Goal: Contribute content: Add original content to the website for others to see

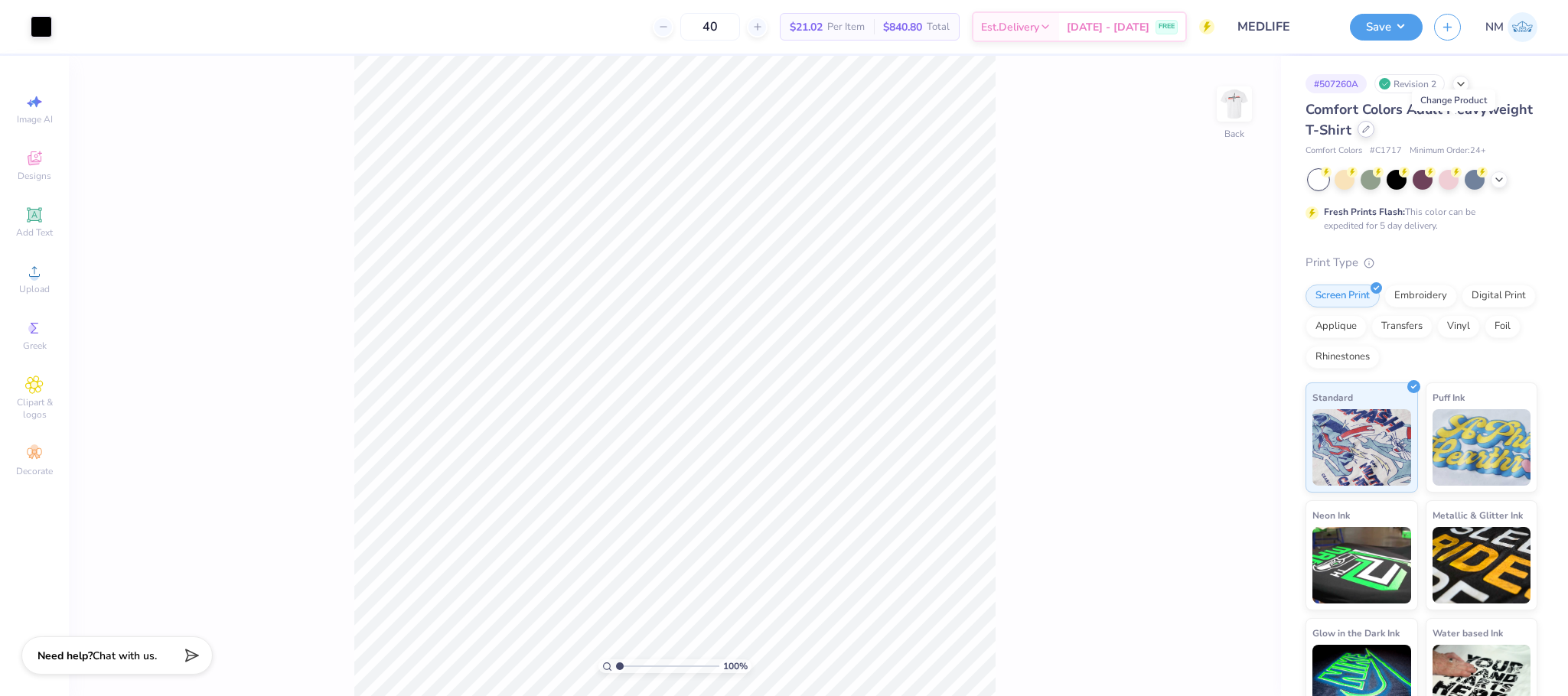
click at [1369, 129] on icon at bounding box center [1366, 129] width 6 height 6
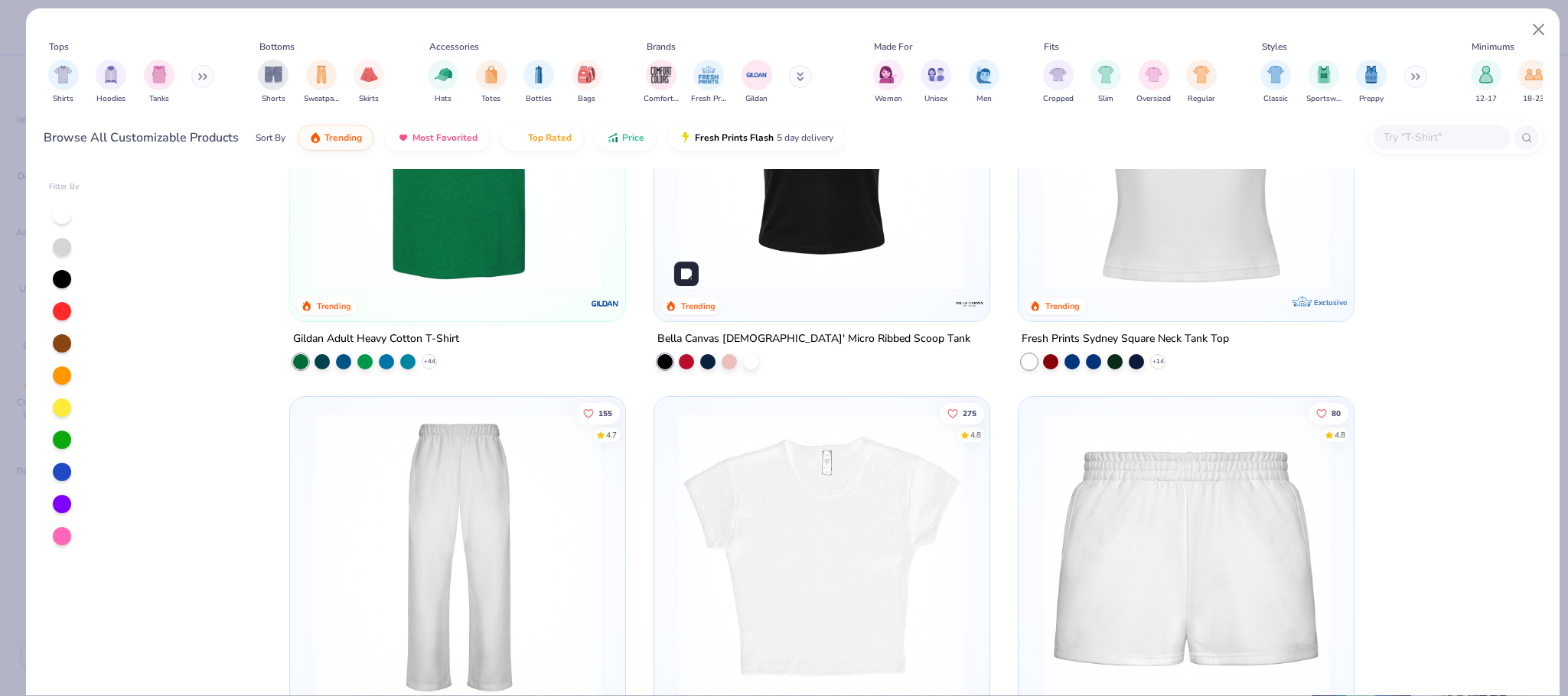
scroll to position [764, 0]
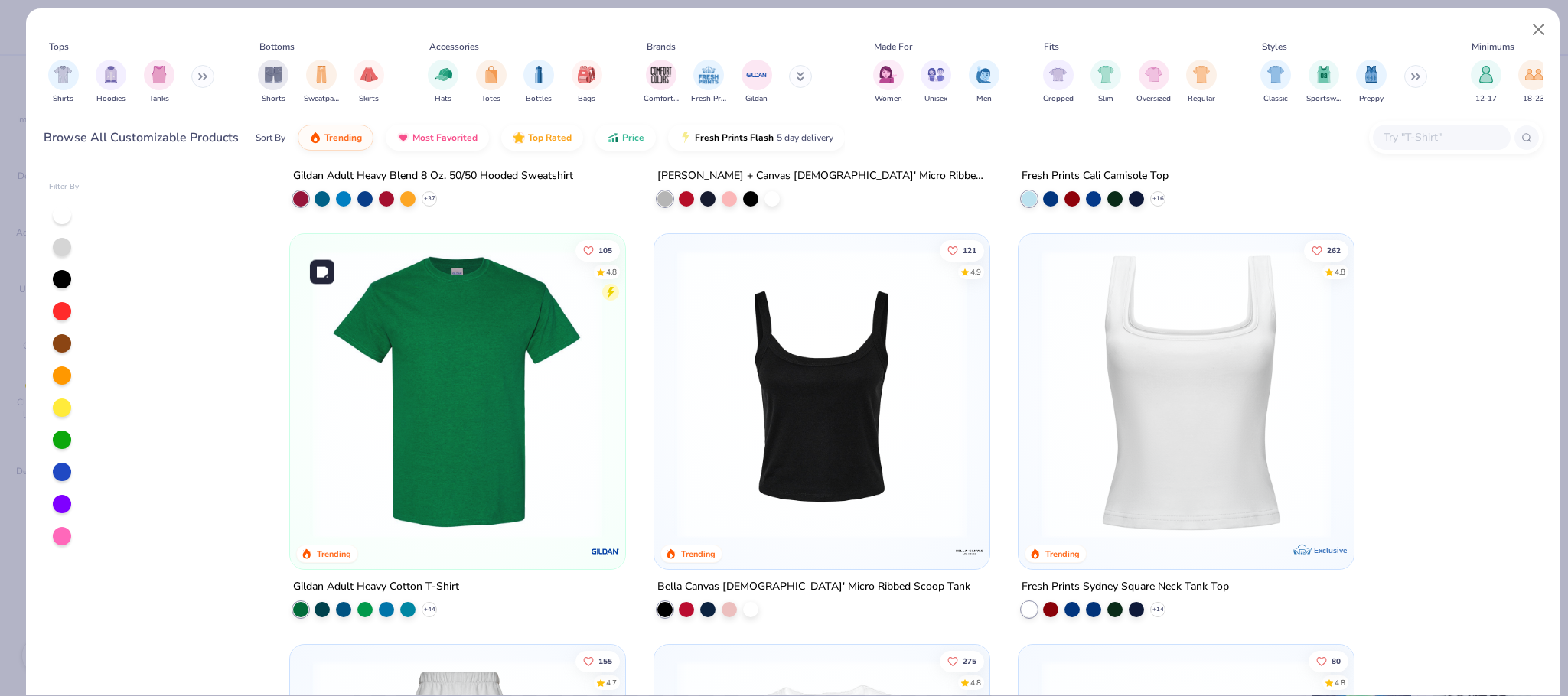
click at [388, 351] on img at bounding box center [457, 394] width 304 height 289
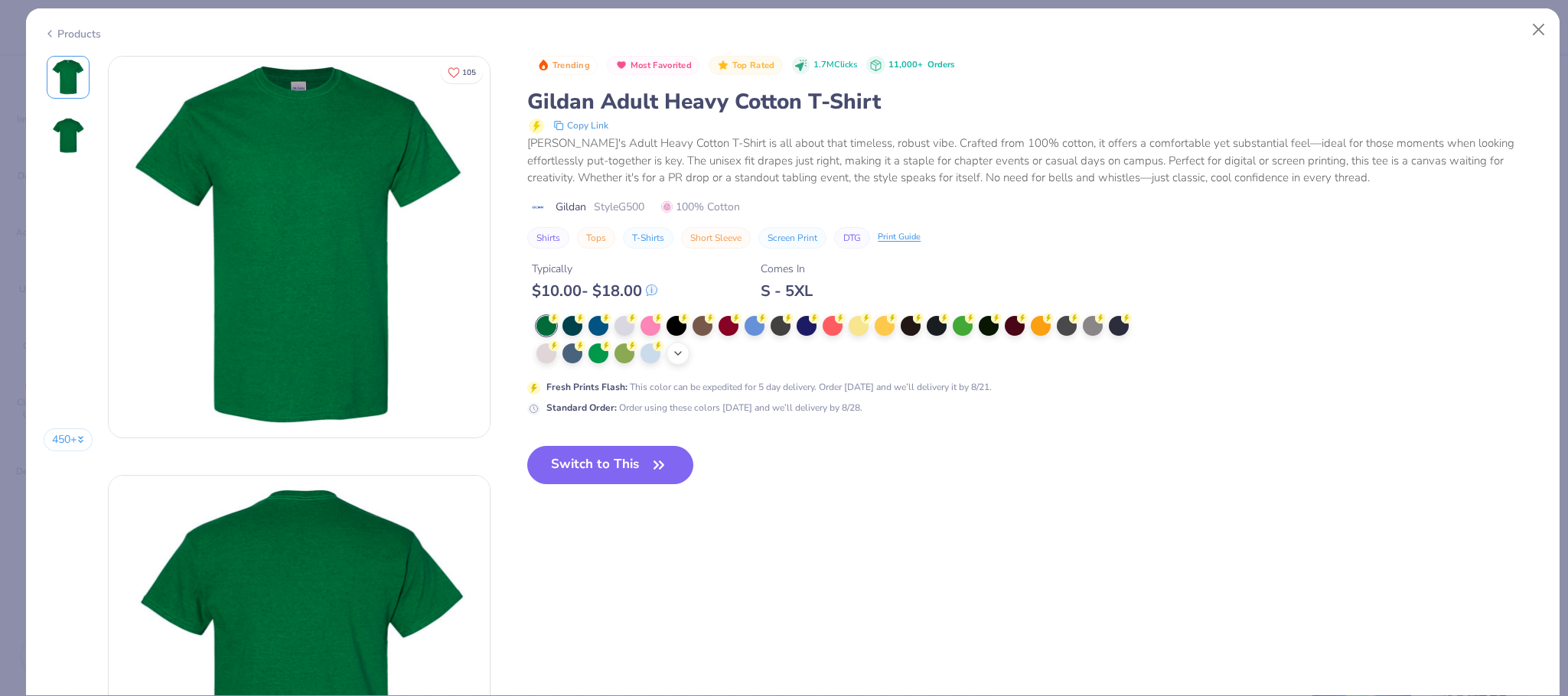
click at [678, 356] on icon at bounding box center [678, 353] width 12 height 12
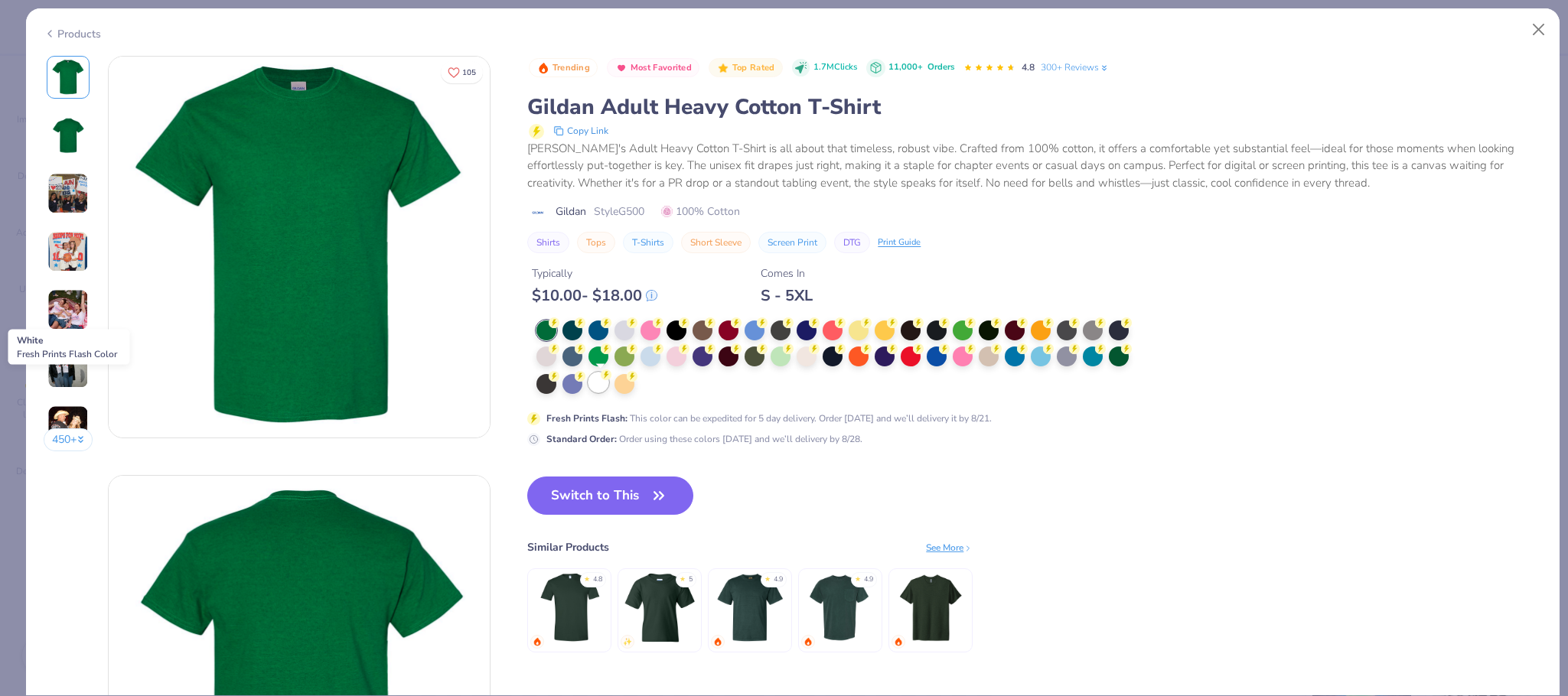
click at [606, 387] on div at bounding box center [598, 383] width 20 height 20
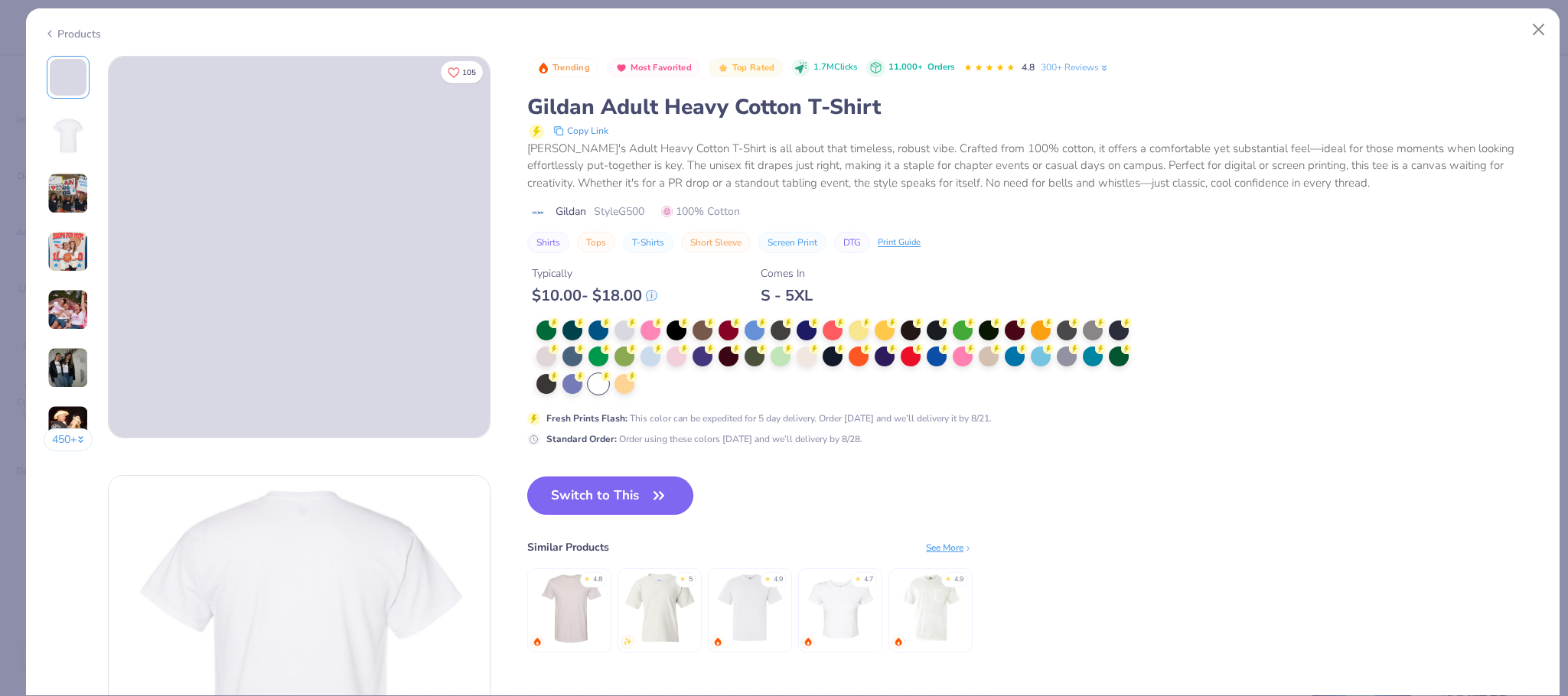
click at [604, 491] on button "Switch to This" at bounding box center [609, 495] width 166 height 38
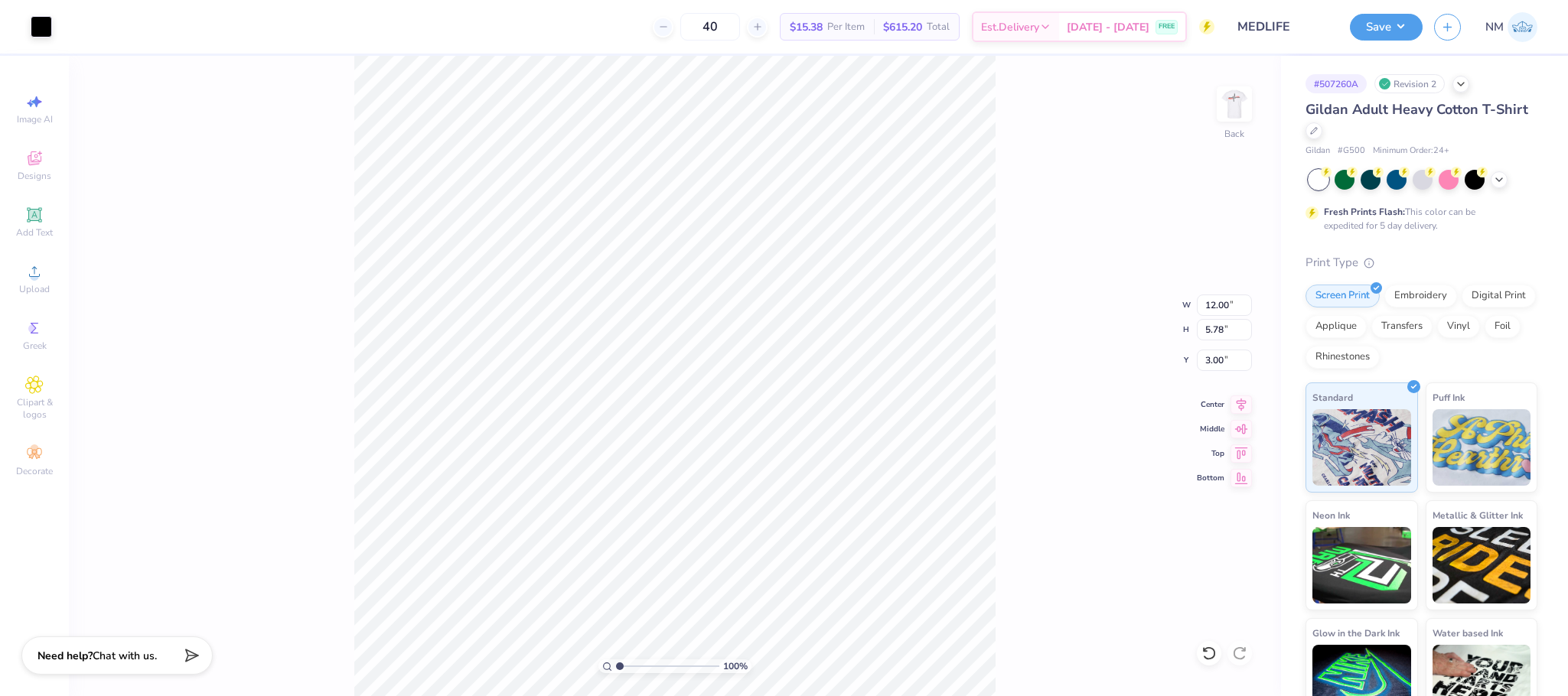
type input "3.00"
click at [1233, 107] on img at bounding box center [1234, 103] width 61 height 61
type input "3.00"
click at [1391, 30] on button "Save" at bounding box center [1385, 25] width 72 height 26
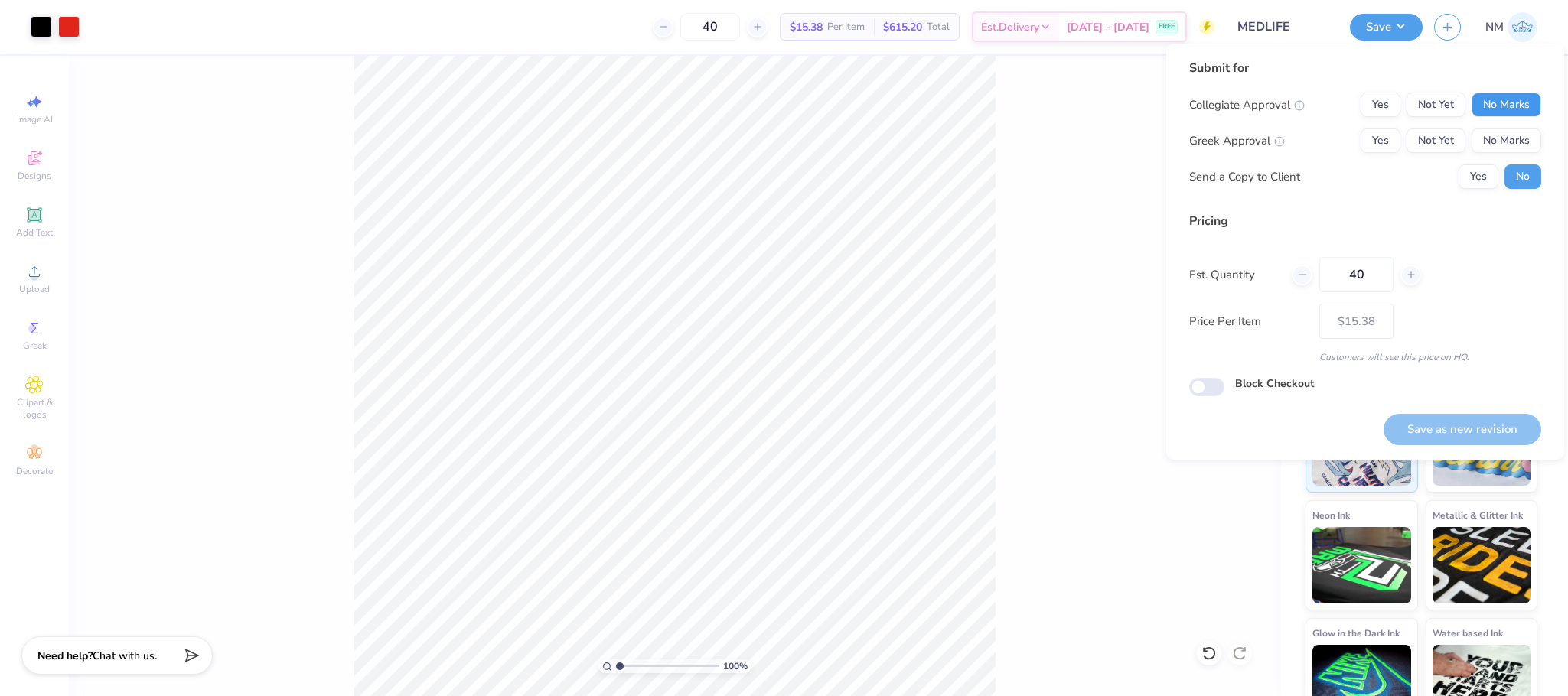
click at [1497, 113] on button "No Marks" at bounding box center [1506, 104] width 69 height 24
click at [1384, 110] on button "Yes" at bounding box center [1380, 104] width 40 height 24
click at [1501, 131] on button "No Marks" at bounding box center [1506, 140] width 69 height 24
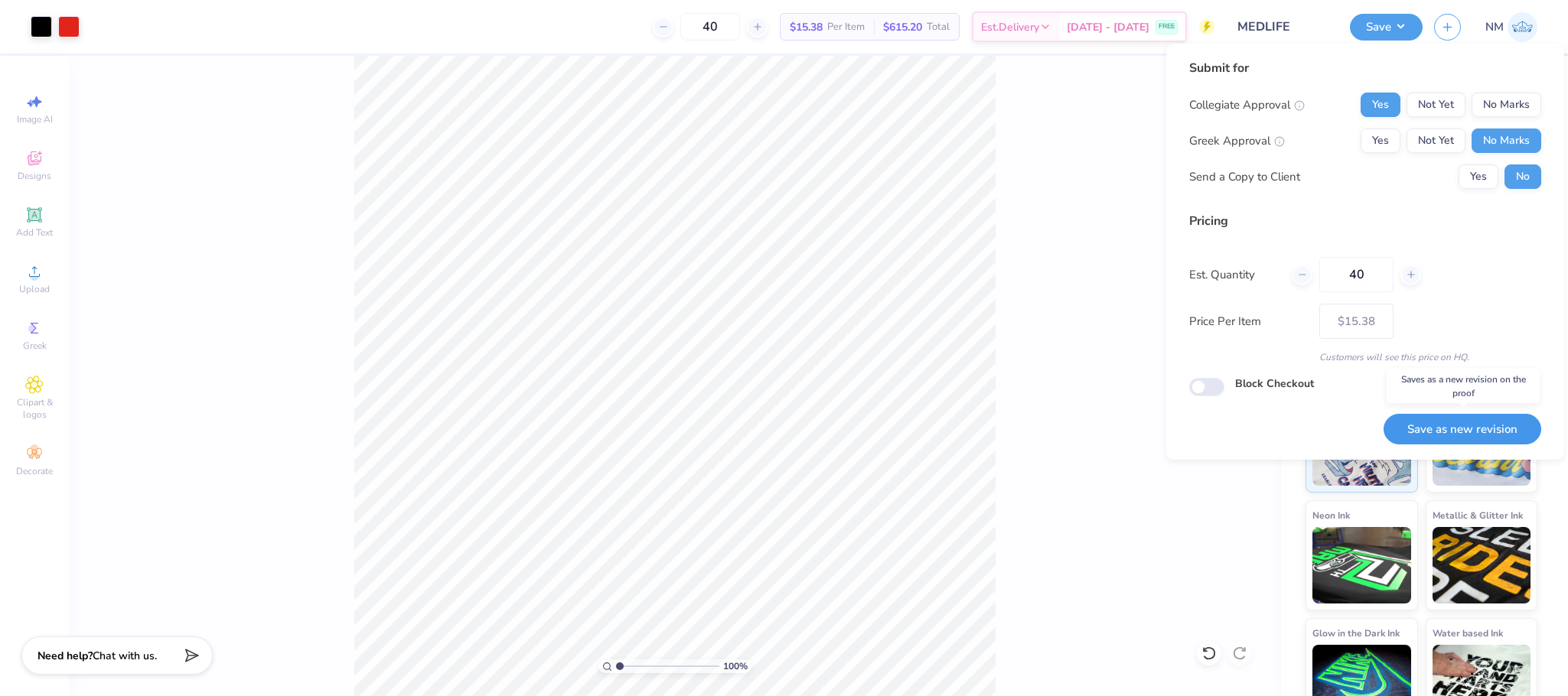
click at [1443, 430] on button "Save as new revision" at bounding box center [1462, 429] width 158 height 31
type input "$15.38"
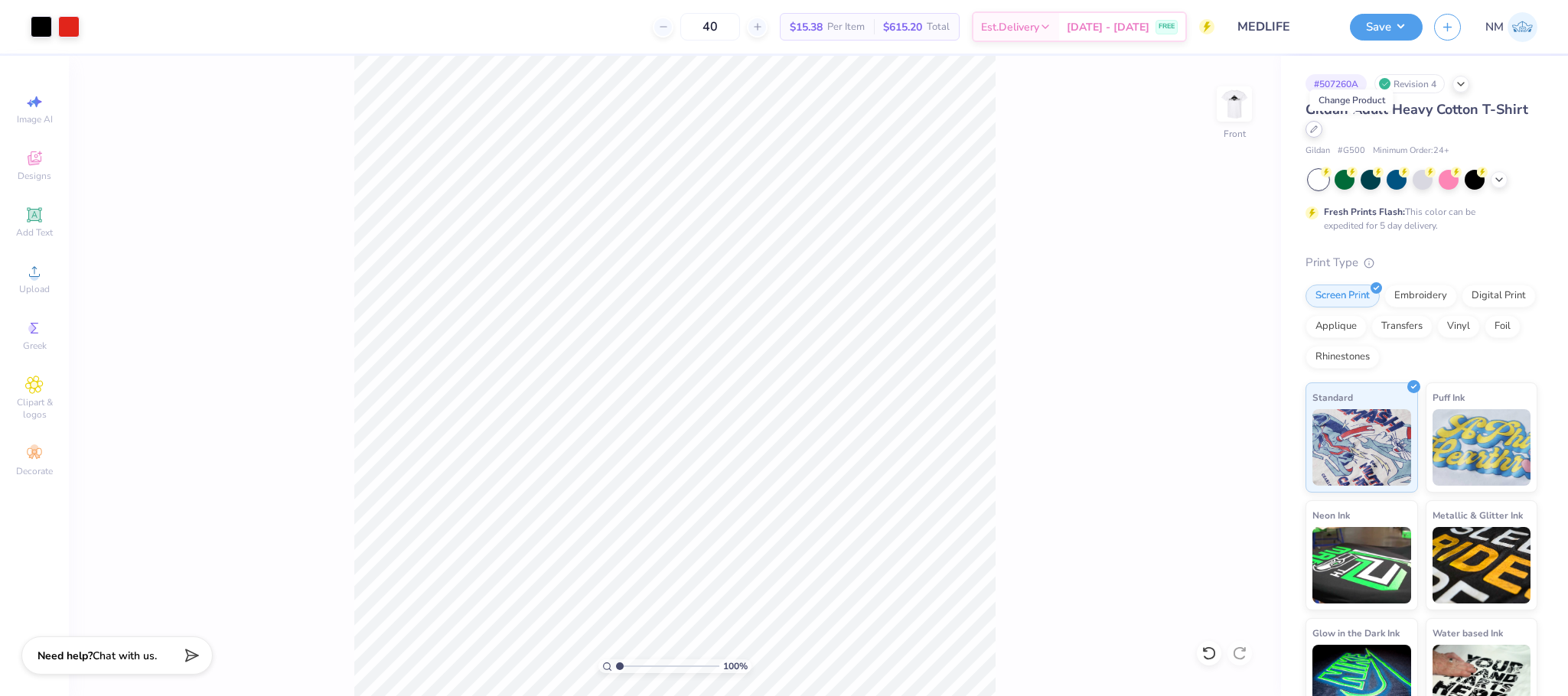
click at [1317, 127] on icon at bounding box center [1314, 129] width 8 height 8
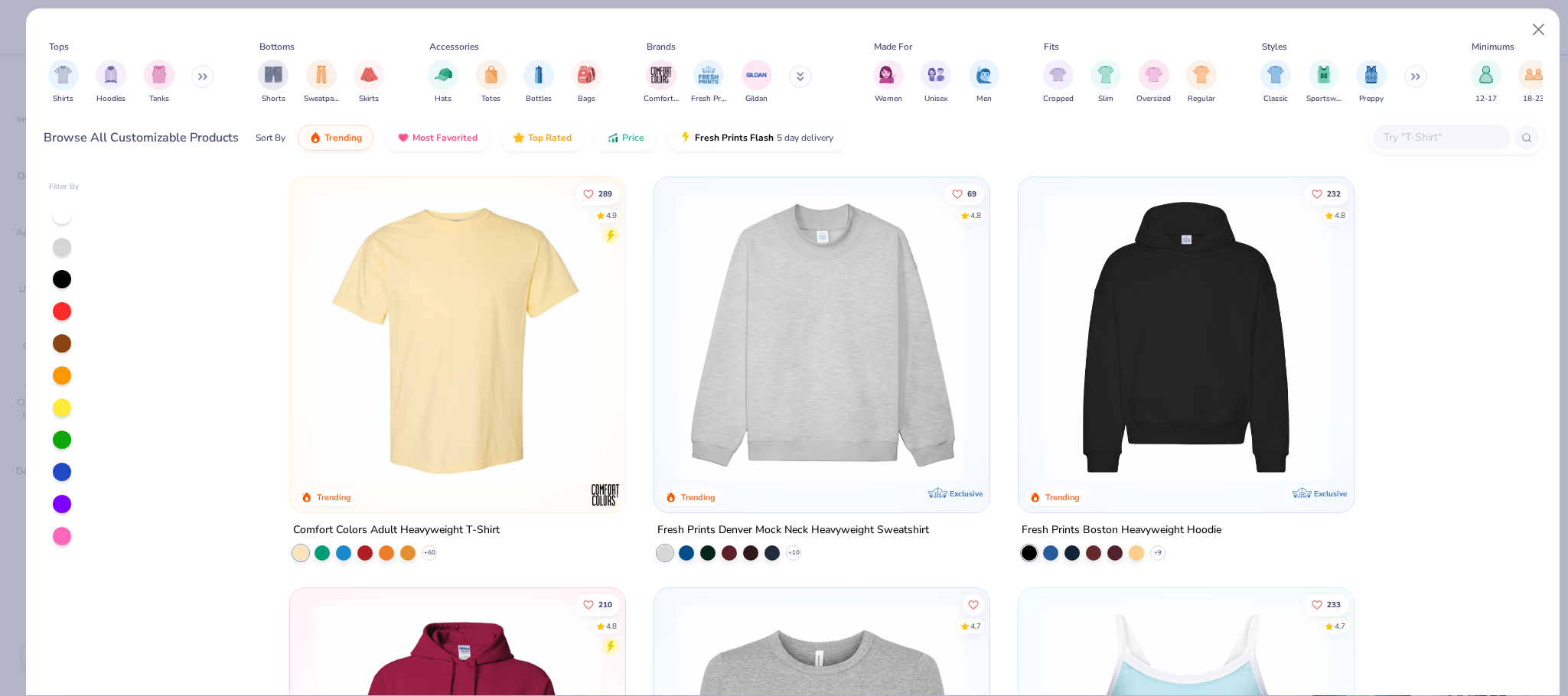
click at [1453, 134] on input "text" at bounding box center [1440, 137] width 118 height 18
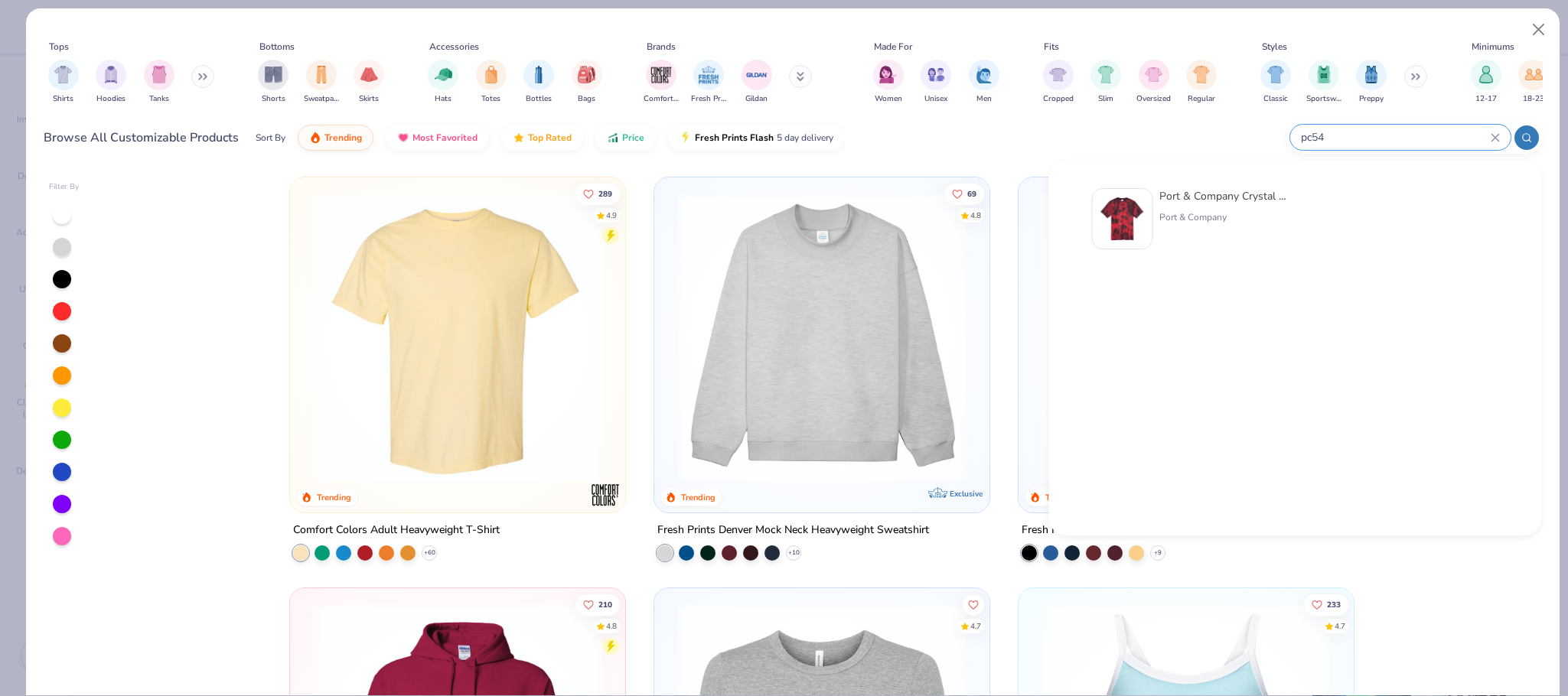
type input "pc54"
click at [1153, 207] on div "Port & Company Crystal Tie-Dye Tee Port & Company" at bounding box center [1190, 219] width 196 height 61
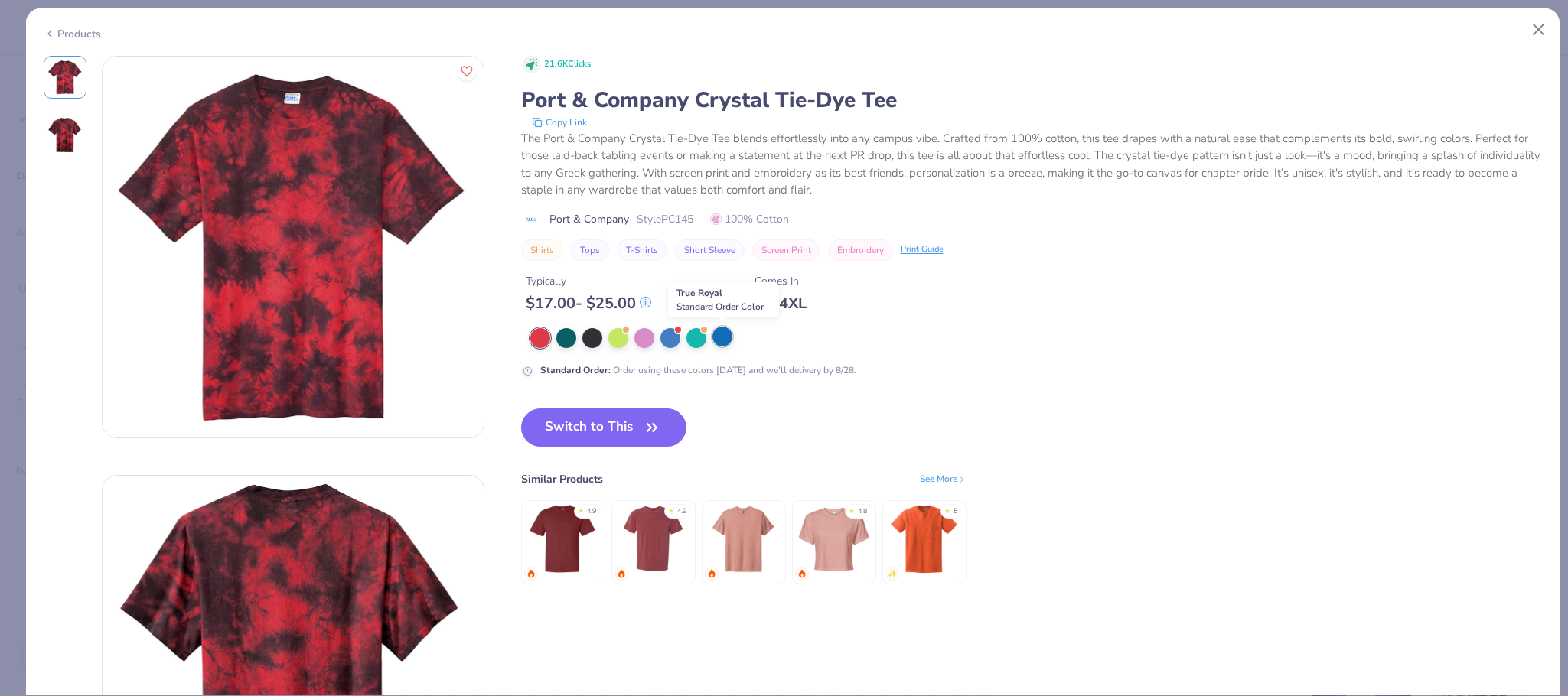
click at [717, 341] on div at bounding box center [722, 337] width 20 height 20
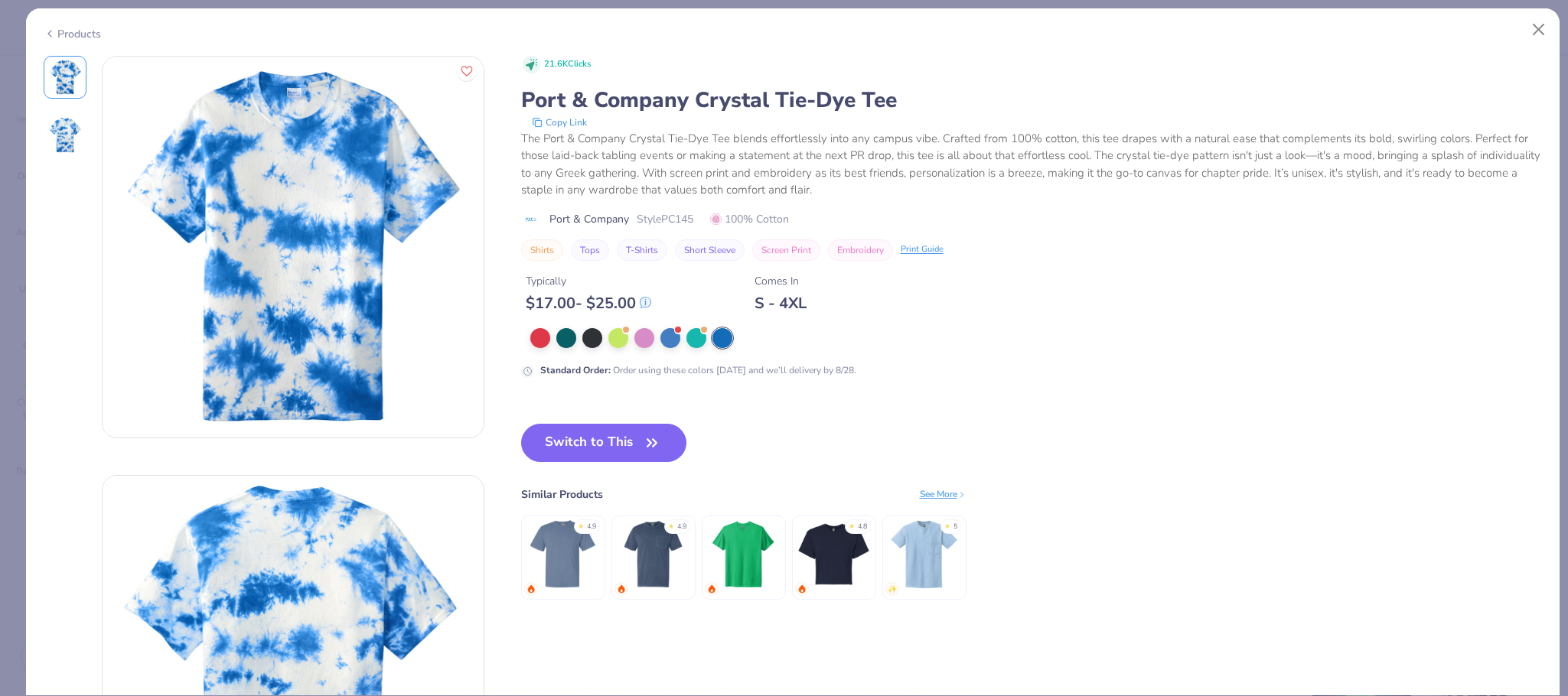
click at [68, 34] on div "Products" at bounding box center [72, 33] width 58 height 16
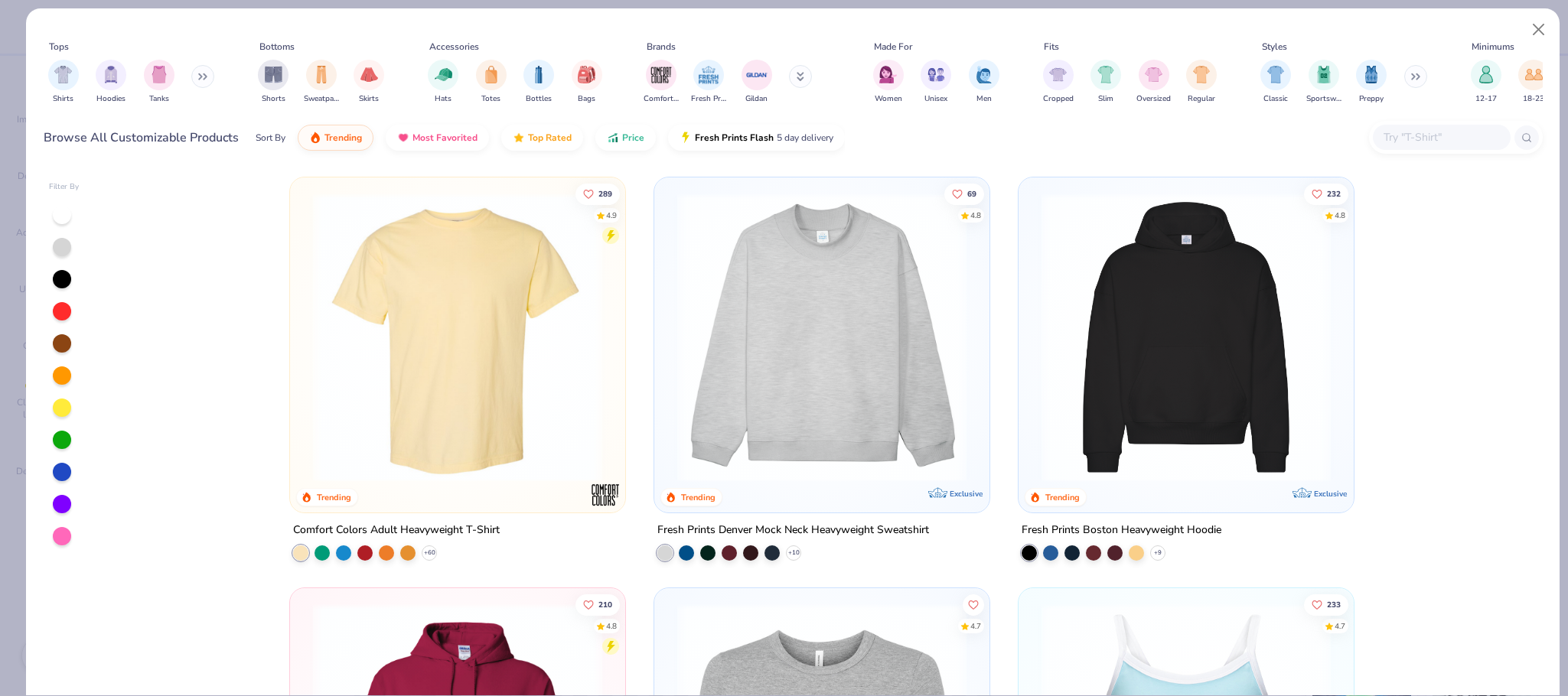
click at [1440, 138] on input "text" at bounding box center [1440, 137] width 118 height 18
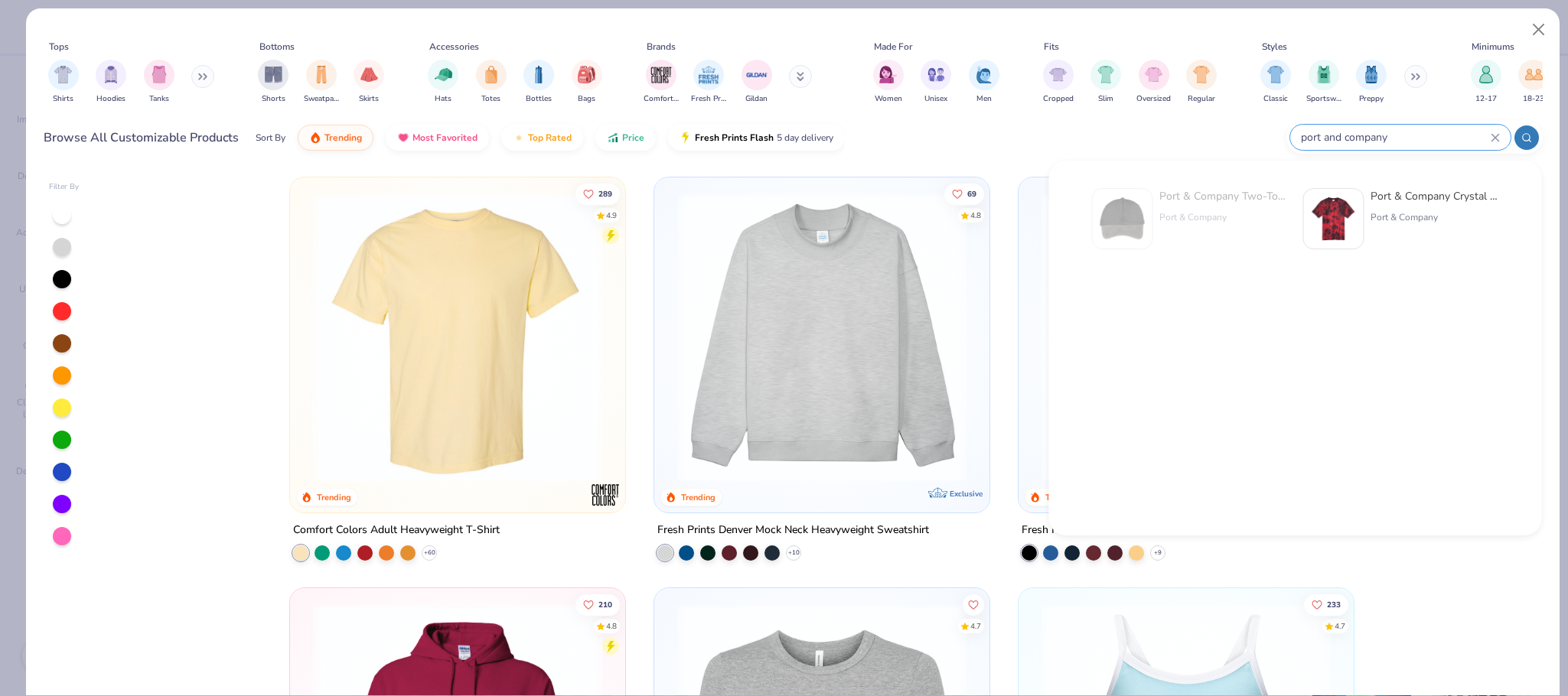
click at [1531, 135] on div at bounding box center [1526, 137] width 24 height 24
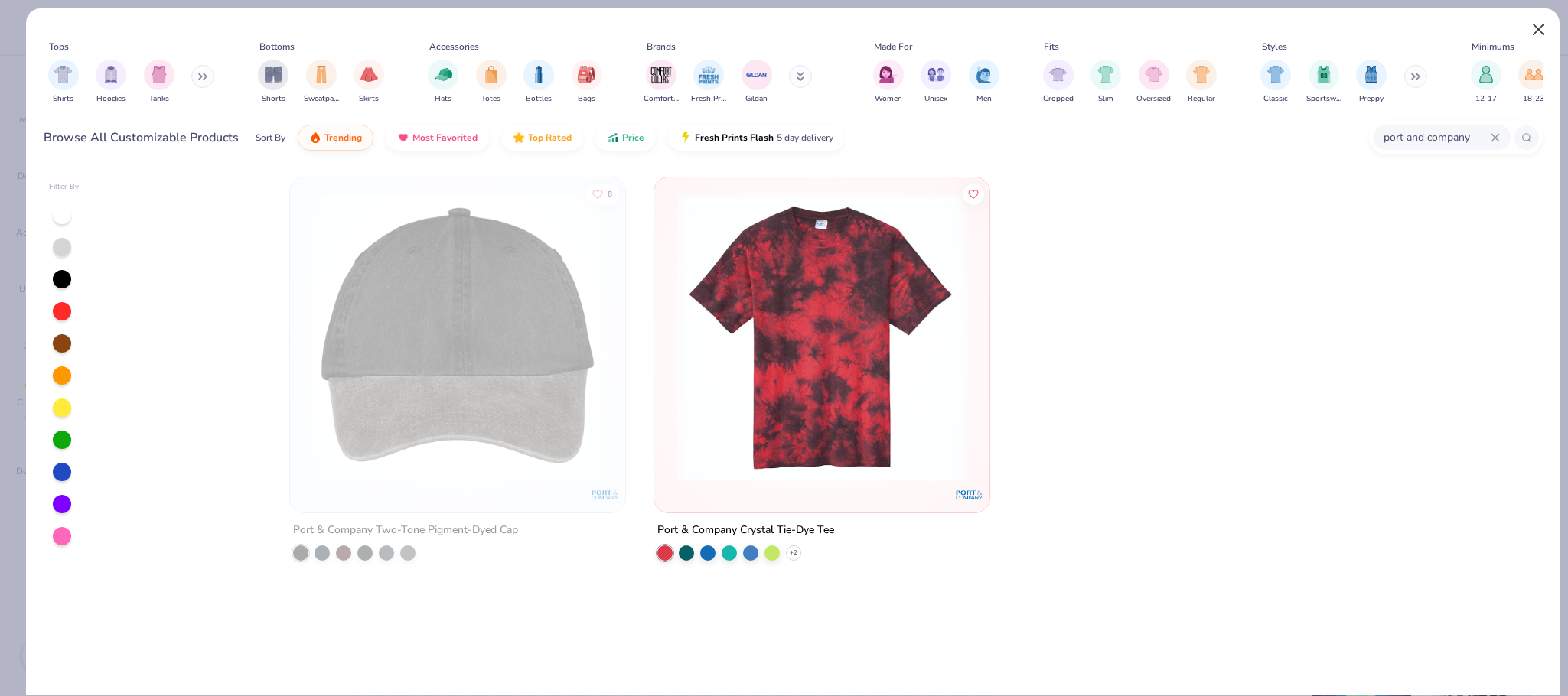
type input "port and company"
click at [1536, 32] on button "Close" at bounding box center [1538, 30] width 29 height 29
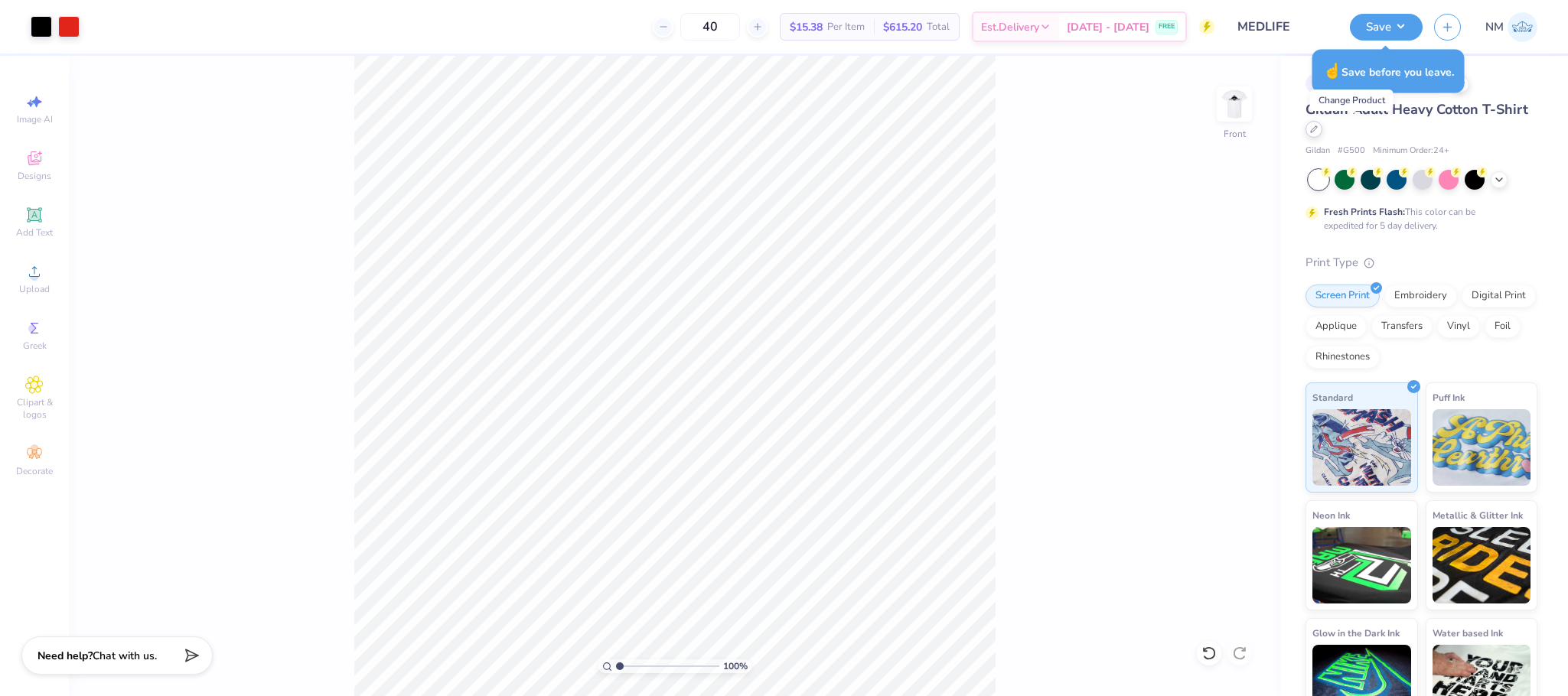
click at [1317, 133] on icon at bounding box center [1314, 129] width 8 height 8
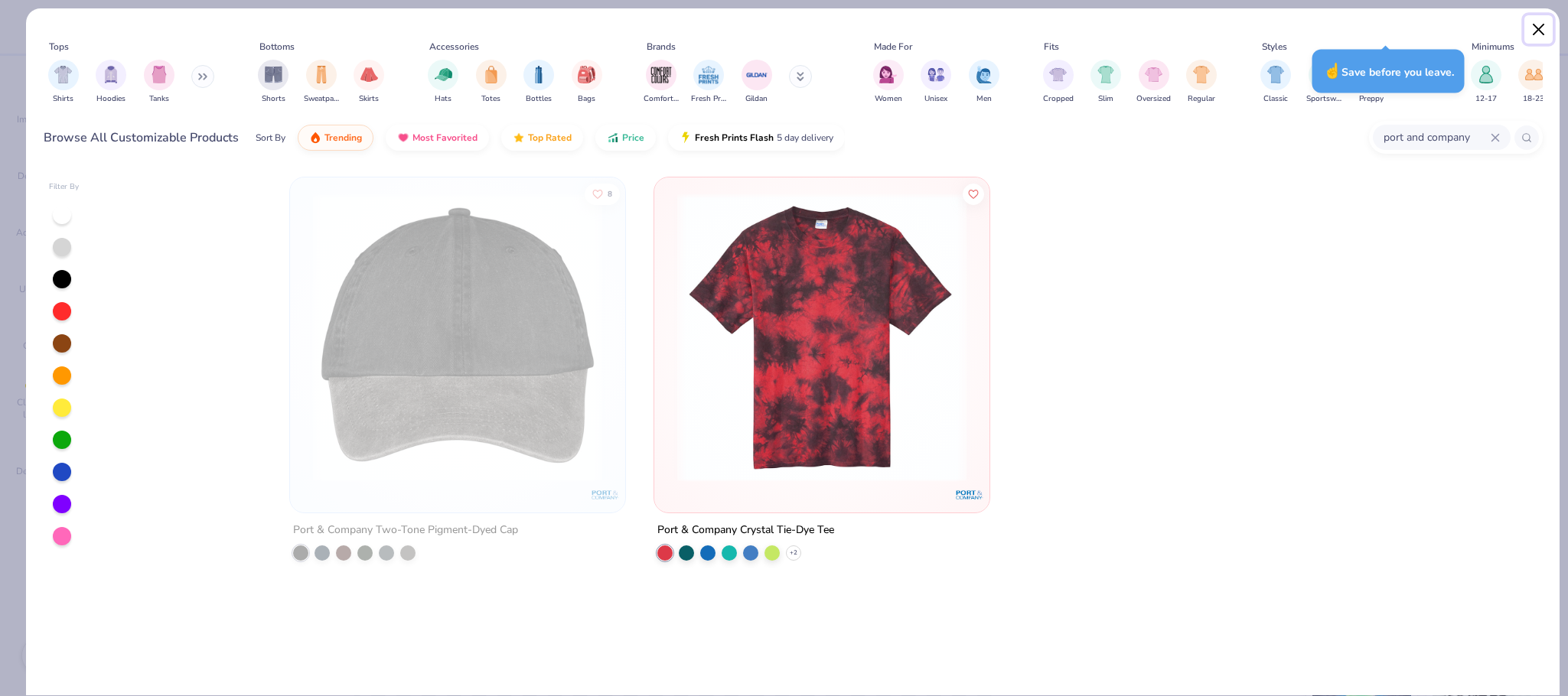
click at [1534, 28] on button "Close" at bounding box center [1538, 30] width 29 height 29
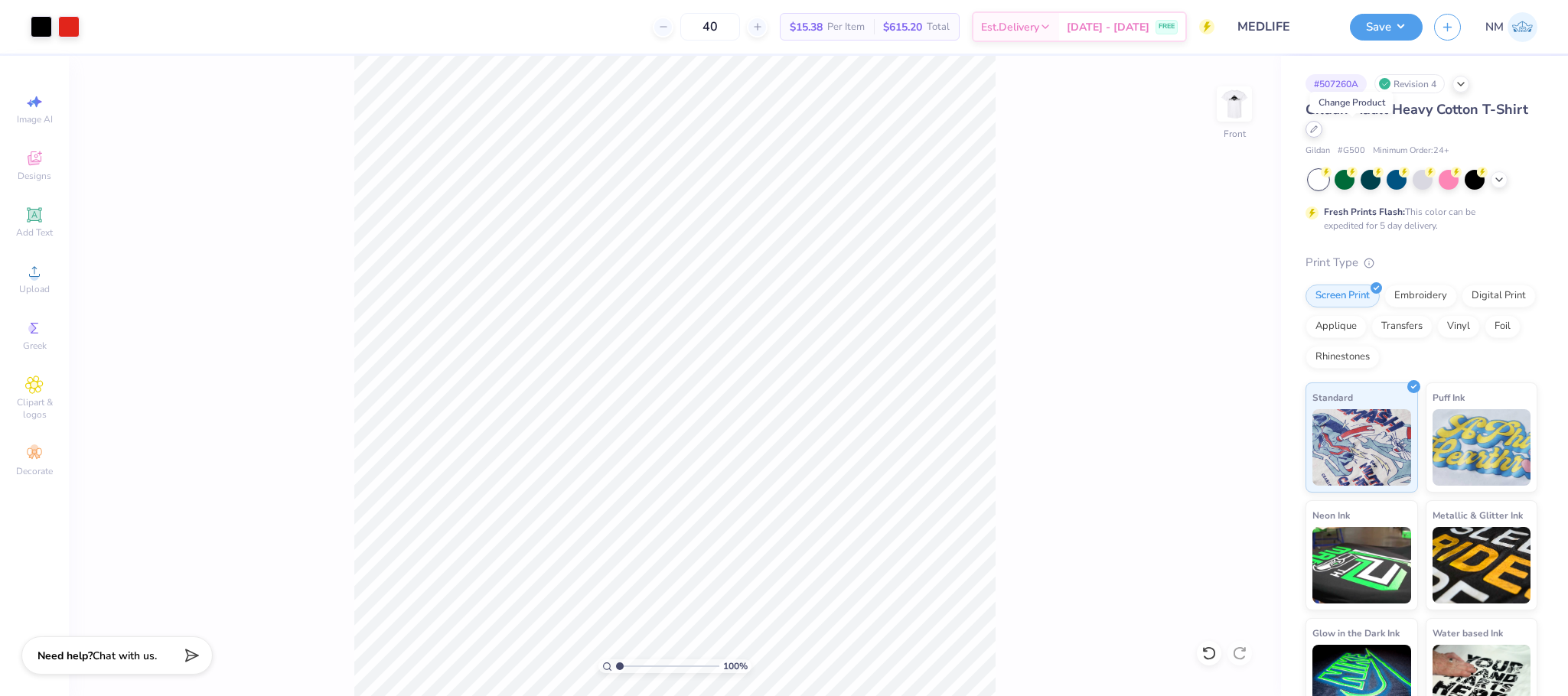
click at [1322, 124] on div at bounding box center [1314, 129] width 17 height 17
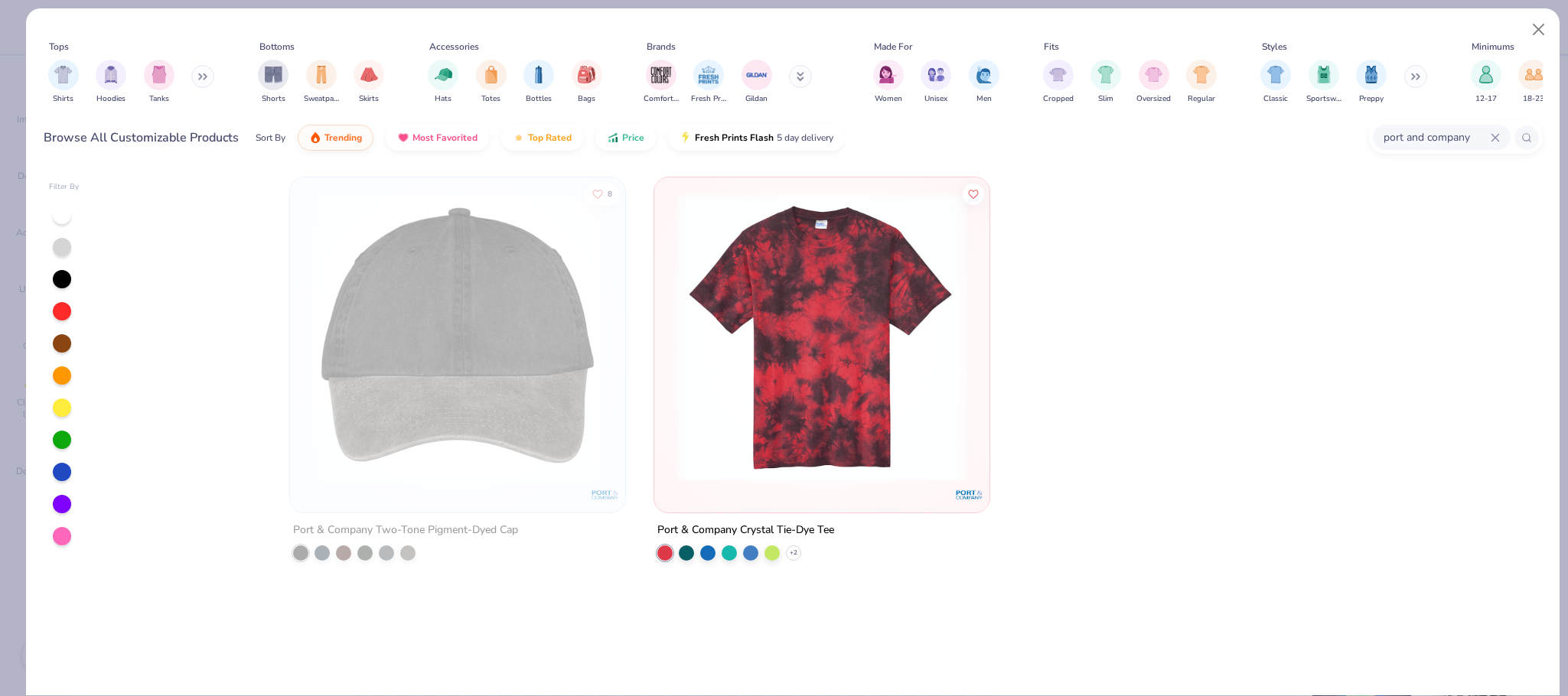
click at [1493, 138] on icon at bounding box center [1495, 138] width 9 height 9
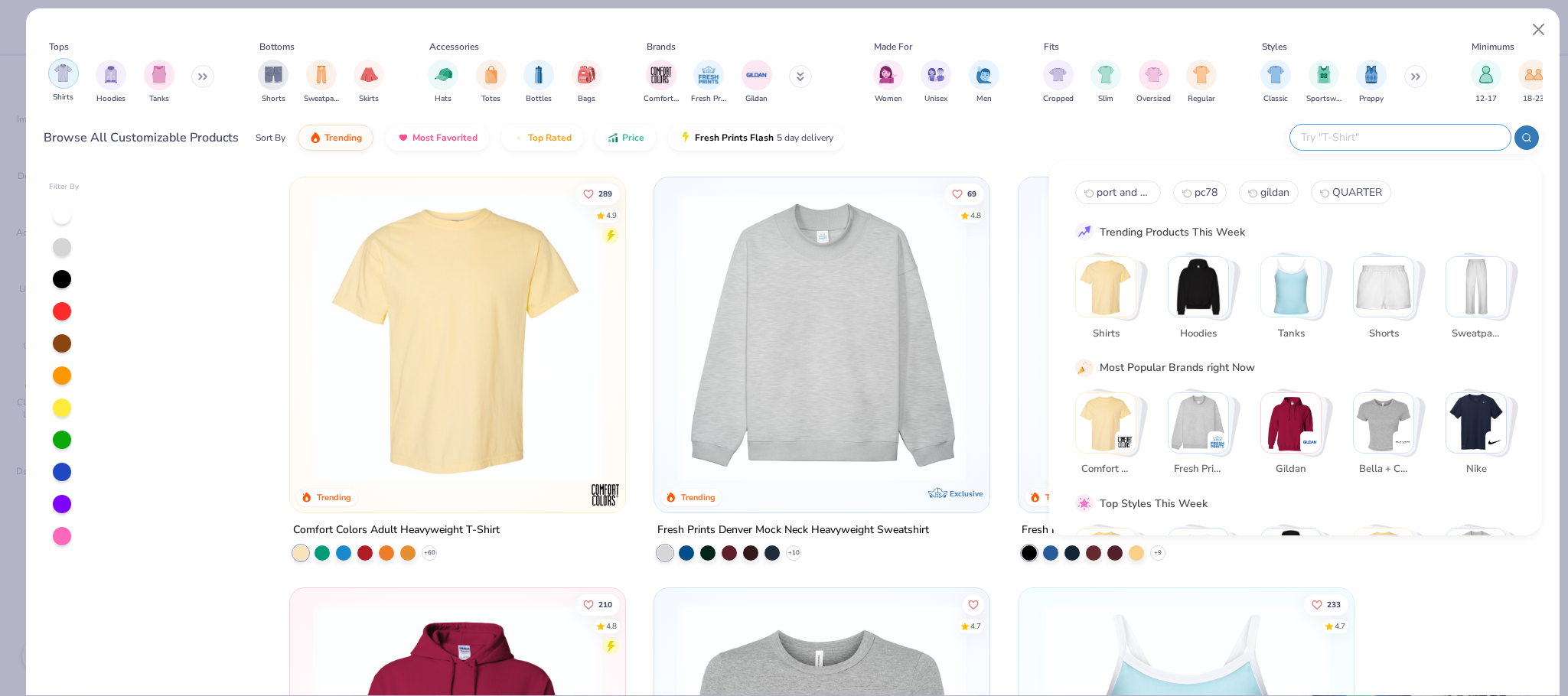
click at [75, 80] on div "filter for Shirts" at bounding box center [63, 73] width 30 height 30
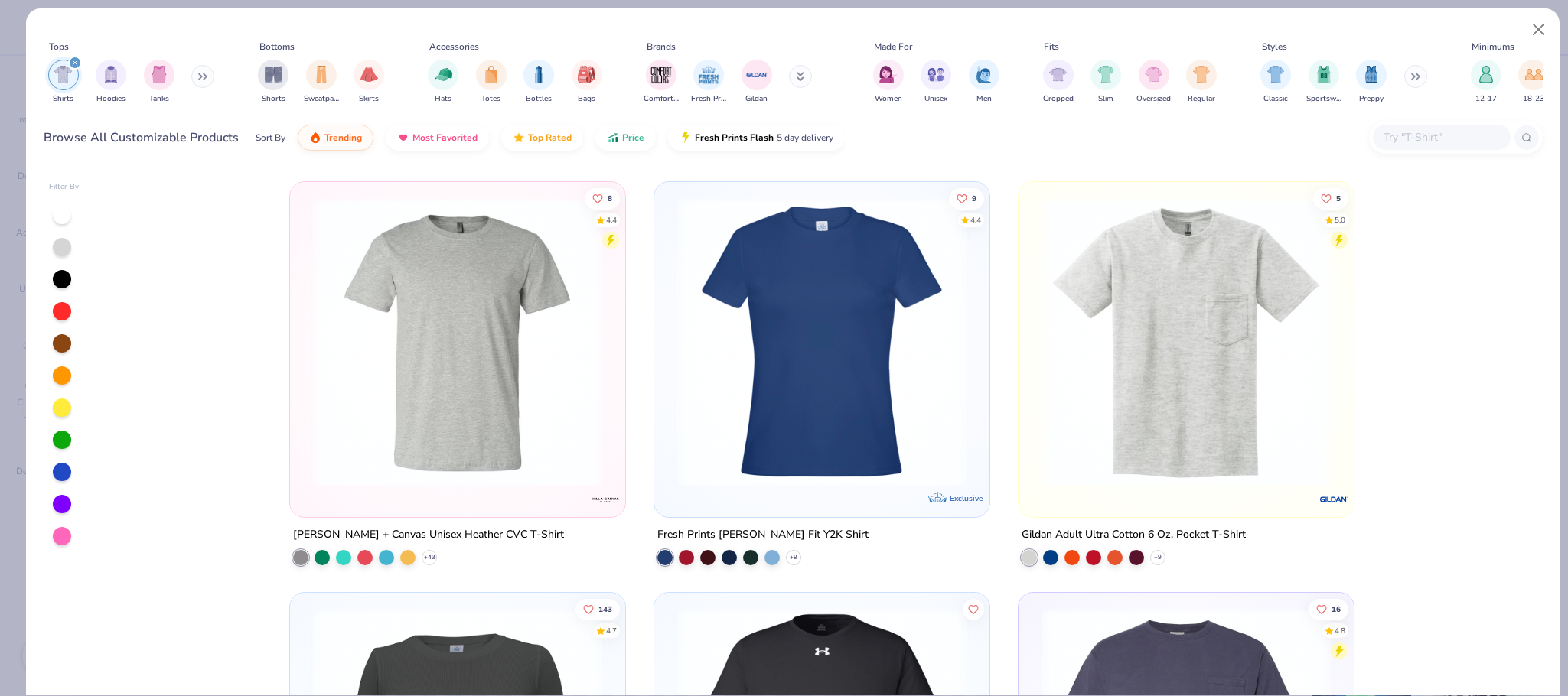
scroll to position [2466, 0]
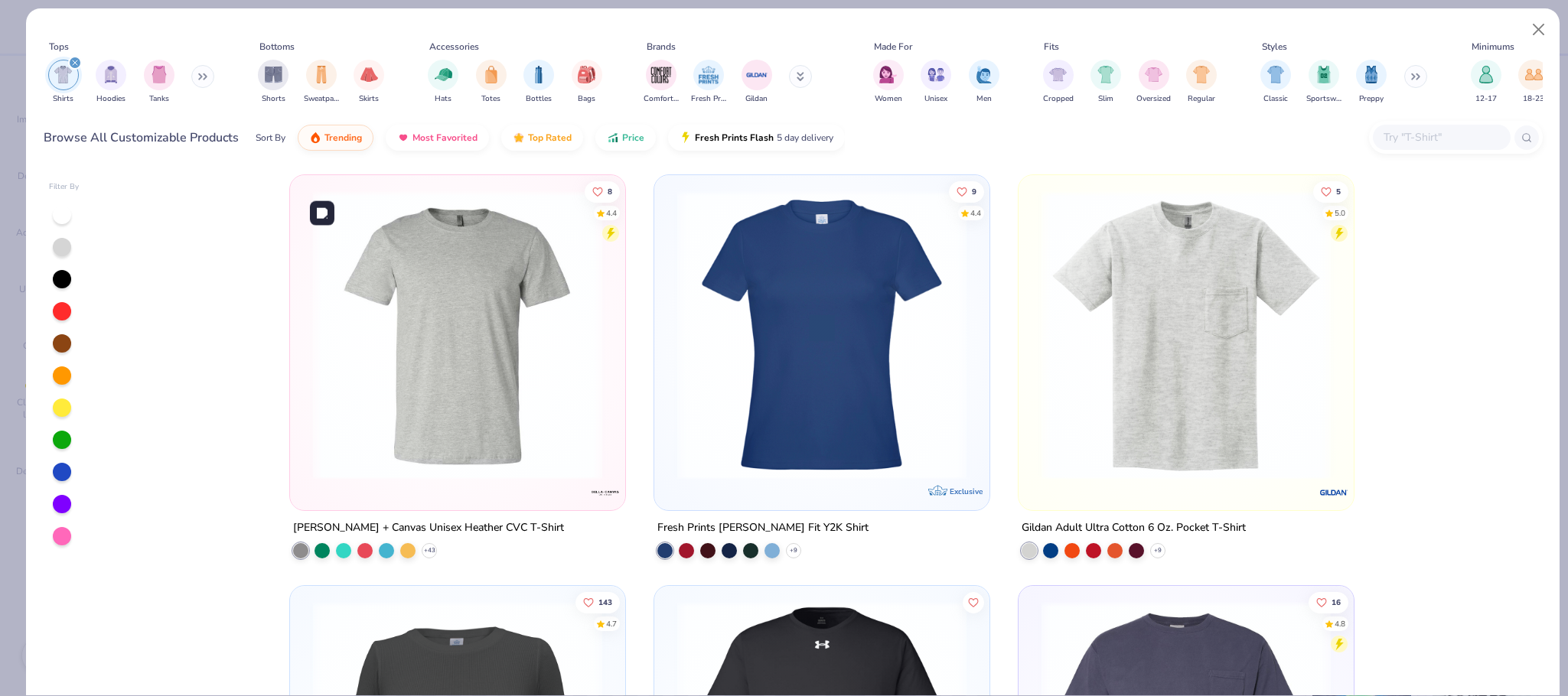
click at [491, 333] on img at bounding box center [457, 335] width 304 height 289
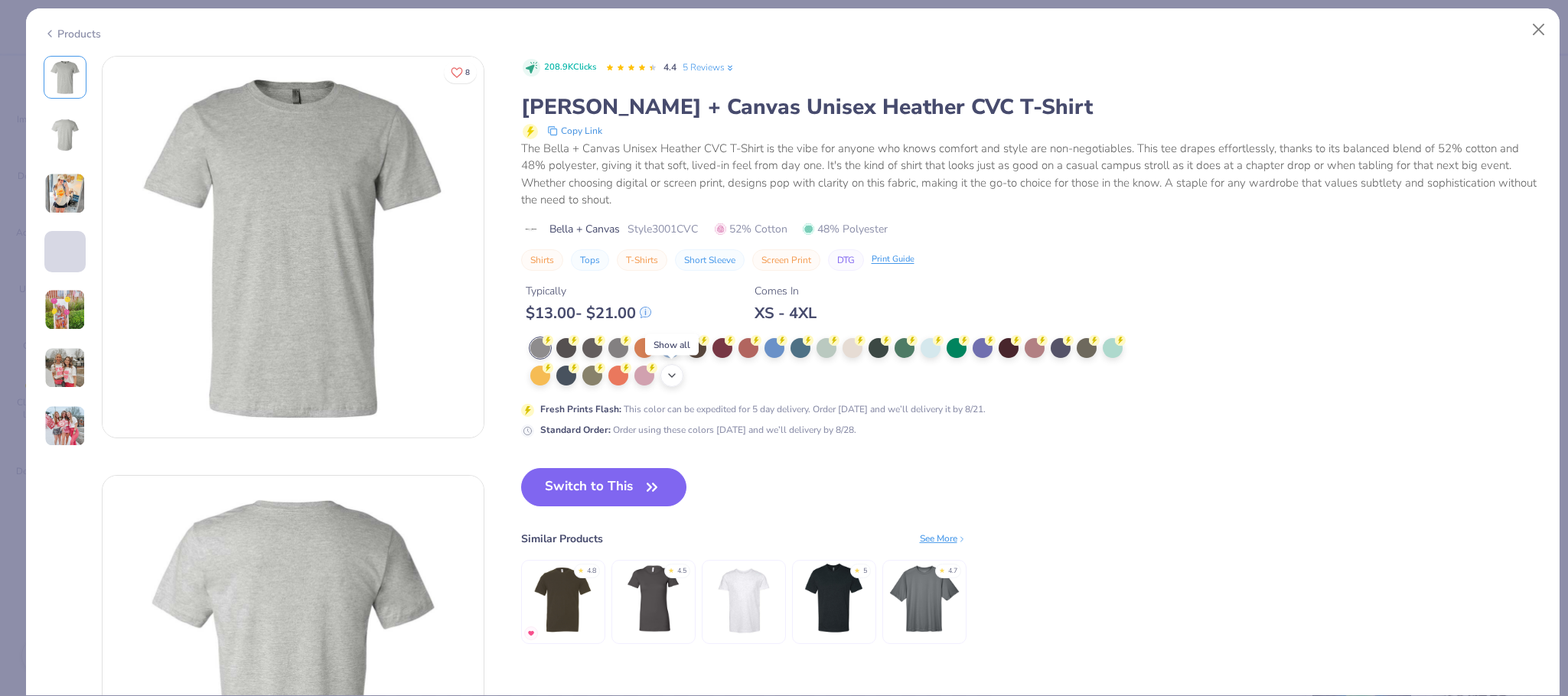
click at [672, 379] on icon at bounding box center [672, 376] width 12 height 12
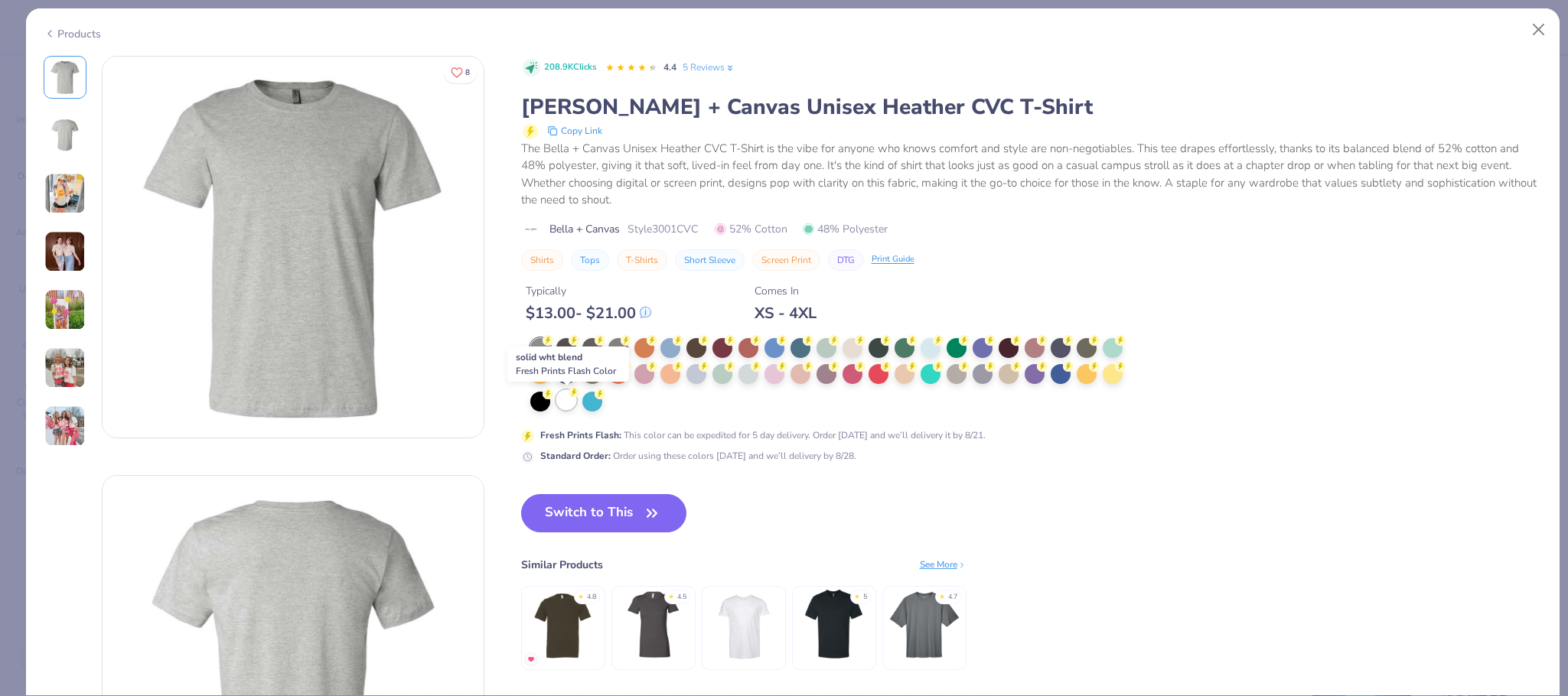
click at [572, 407] on div at bounding box center [567, 400] width 20 height 20
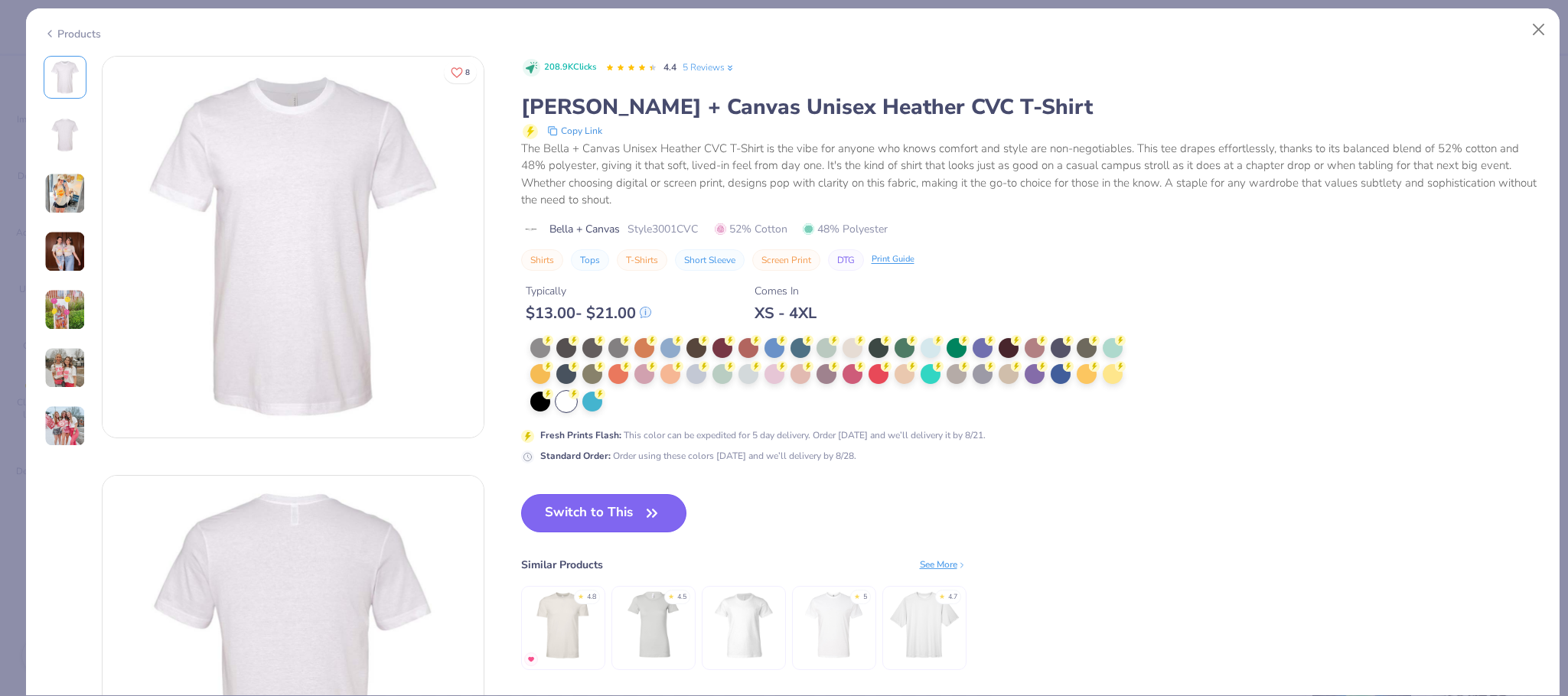
click at [618, 510] on button "Switch to This" at bounding box center [604, 512] width 166 height 38
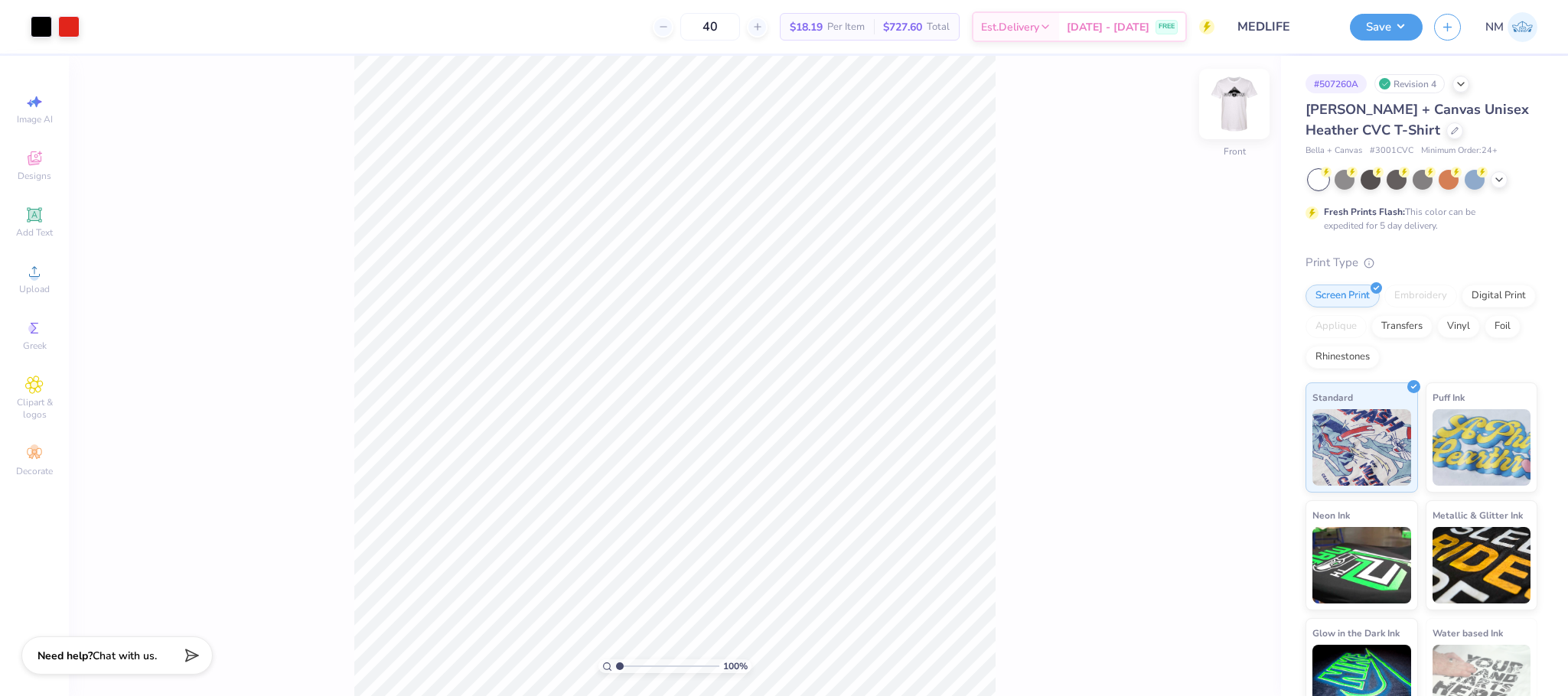
click at [1243, 110] on img at bounding box center [1234, 103] width 61 height 61
click at [1382, 23] on button "Save" at bounding box center [1385, 25] width 72 height 26
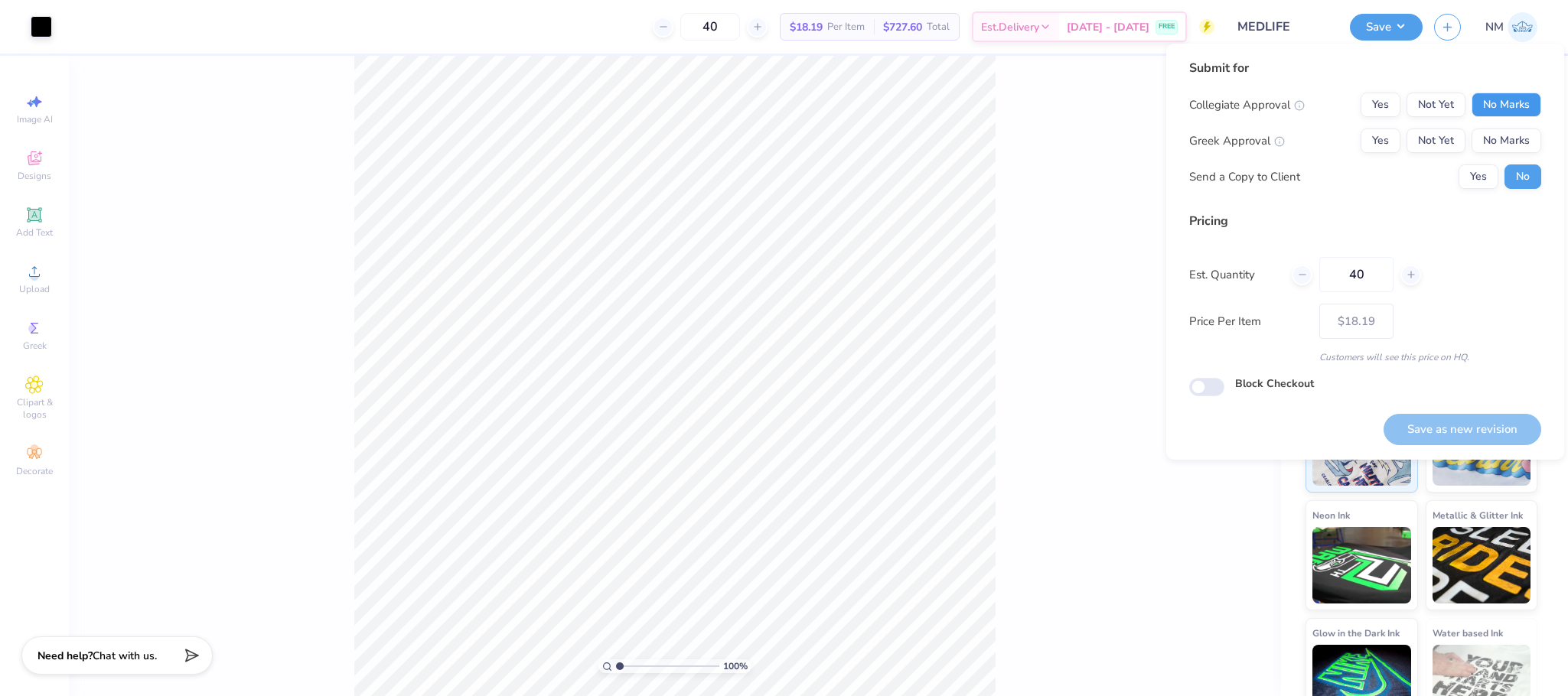
click at [1517, 111] on button "No Marks" at bounding box center [1506, 104] width 69 height 24
click at [1376, 100] on button "Yes" at bounding box center [1380, 104] width 40 height 24
click at [1503, 131] on button "No Marks" at bounding box center [1506, 140] width 69 height 24
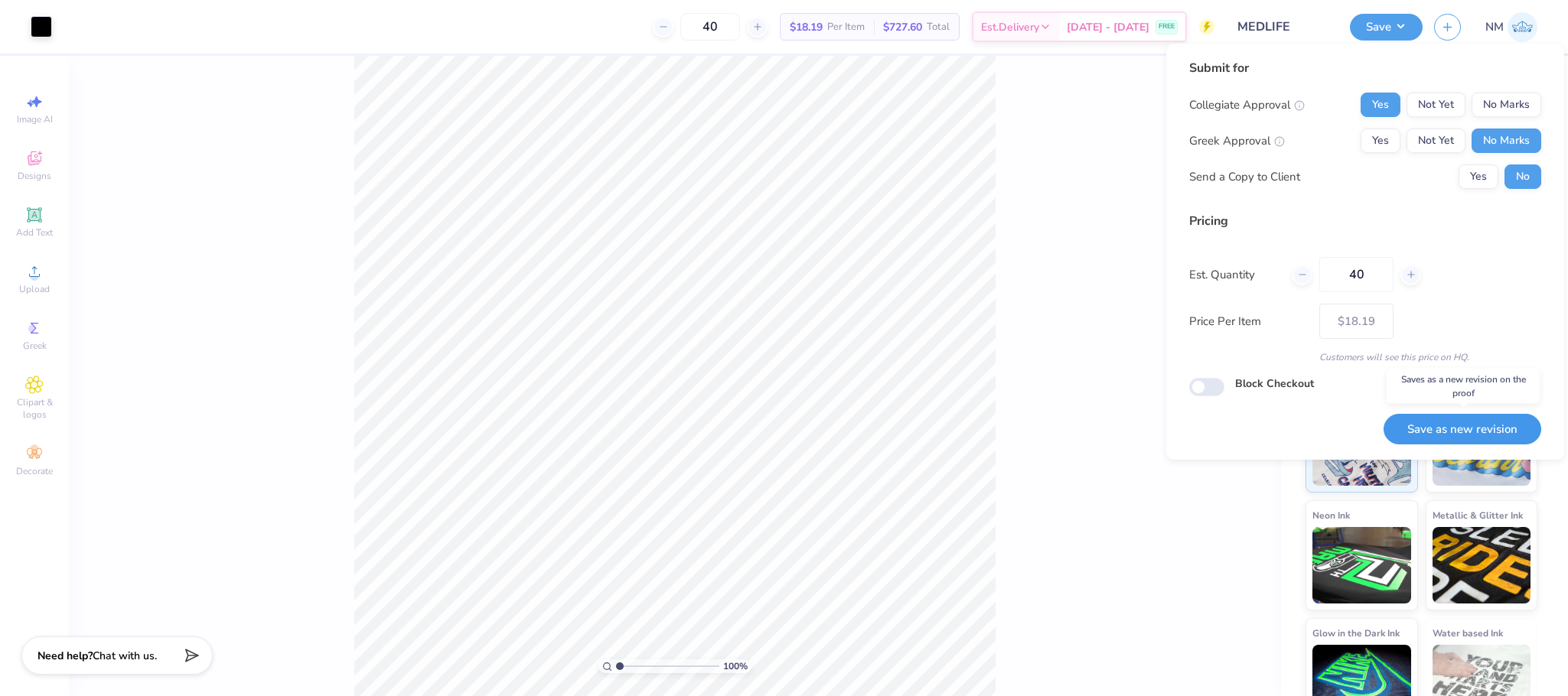
click at [1429, 425] on button "Save as new revision" at bounding box center [1462, 429] width 158 height 31
type input "$18.19"
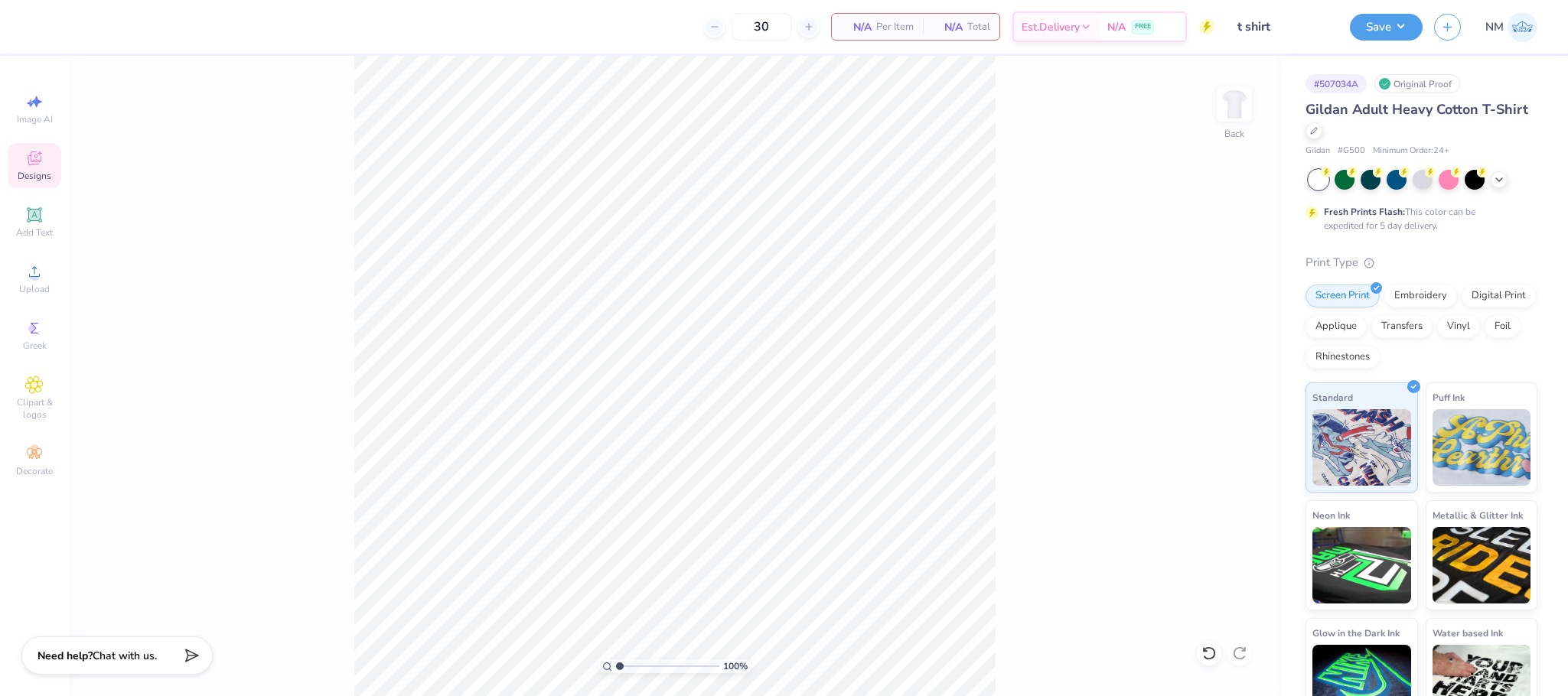
click at [33, 148] on div "Designs" at bounding box center [34, 166] width 54 height 45
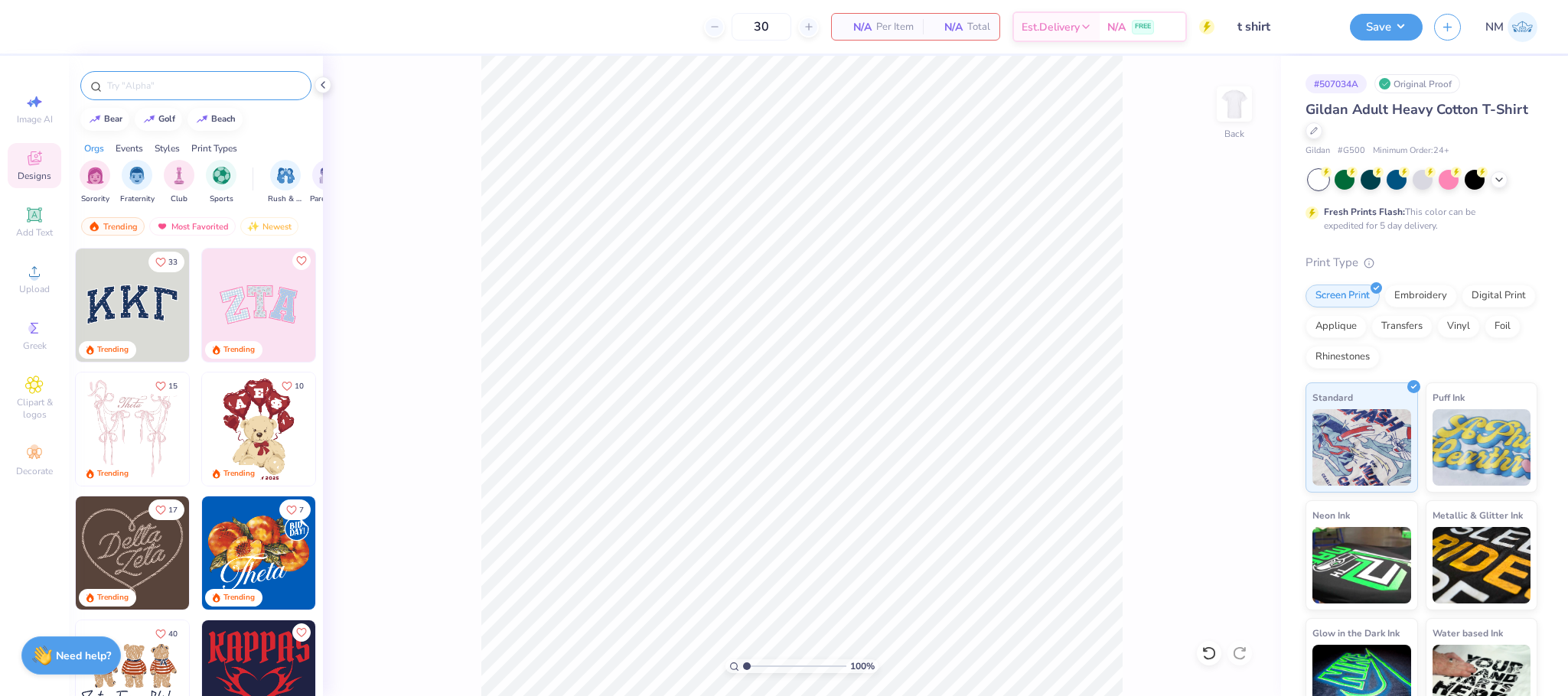
click at [194, 90] on input "text" at bounding box center [204, 86] width 196 height 16
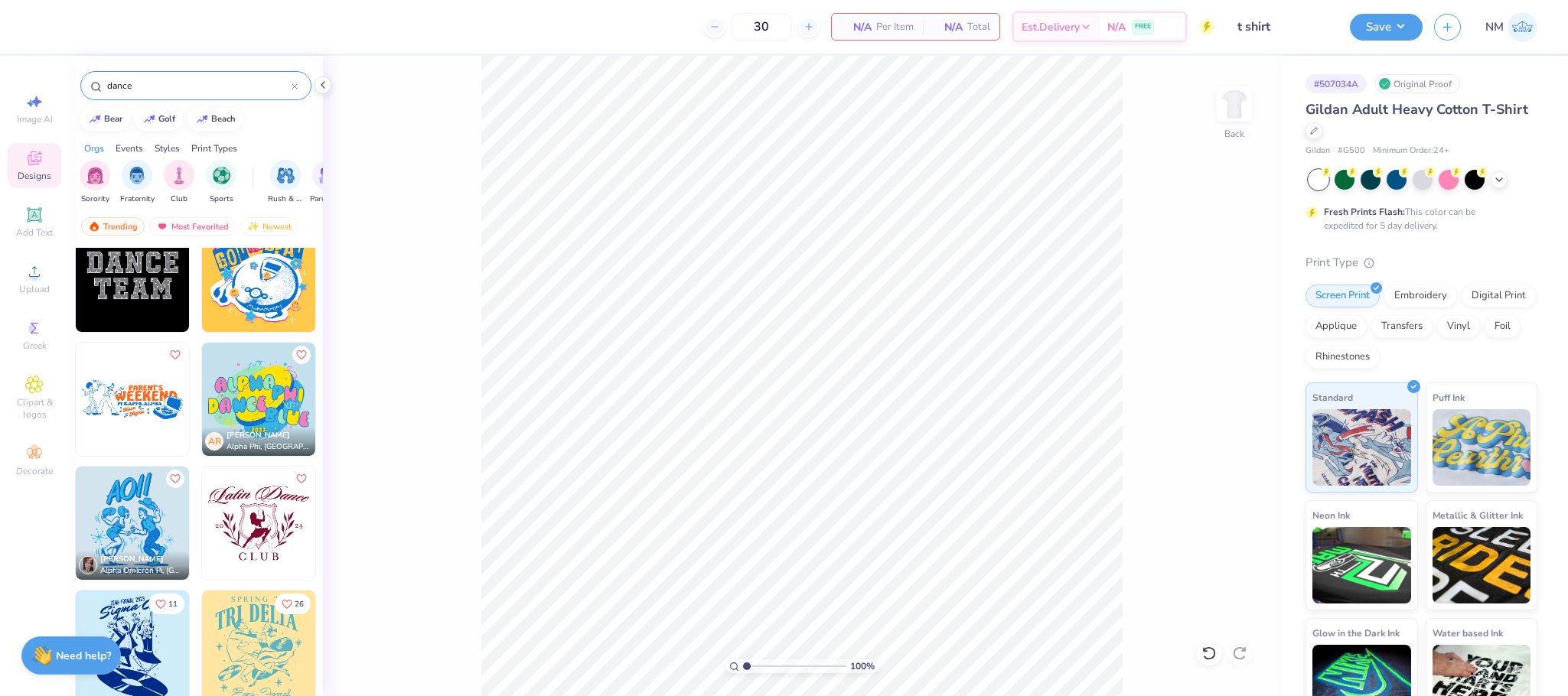
scroll to position [344, 0]
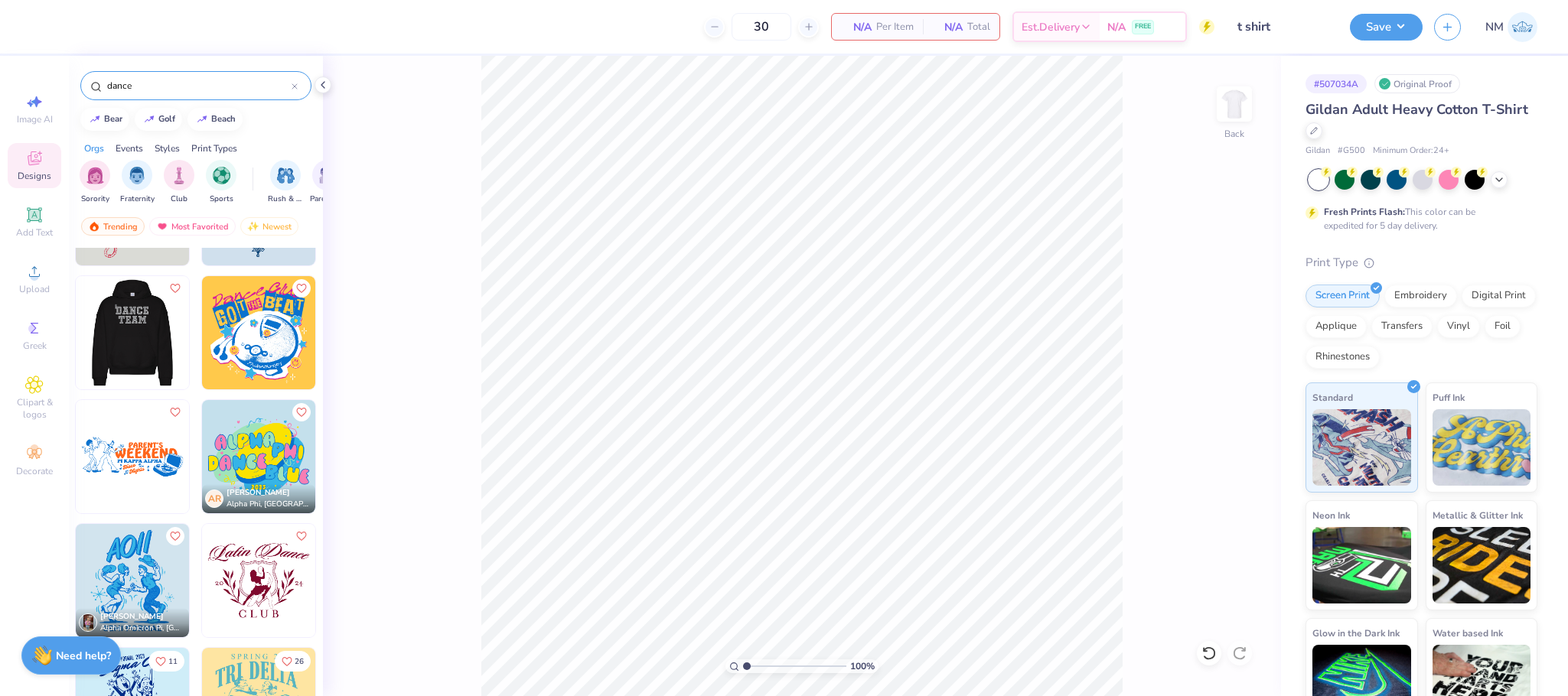
type input "dance"
click at [75, 370] on img at bounding box center [19, 333] width 114 height 114
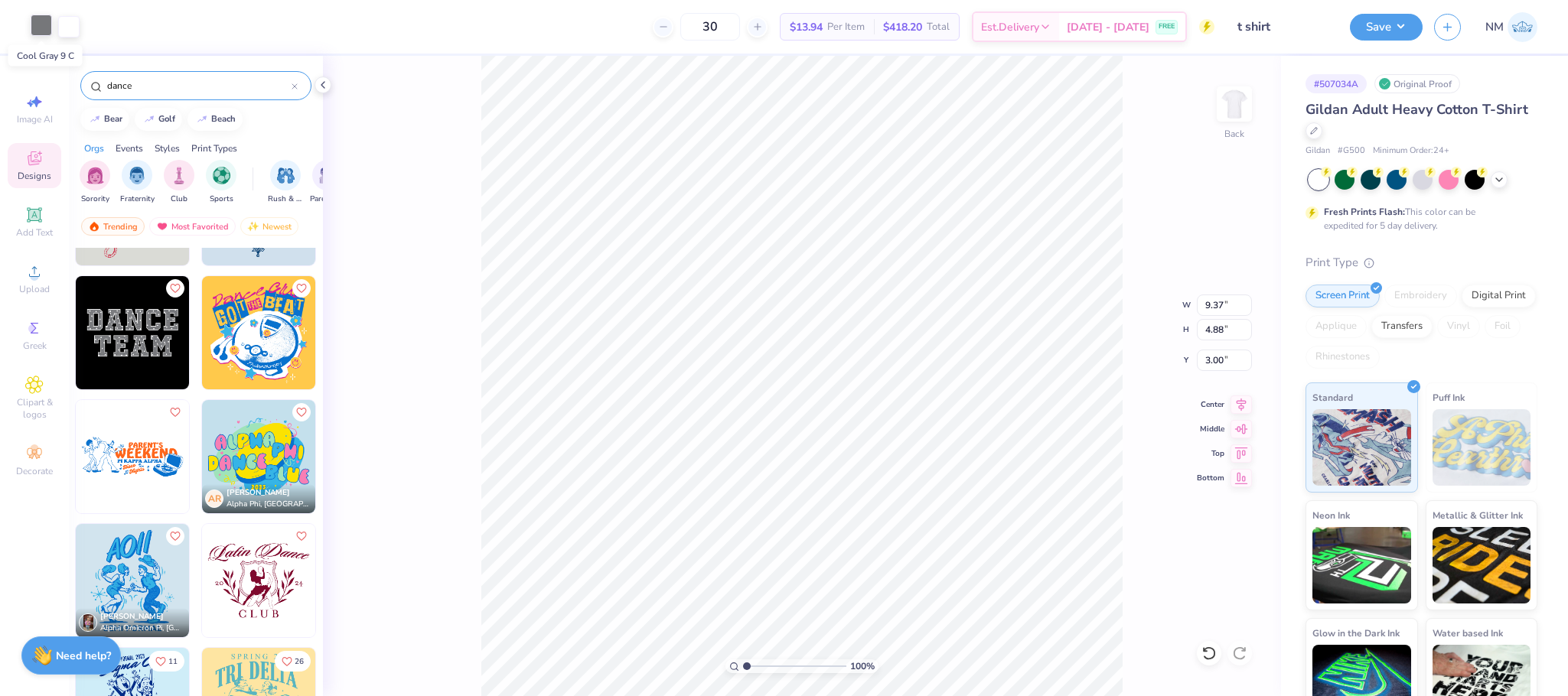
click at [51, 16] on div at bounding box center [41, 26] width 22 height 22
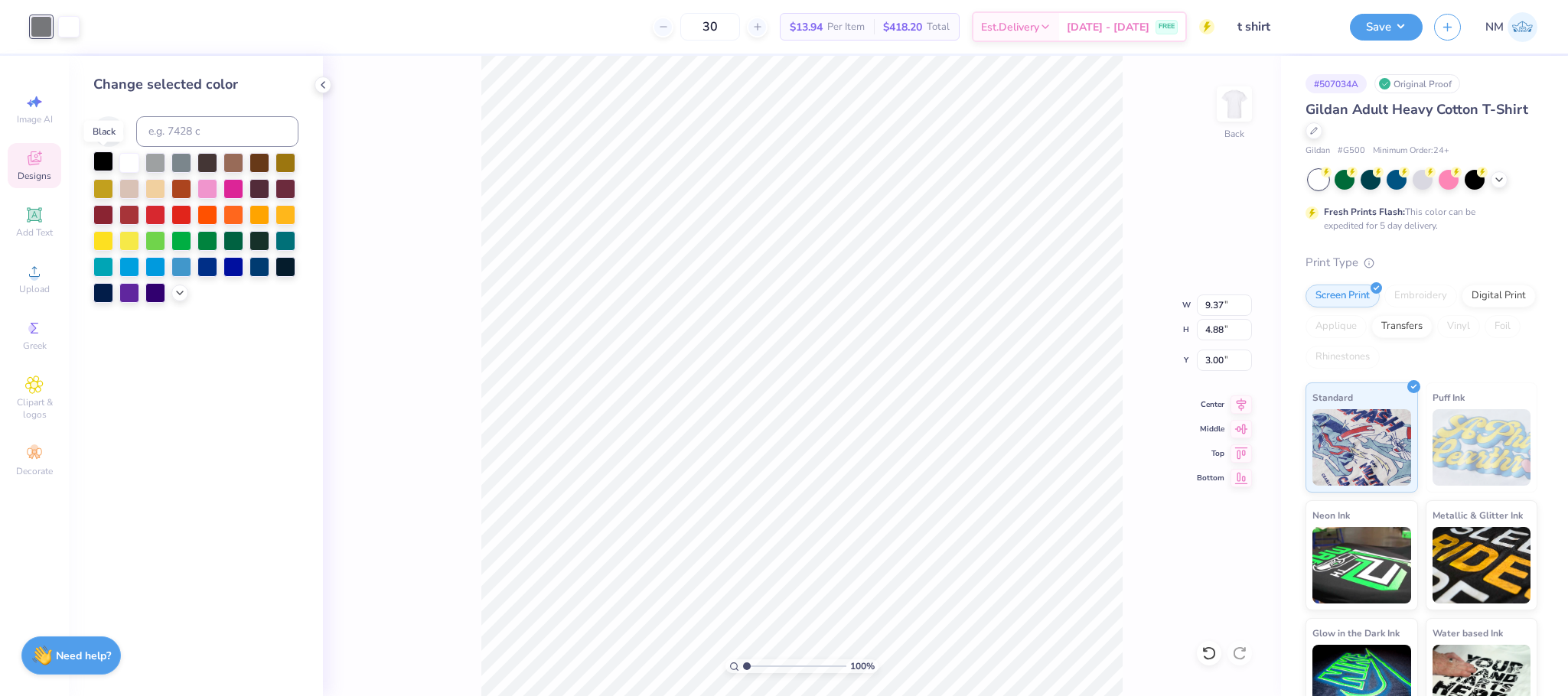
click at [94, 159] on div at bounding box center [103, 162] width 20 height 20
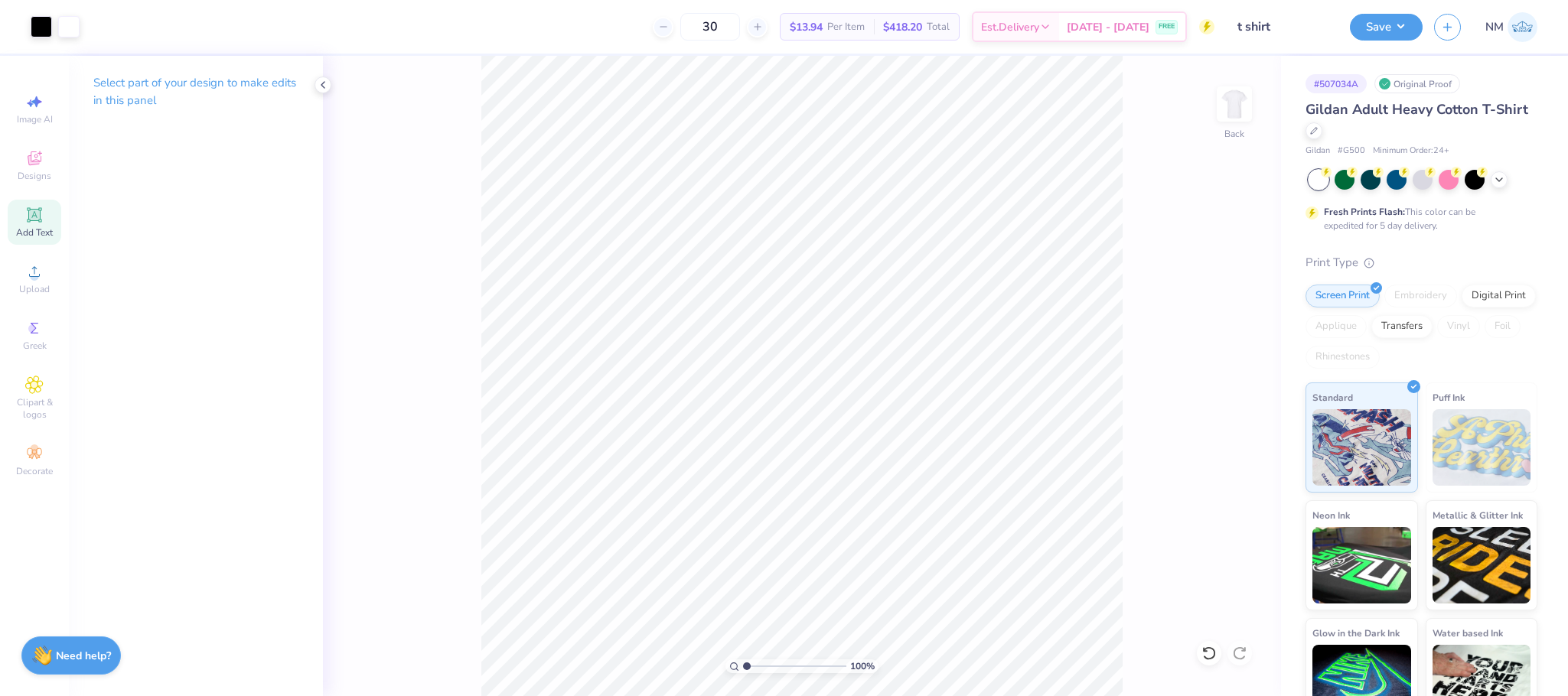
click at [30, 219] on icon at bounding box center [33, 214] width 12 height 12
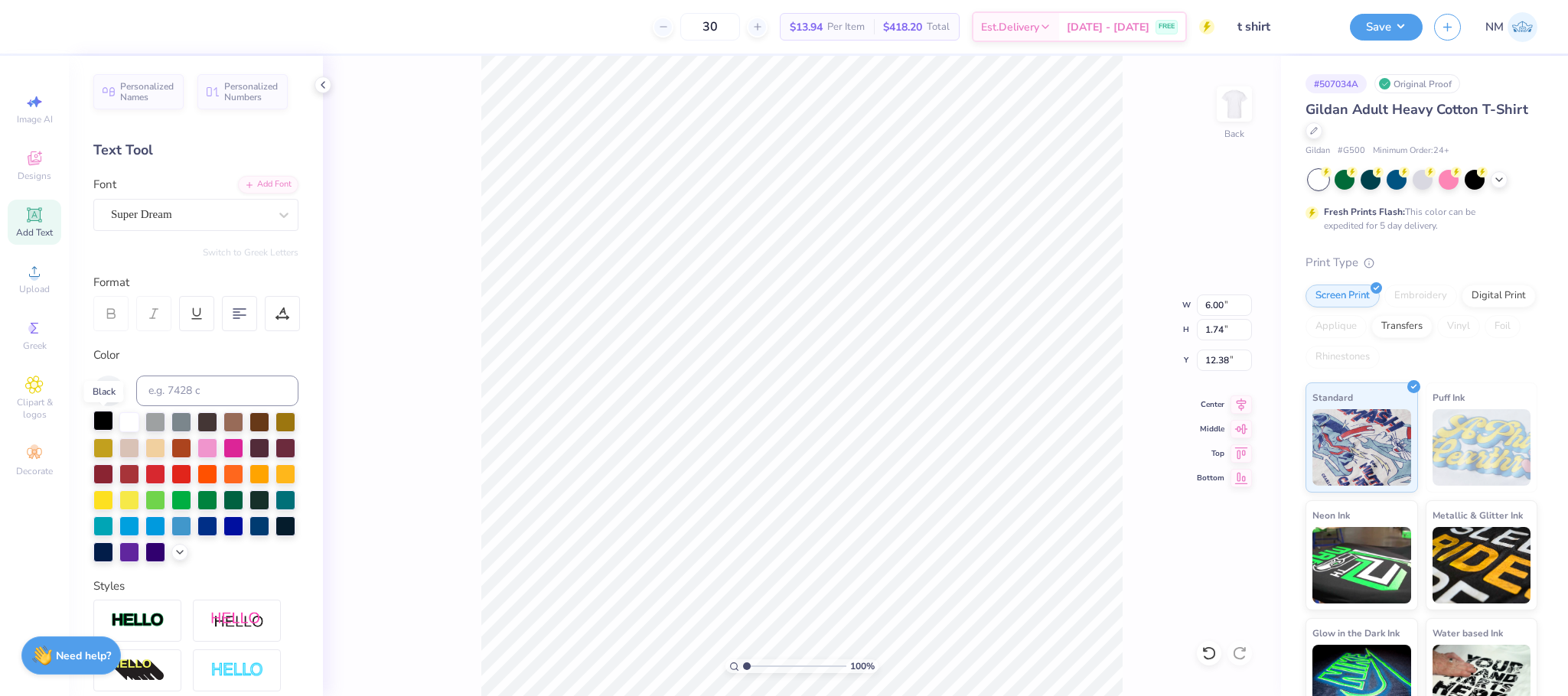
click at [109, 418] on div at bounding box center [103, 421] width 20 height 20
type textarea "JMU"
click at [244, 205] on div at bounding box center [190, 215] width 158 height 21
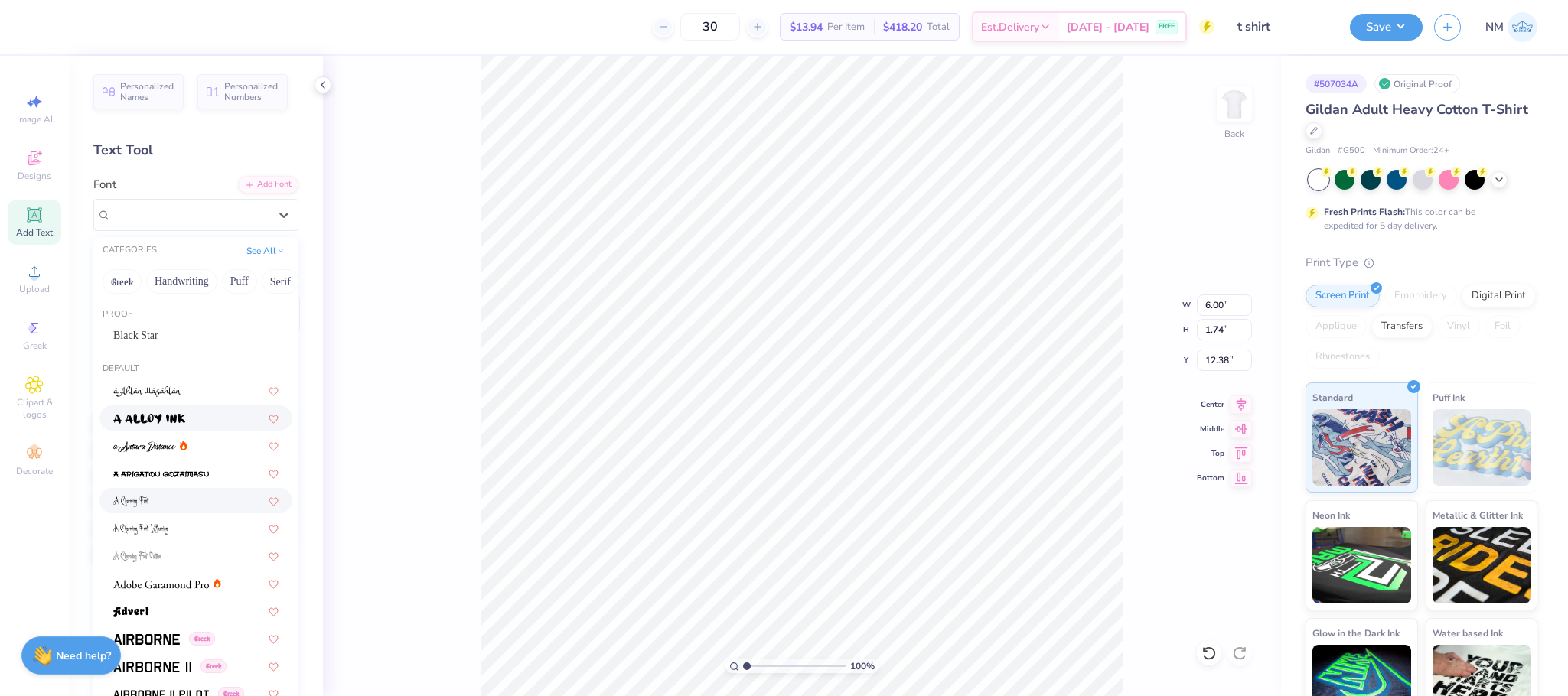
scroll to position [152, 0]
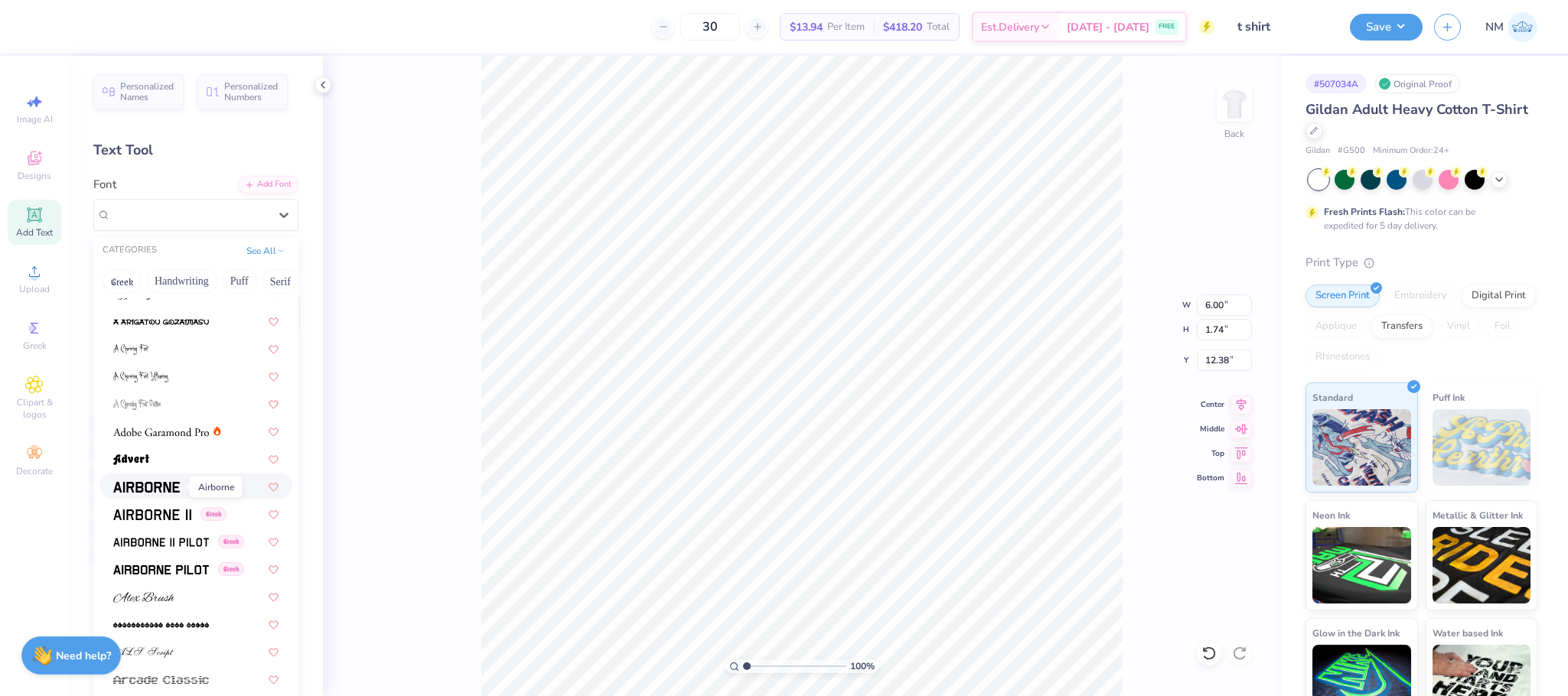
click at [129, 484] on img at bounding box center [147, 487] width 67 height 11
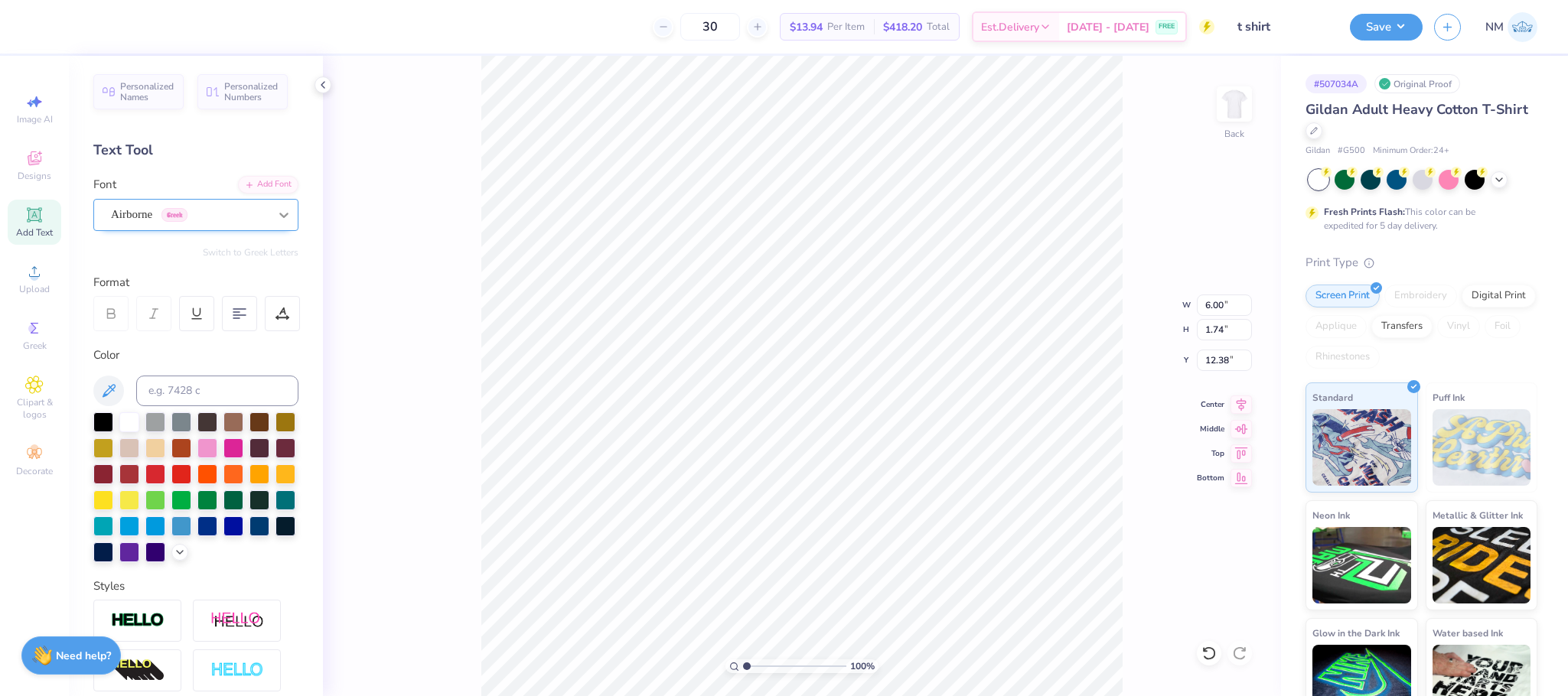
click at [270, 201] on div at bounding box center [283, 215] width 27 height 27
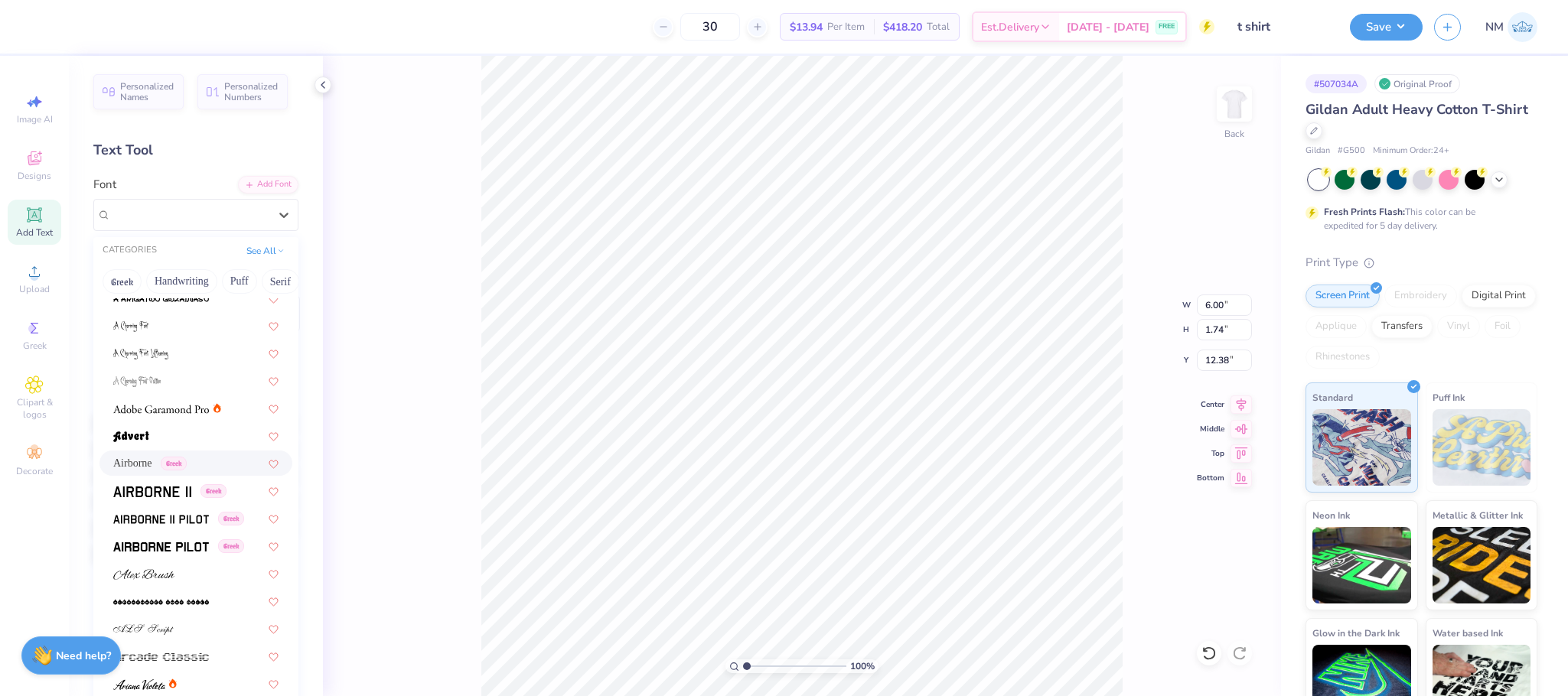
scroll to position [209, 0]
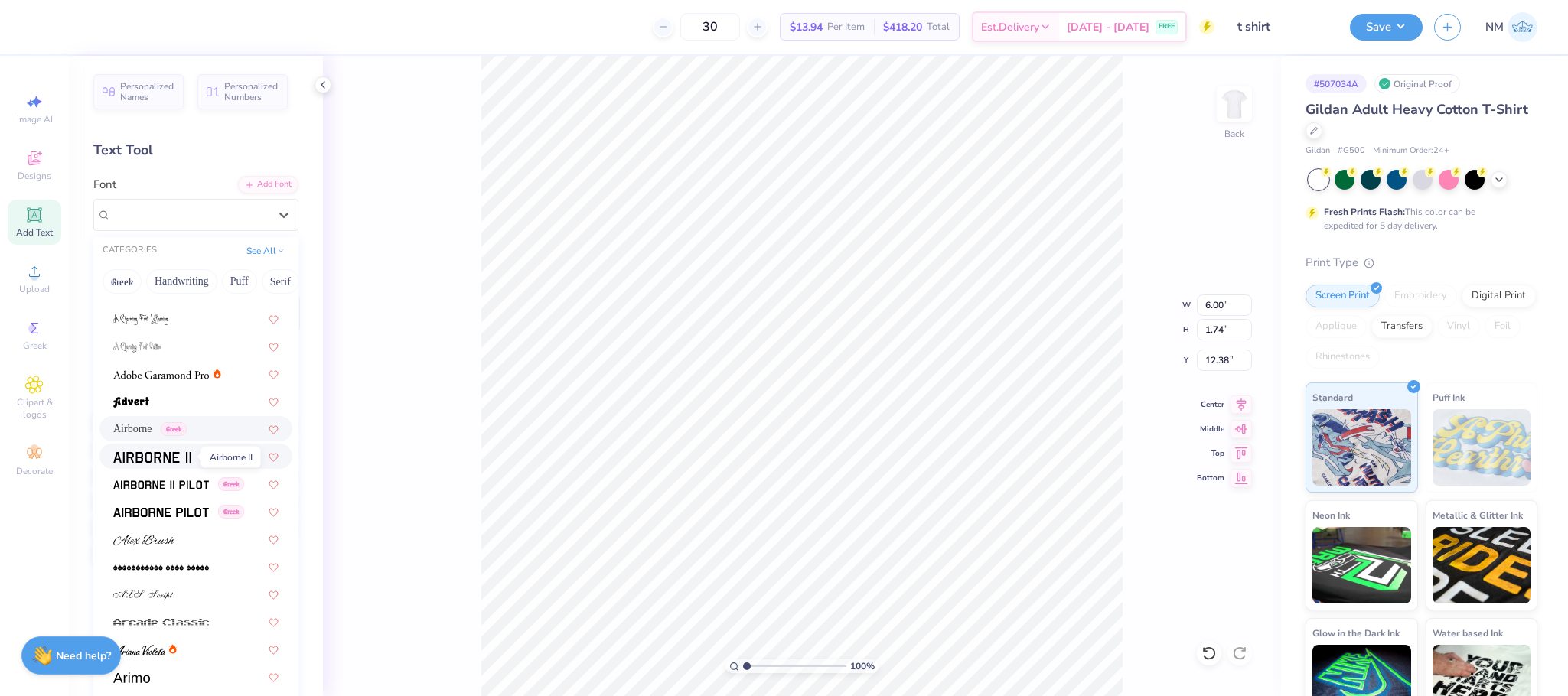
click at [156, 456] on img at bounding box center [153, 457] width 78 height 11
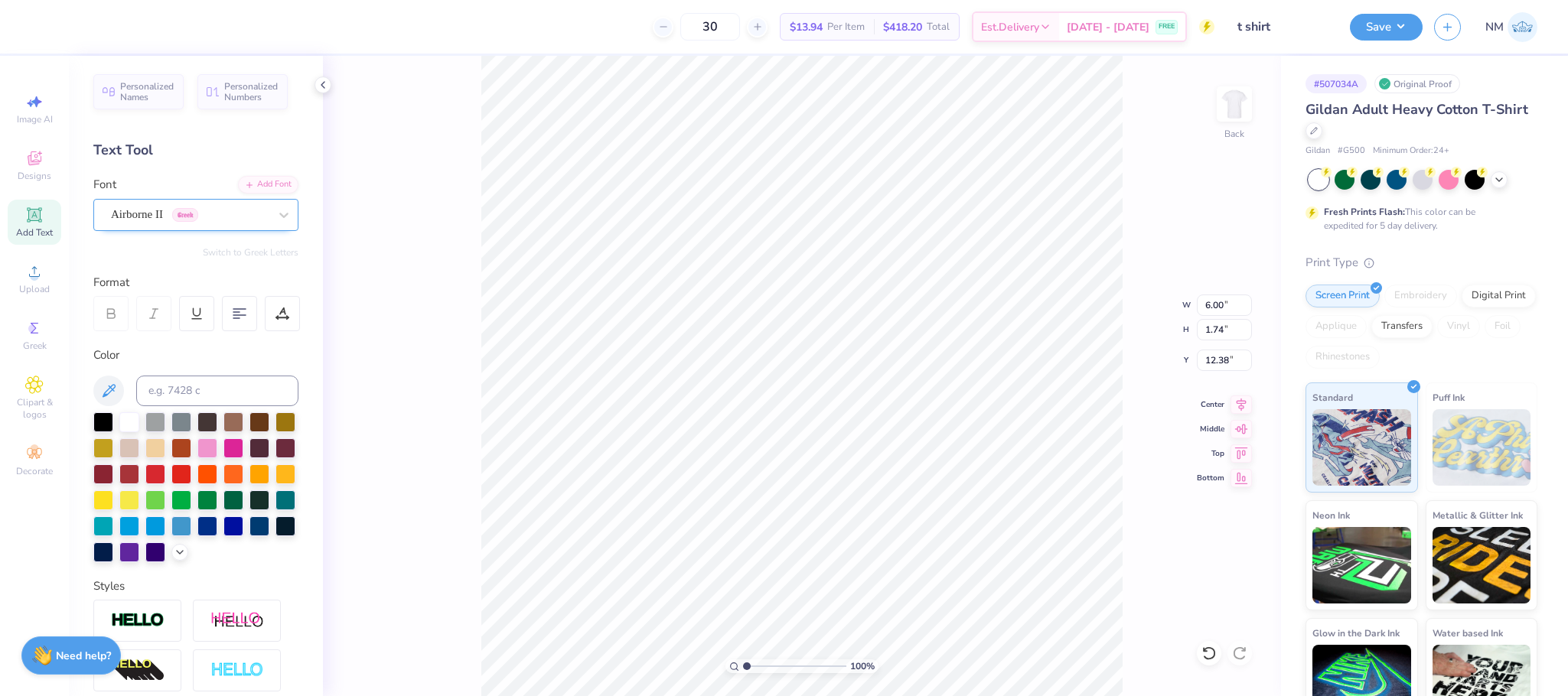
click at [184, 215] on div "Airborne II Greek" at bounding box center [190, 215] width 160 height 23
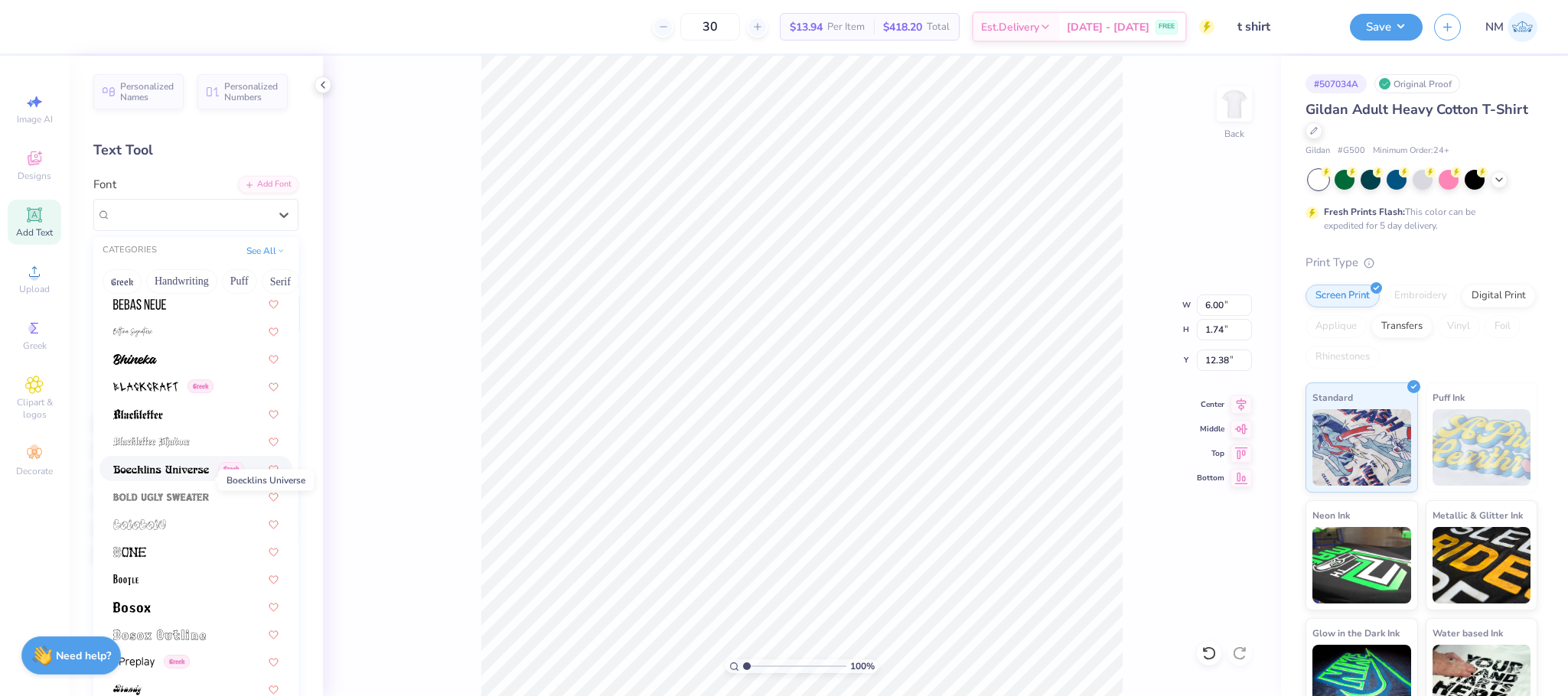
scroll to position [764, 0]
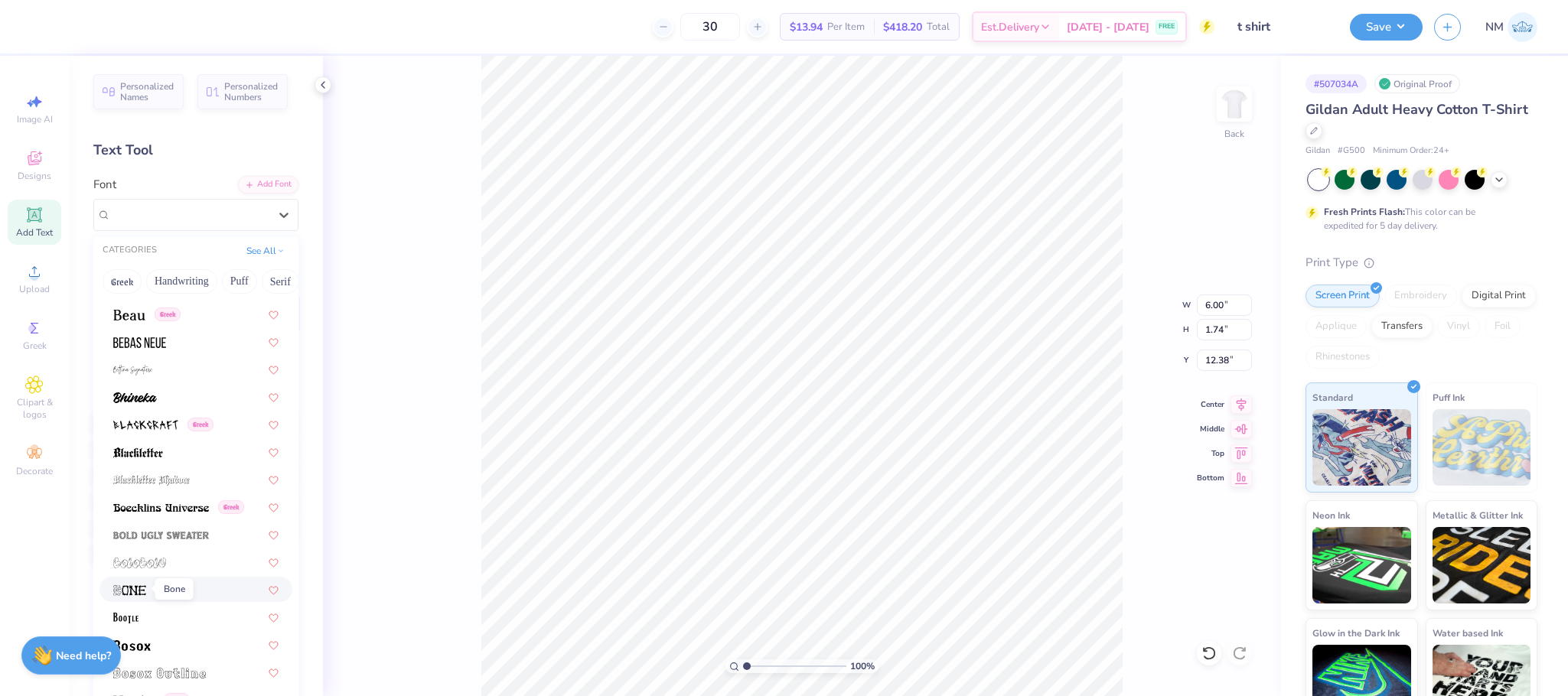
click at [124, 581] on span at bounding box center [130, 589] width 33 height 16
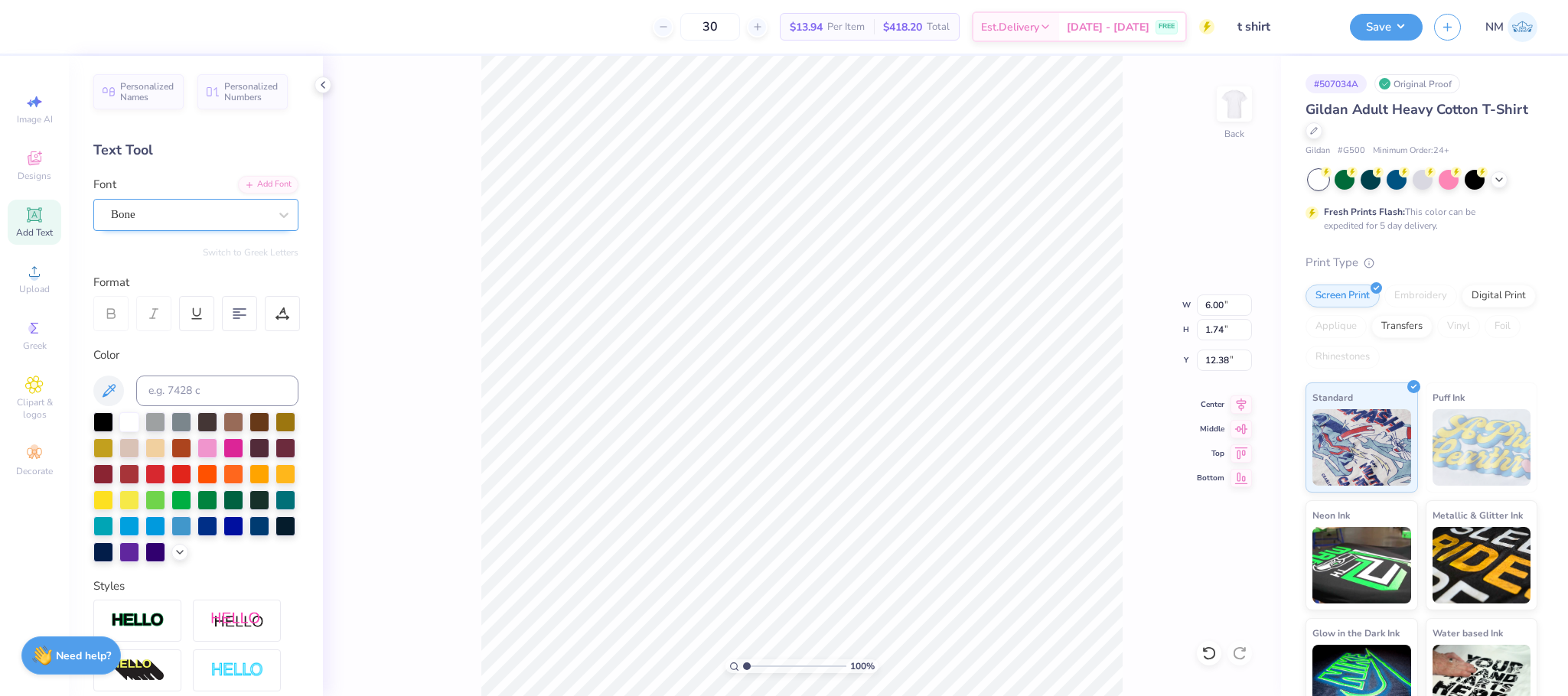
click at [196, 215] on div "Bone" at bounding box center [190, 215] width 160 height 23
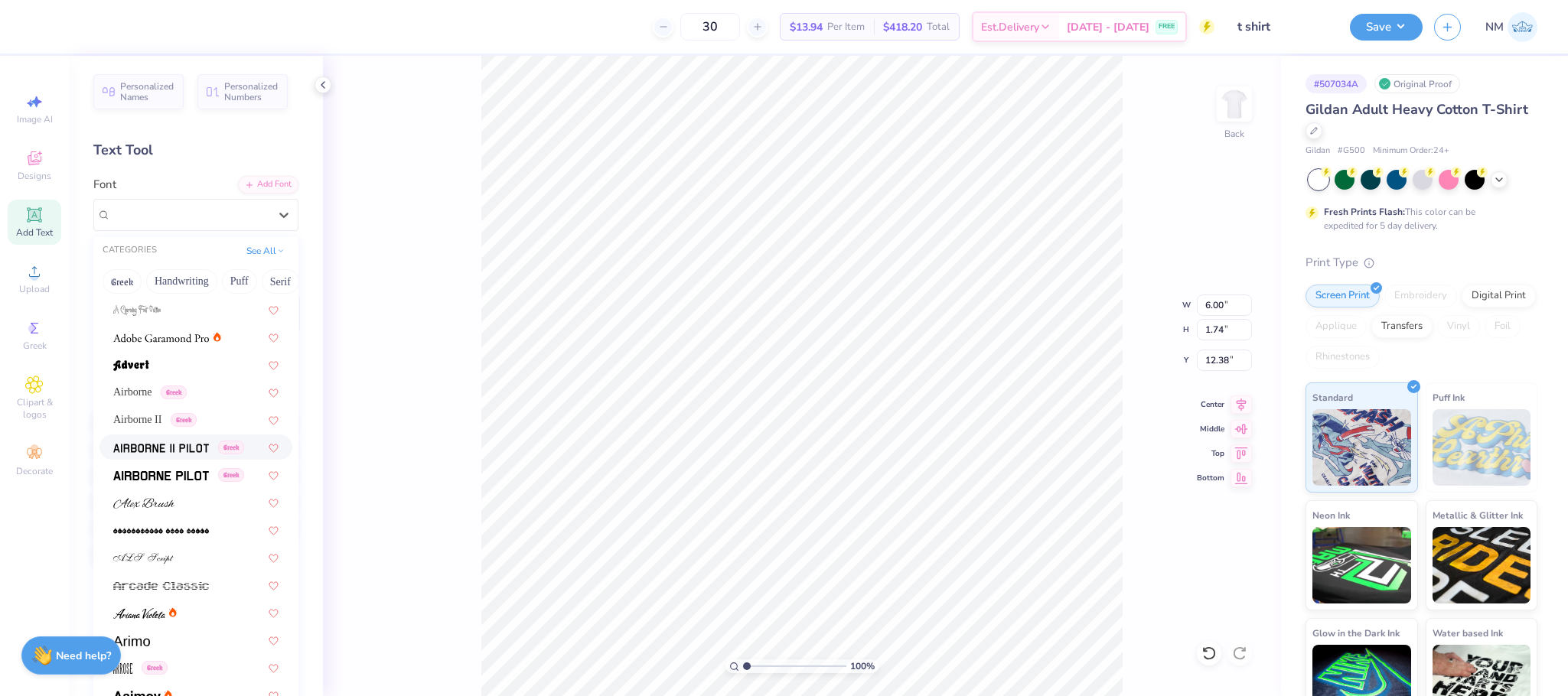
scroll to position [249, 0]
click at [145, 461] on div "Greek" at bounding box center [196, 472] width 193 height 25
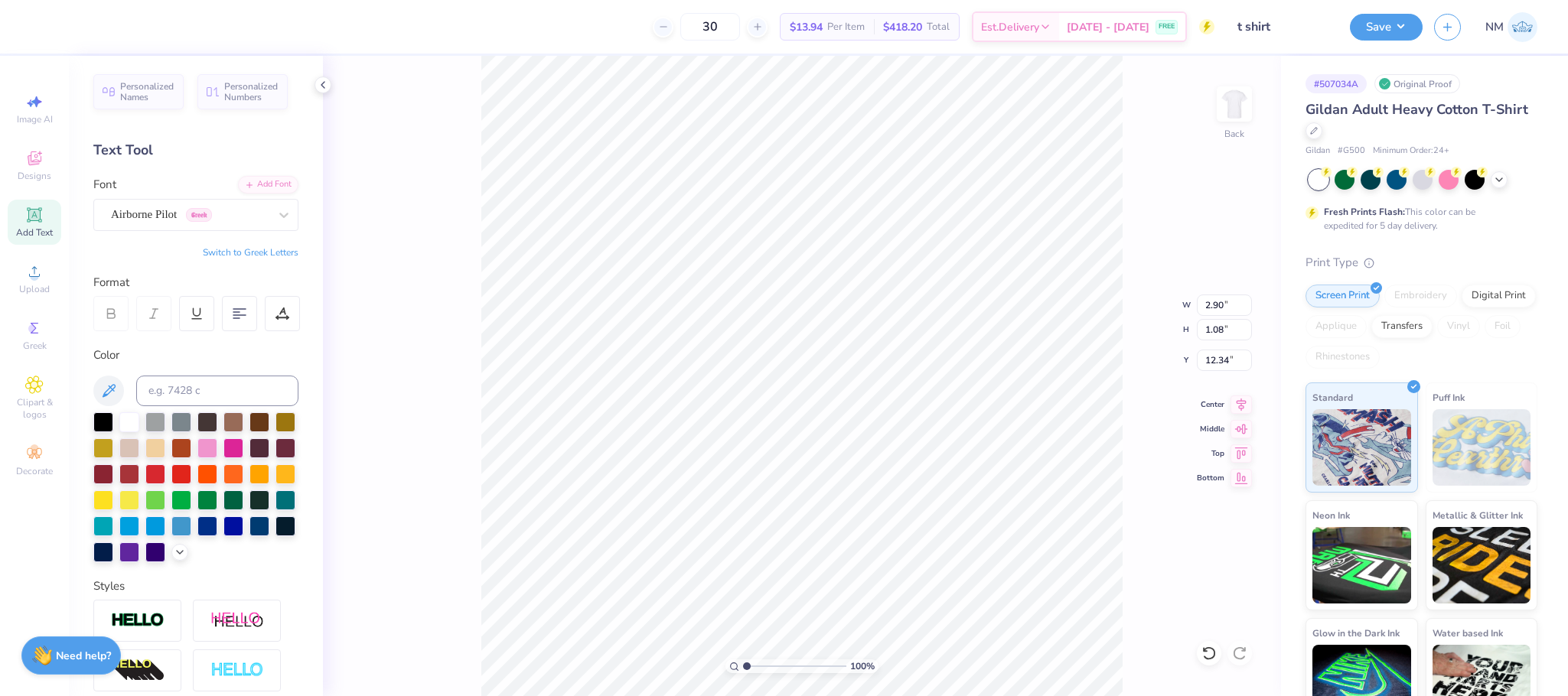
type input "2.90"
type input "1.08"
type input "8.31"
click at [1403, 23] on button "Save" at bounding box center [1385, 25] width 72 height 26
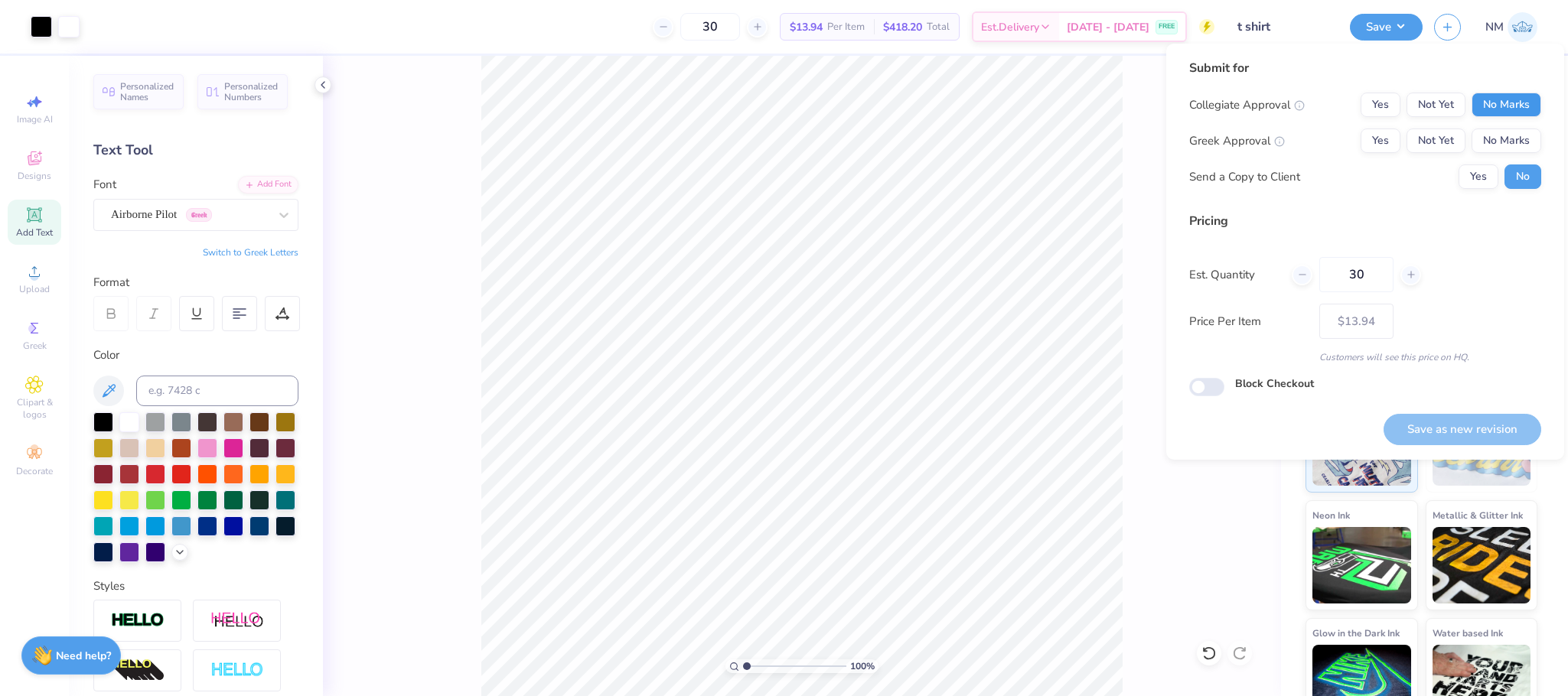
click at [1517, 100] on button "No Marks" at bounding box center [1506, 104] width 69 height 24
click at [1448, 96] on button "Not Yet" at bounding box center [1436, 104] width 59 height 24
click at [1514, 141] on button "No Marks" at bounding box center [1506, 140] width 69 height 24
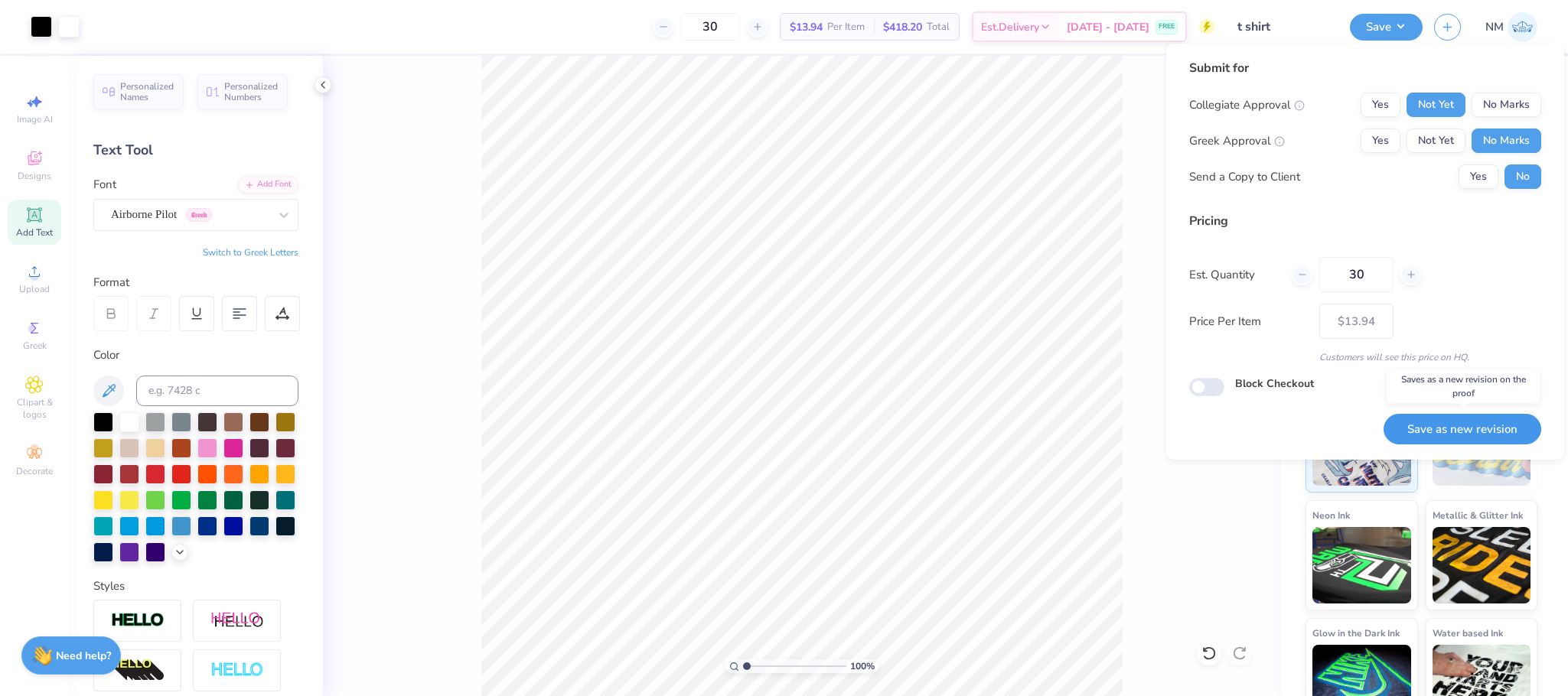
click at [1440, 415] on button "Save as new revision" at bounding box center [1462, 429] width 158 height 31
type input "– –"
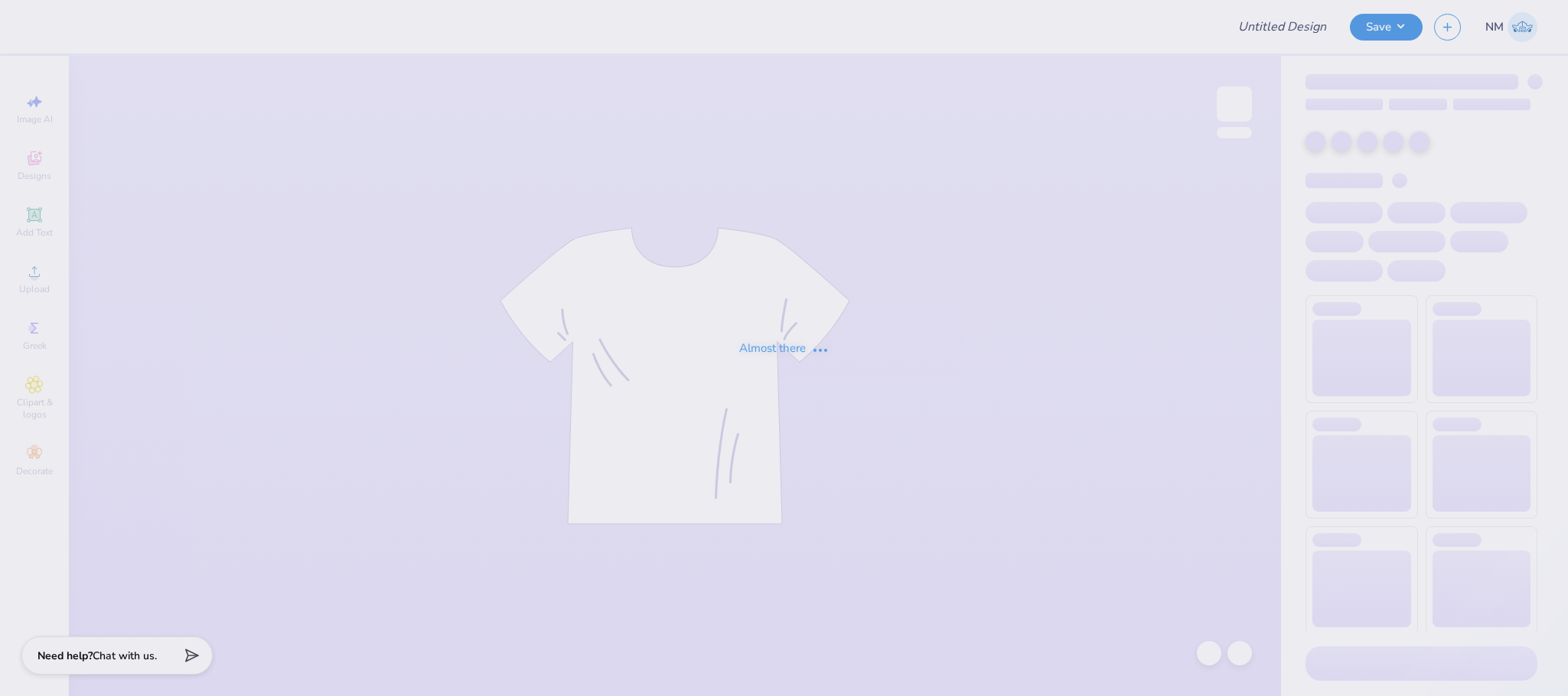
type input "t shirt"
type input "30"
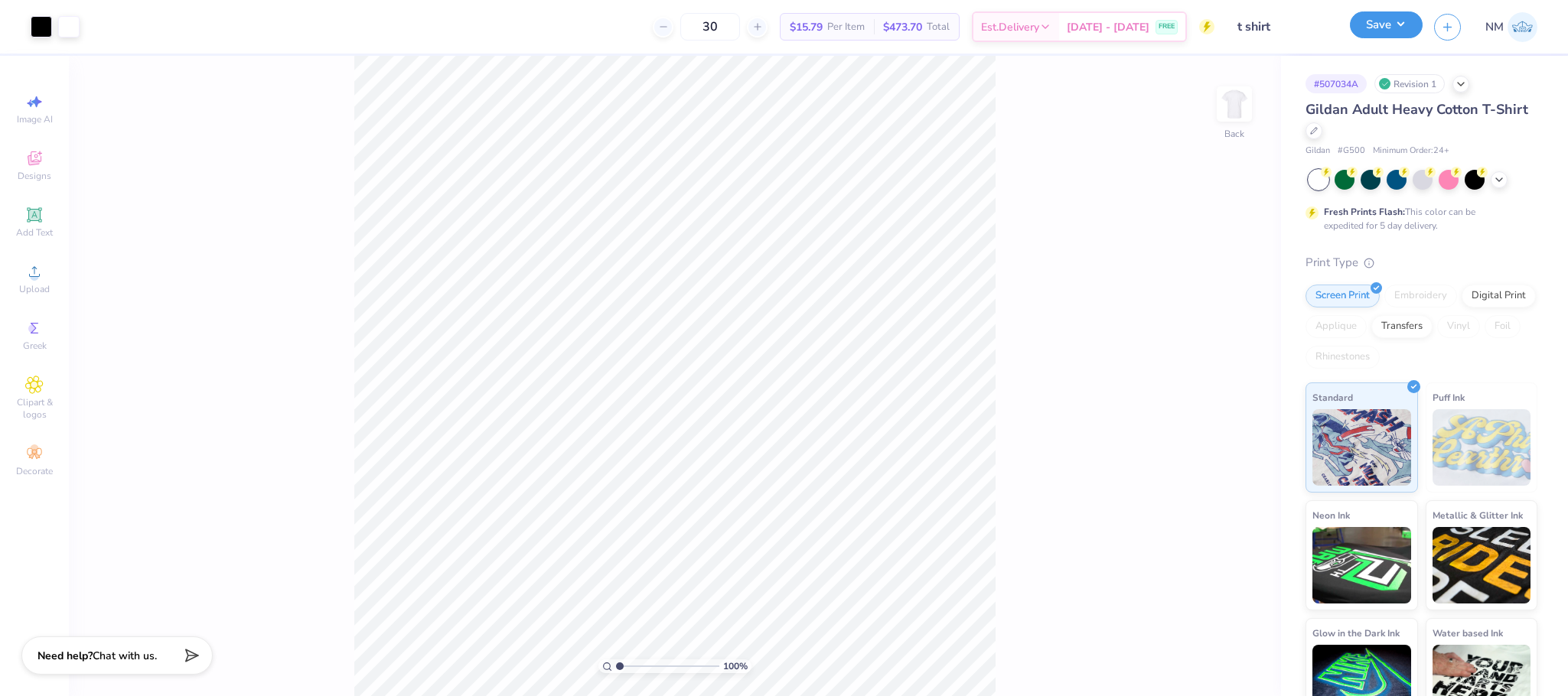
click at [1380, 22] on button "Save" at bounding box center [1385, 25] width 72 height 26
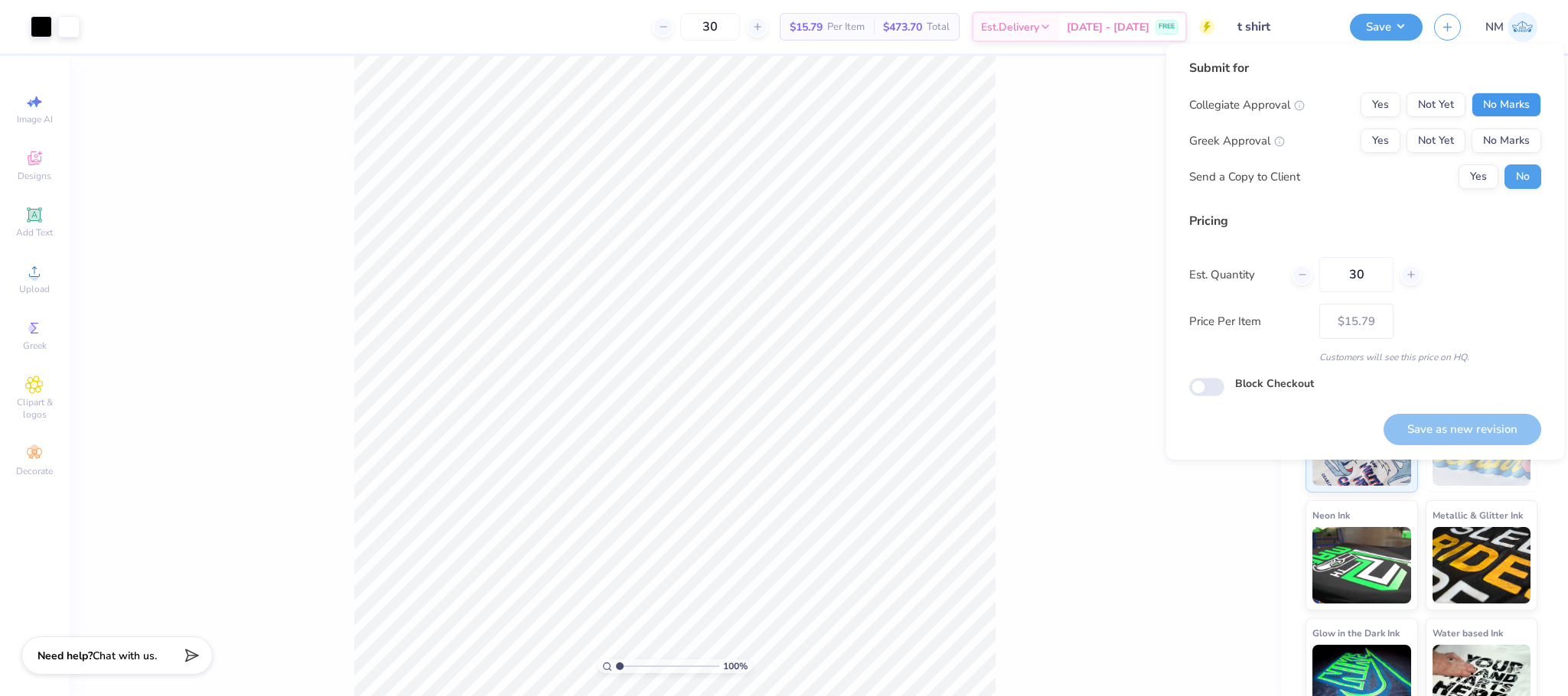
click at [1500, 101] on button "No Marks" at bounding box center [1506, 104] width 69 height 24
click at [1421, 94] on button "Not Yet" at bounding box center [1436, 104] width 59 height 24
click at [1494, 128] on button "No Marks" at bounding box center [1506, 140] width 69 height 24
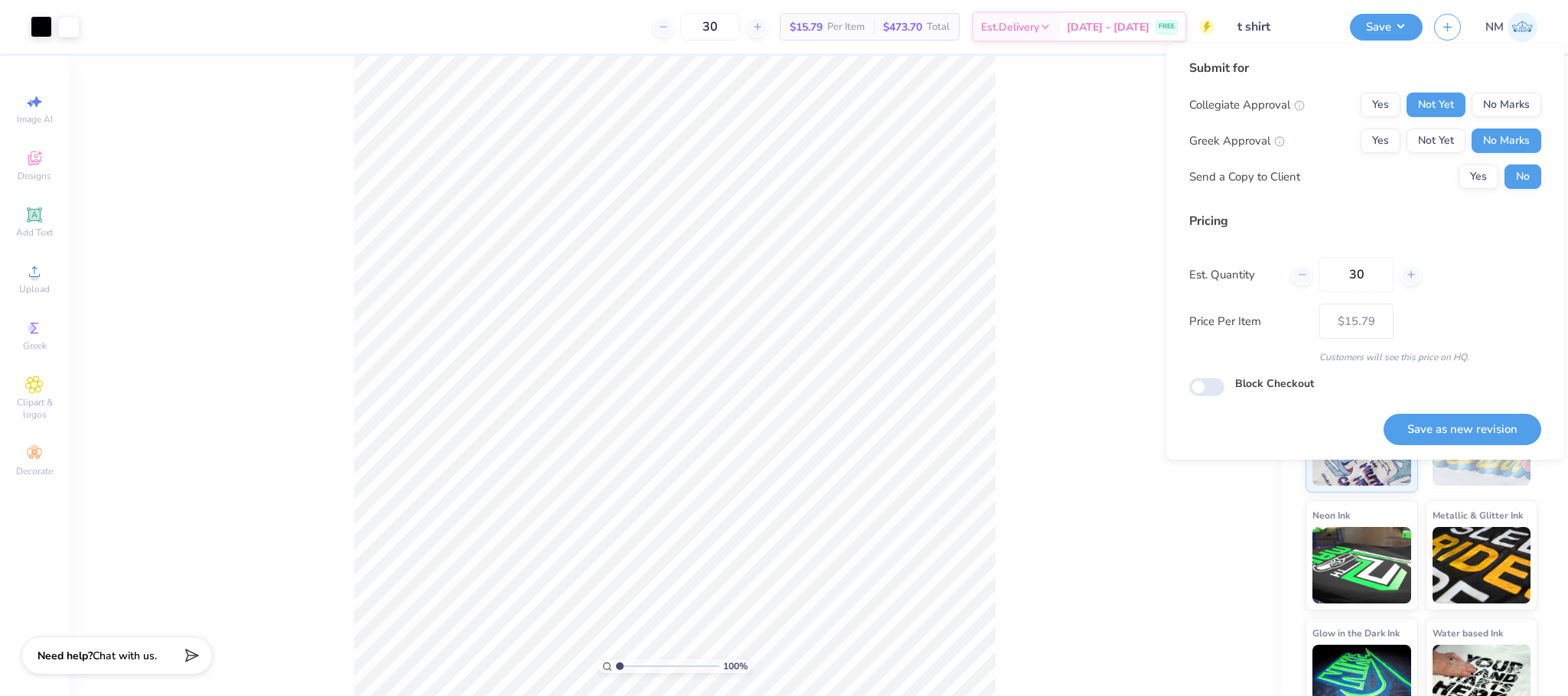
click at [1474, 161] on div "Collegiate Approval Yes Not Yet No Marks Greek Approval Yes Not Yet No Marks Se…" at bounding box center [1365, 141] width 352 height 96
click at [1474, 179] on button "Yes" at bounding box center [1478, 176] width 40 height 24
click at [1433, 418] on button "Save as new revision" at bounding box center [1462, 429] width 158 height 31
type input "$15.79"
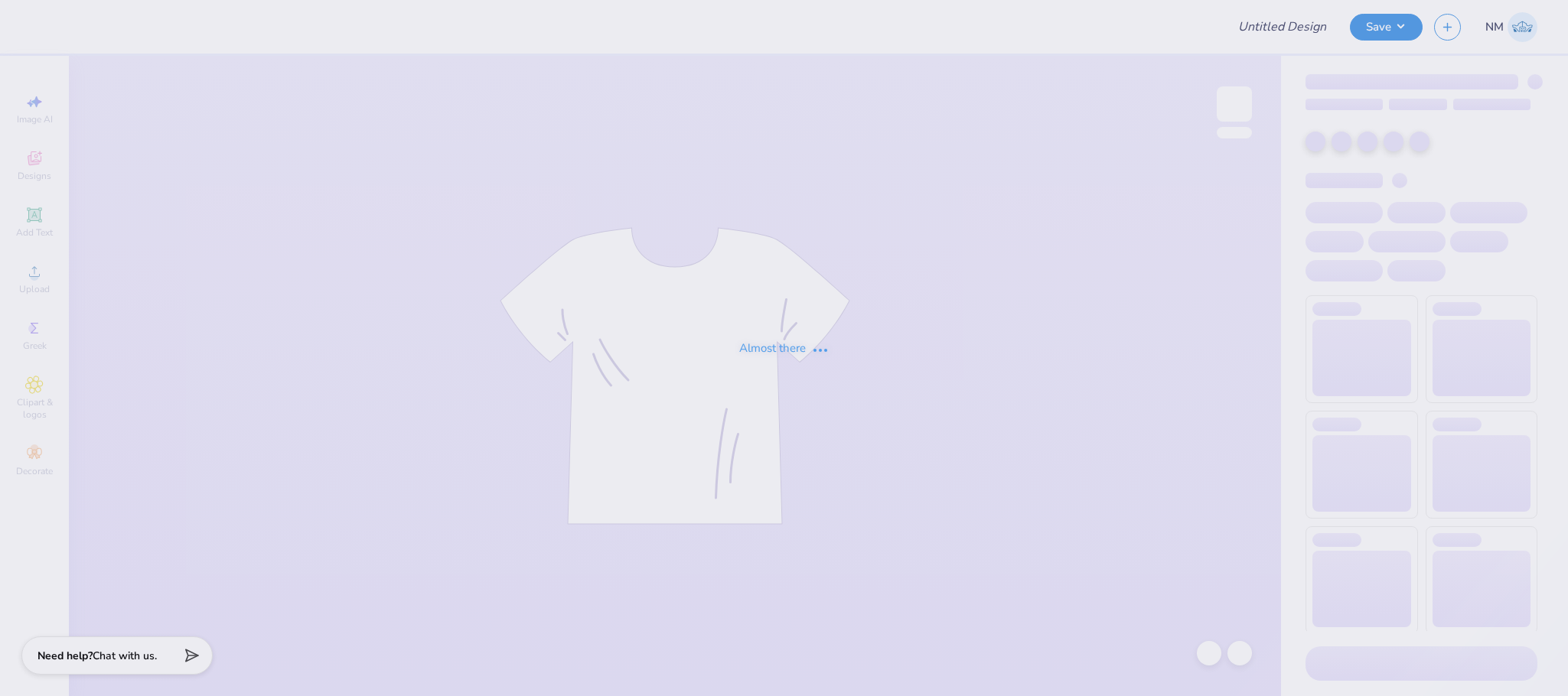
type input "t shirt"
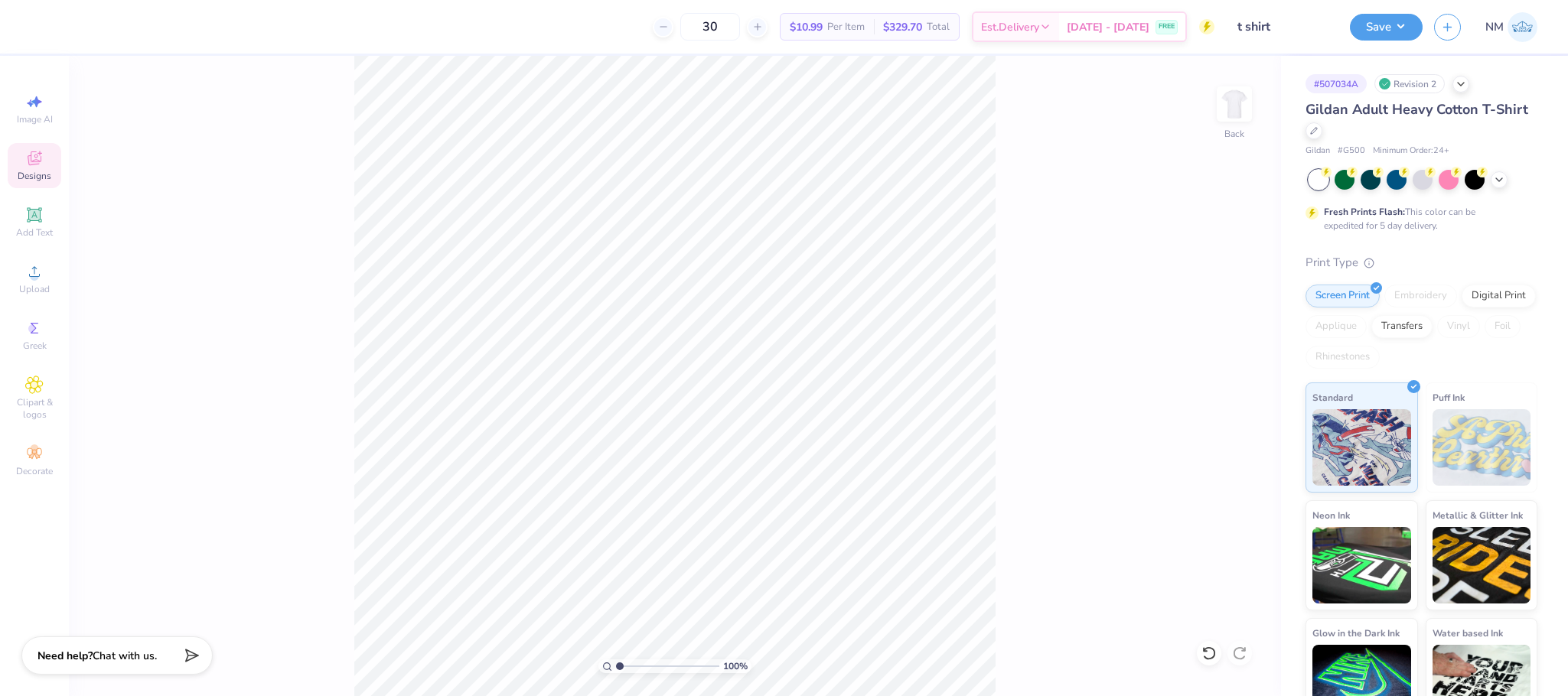
click at [39, 167] on icon at bounding box center [34, 159] width 19 height 19
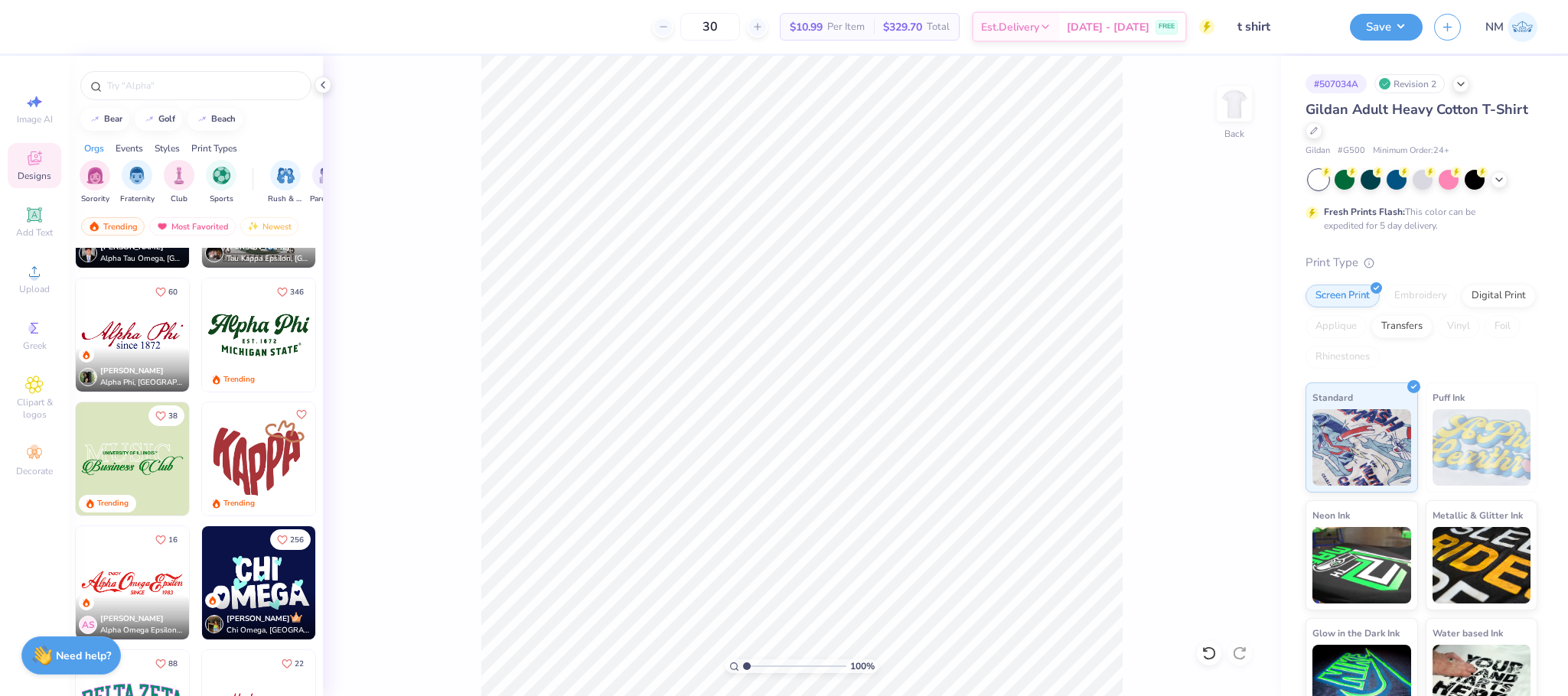
scroll to position [1049, 0]
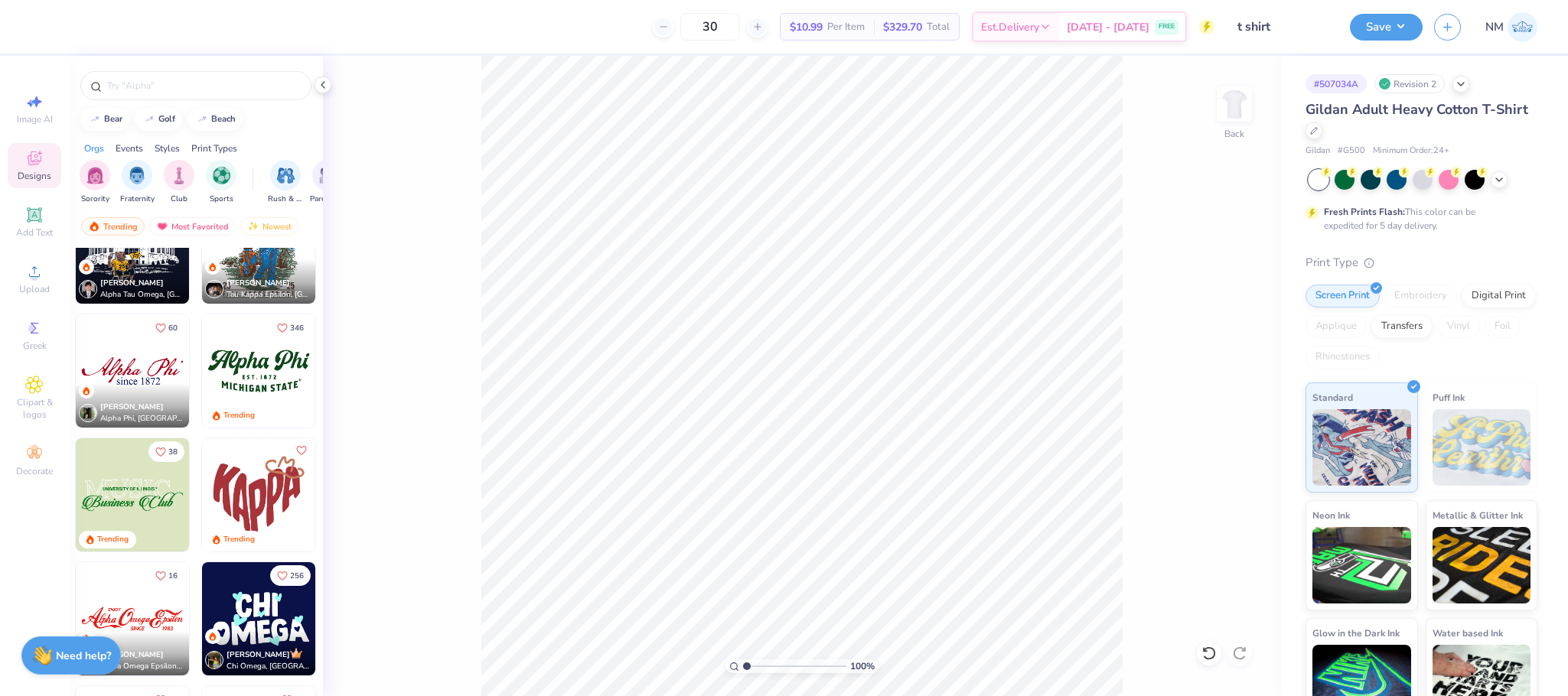
click at [135, 369] on img at bounding box center [132, 371] width 114 height 114
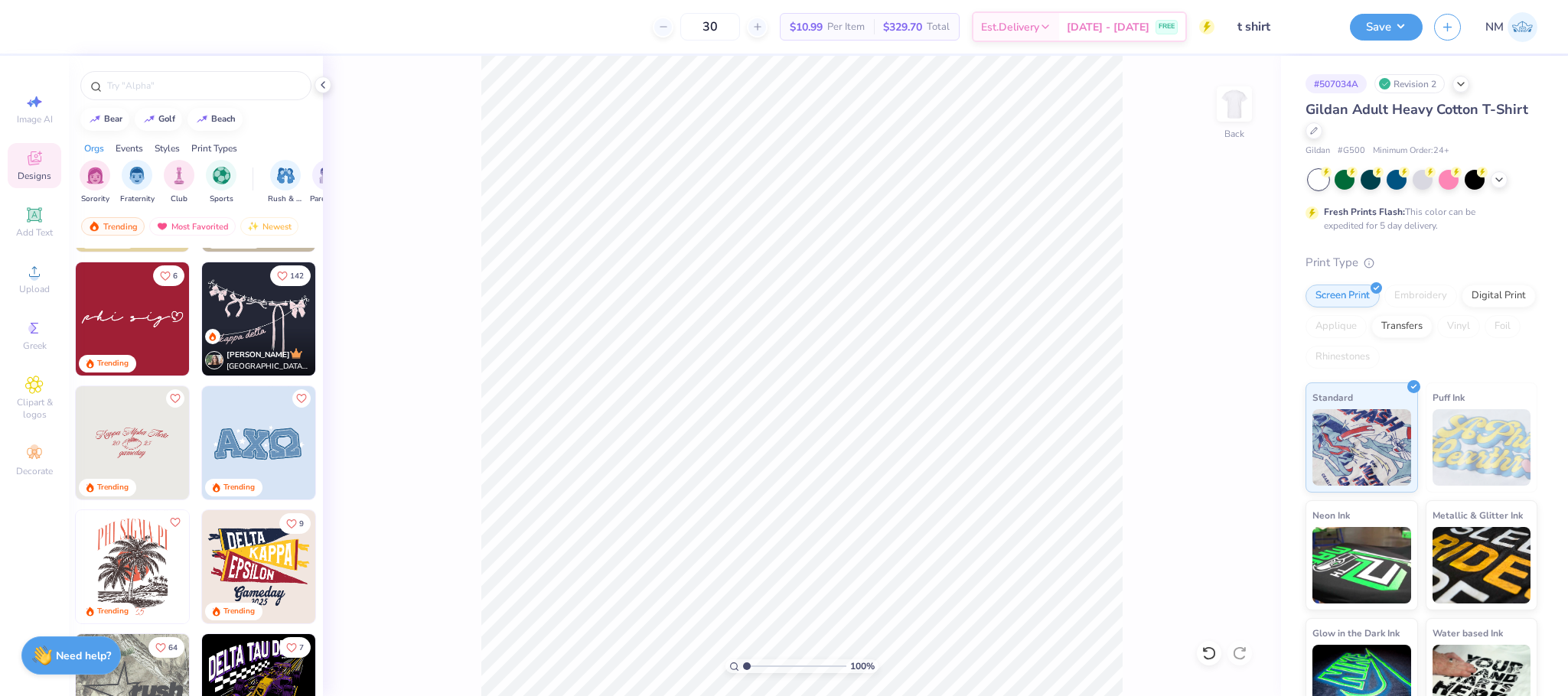
scroll to position [1967, 0]
click at [258, 321] on img at bounding box center [259, 320] width 114 height 114
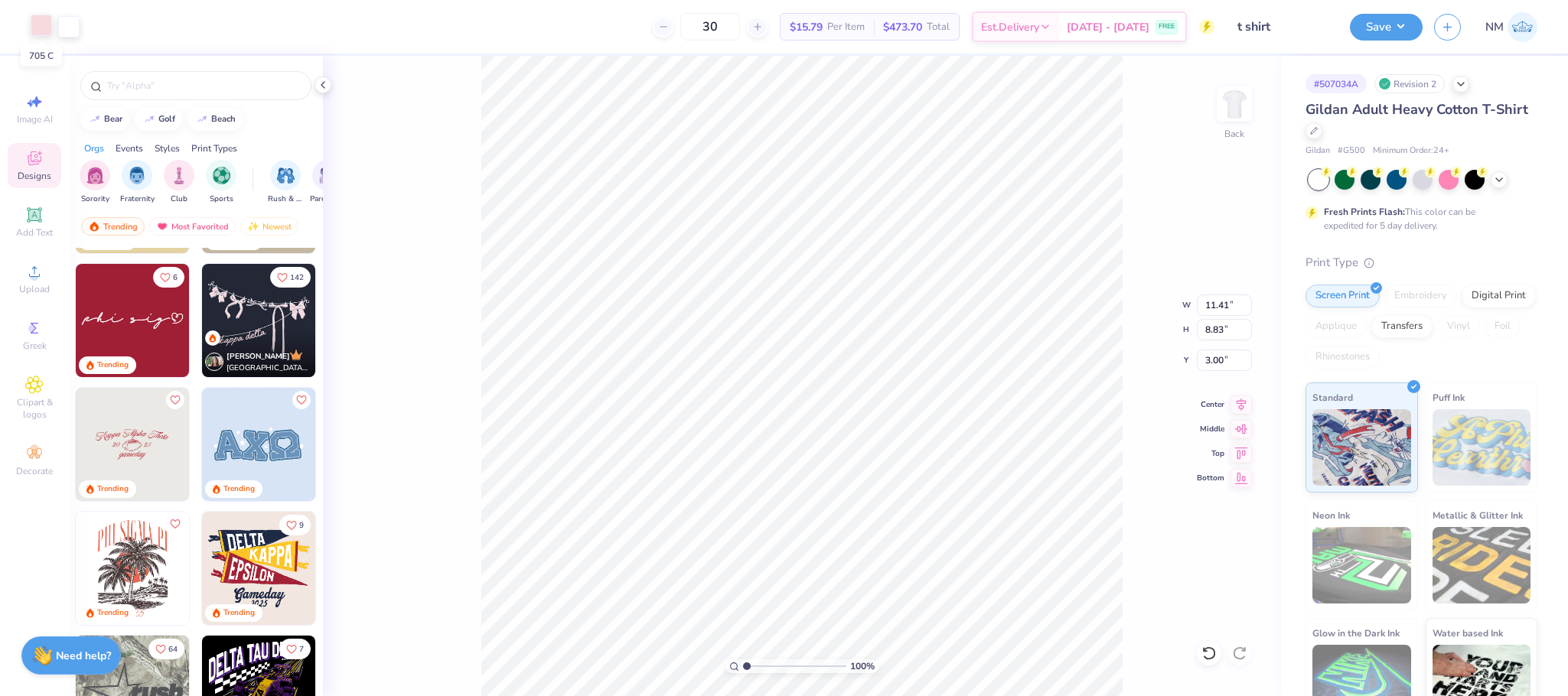
click at [47, 26] on div at bounding box center [41, 26] width 22 height 22
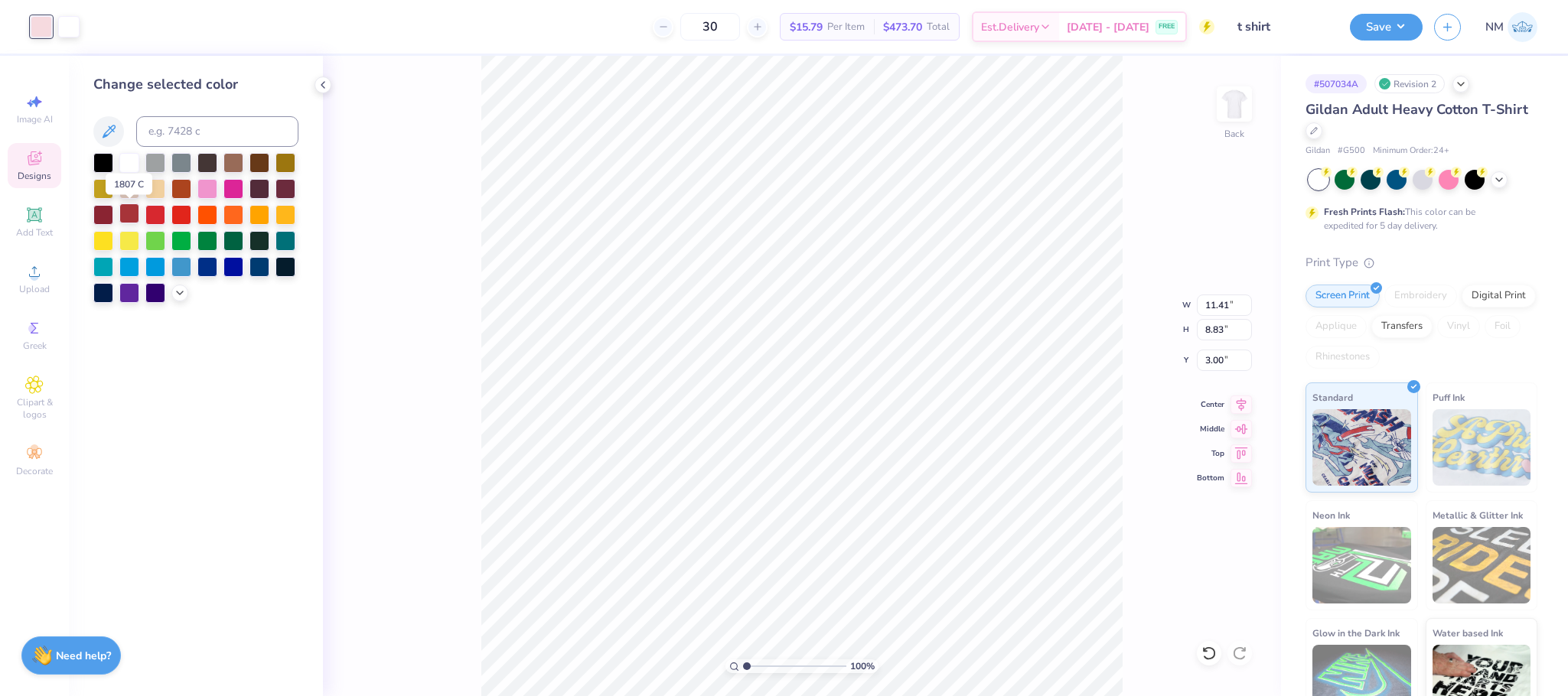
click at [133, 213] on div at bounding box center [129, 214] width 20 height 20
click at [67, 21] on div at bounding box center [69, 26] width 22 height 22
click at [97, 160] on div at bounding box center [103, 162] width 20 height 20
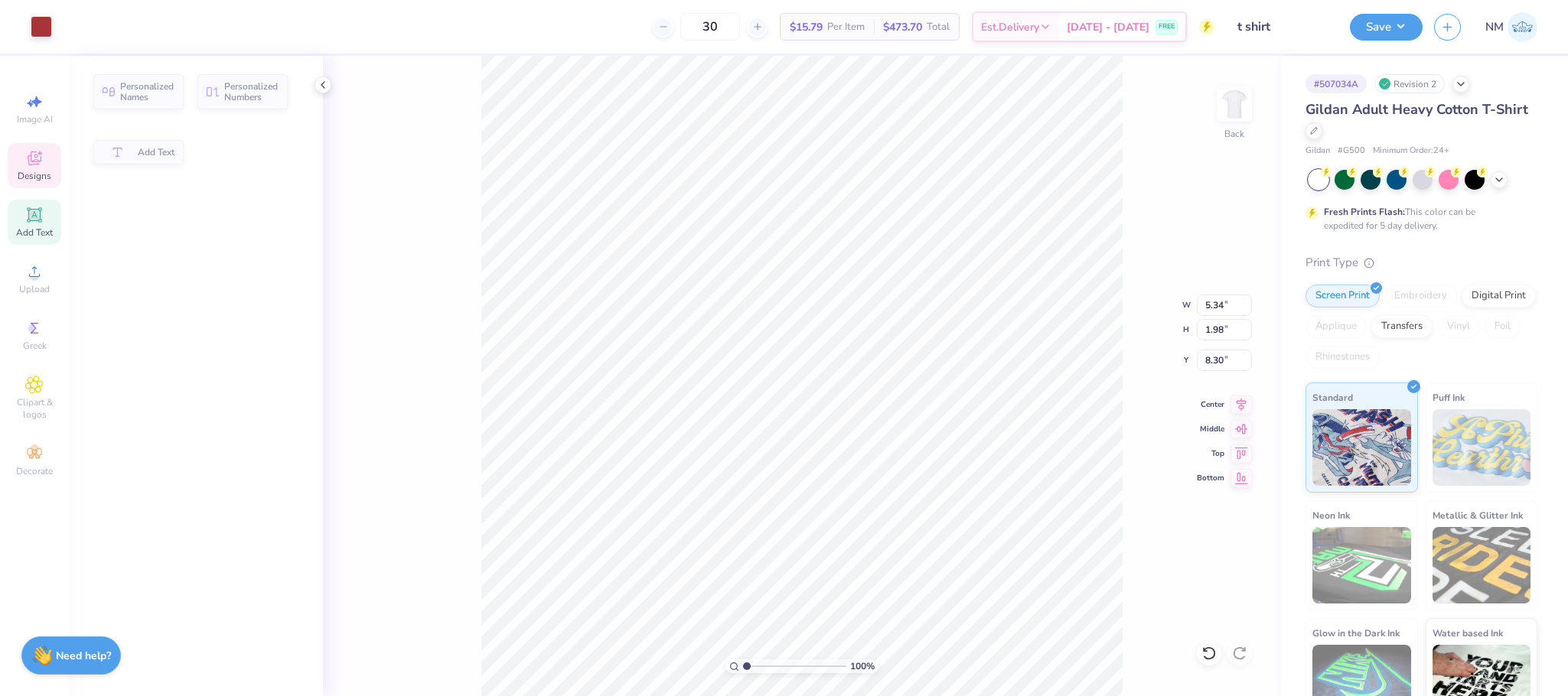
type input "5.34"
type input "1.98"
type input "8.30"
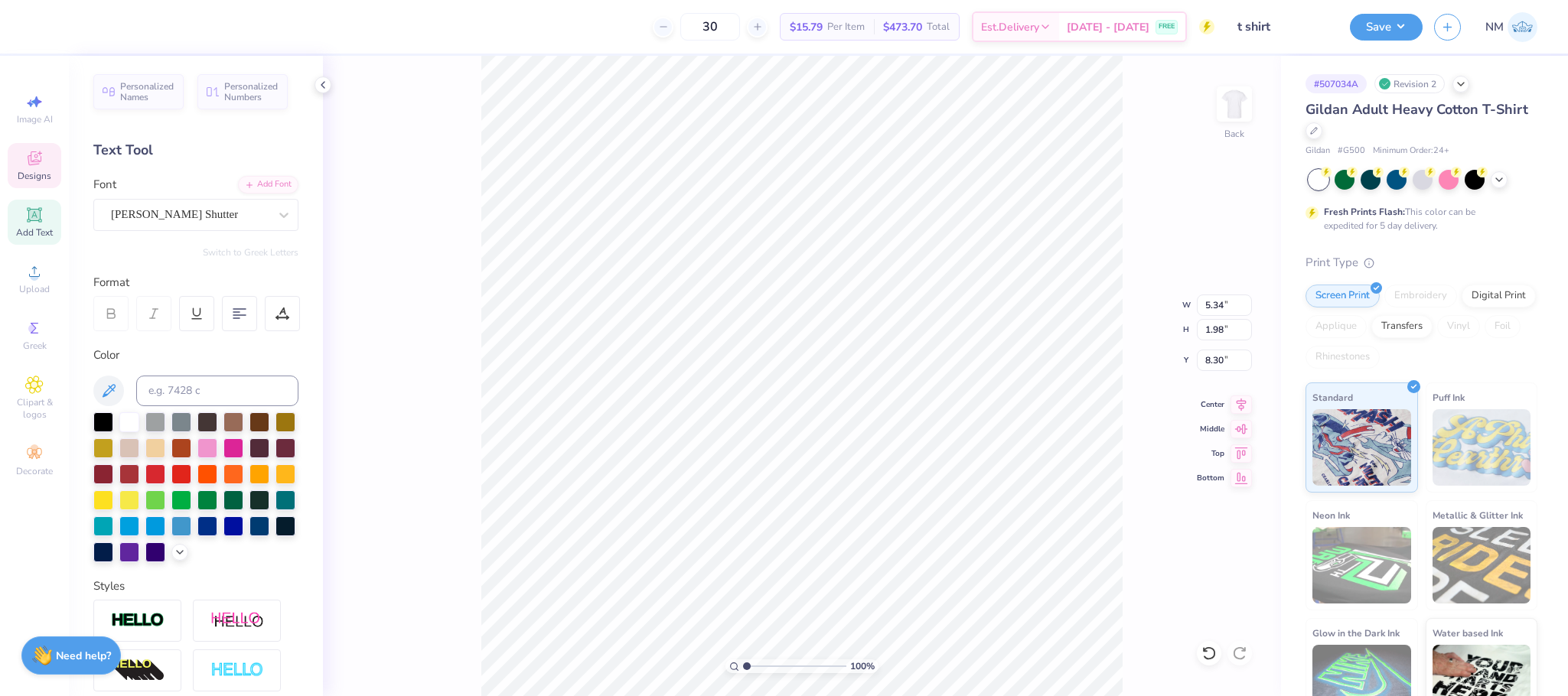
scroll to position [19, 2]
type textarea "k"
type textarea "D"
type textarea "dance theater"
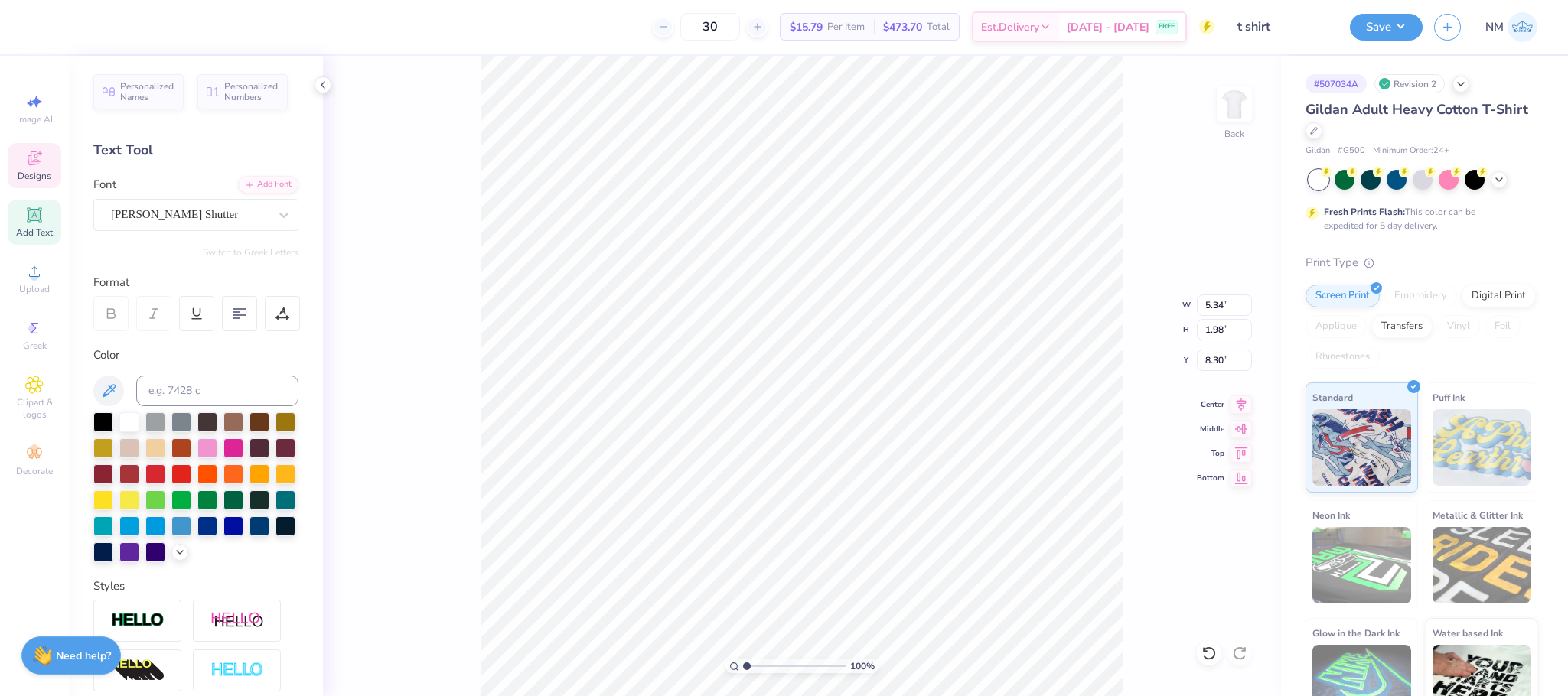
scroll to position [19, 5]
click at [1366, 15] on button "Save" at bounding box center [1385, 25] width 72 height 26
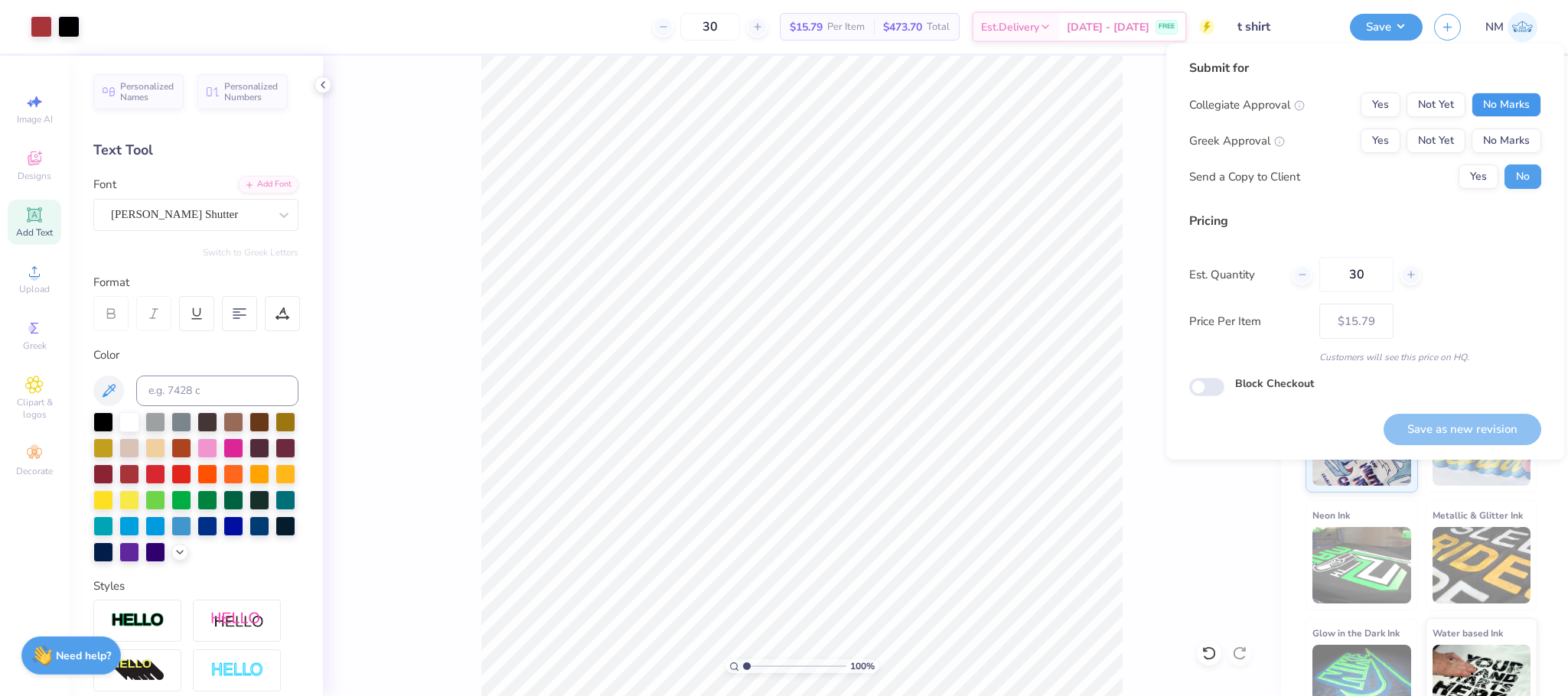
click at [1496, 100] on button "No Marks" at bounding box center [1506, 104] width 69 height 24
click at [1500, 129] on button "No Marks" at bounding box center [1506, 140] width 69 height 24
click at [1417, 422] on button "Save as new revision" at bounding box center [1462, 429] width 158 height 31
type input "– –"
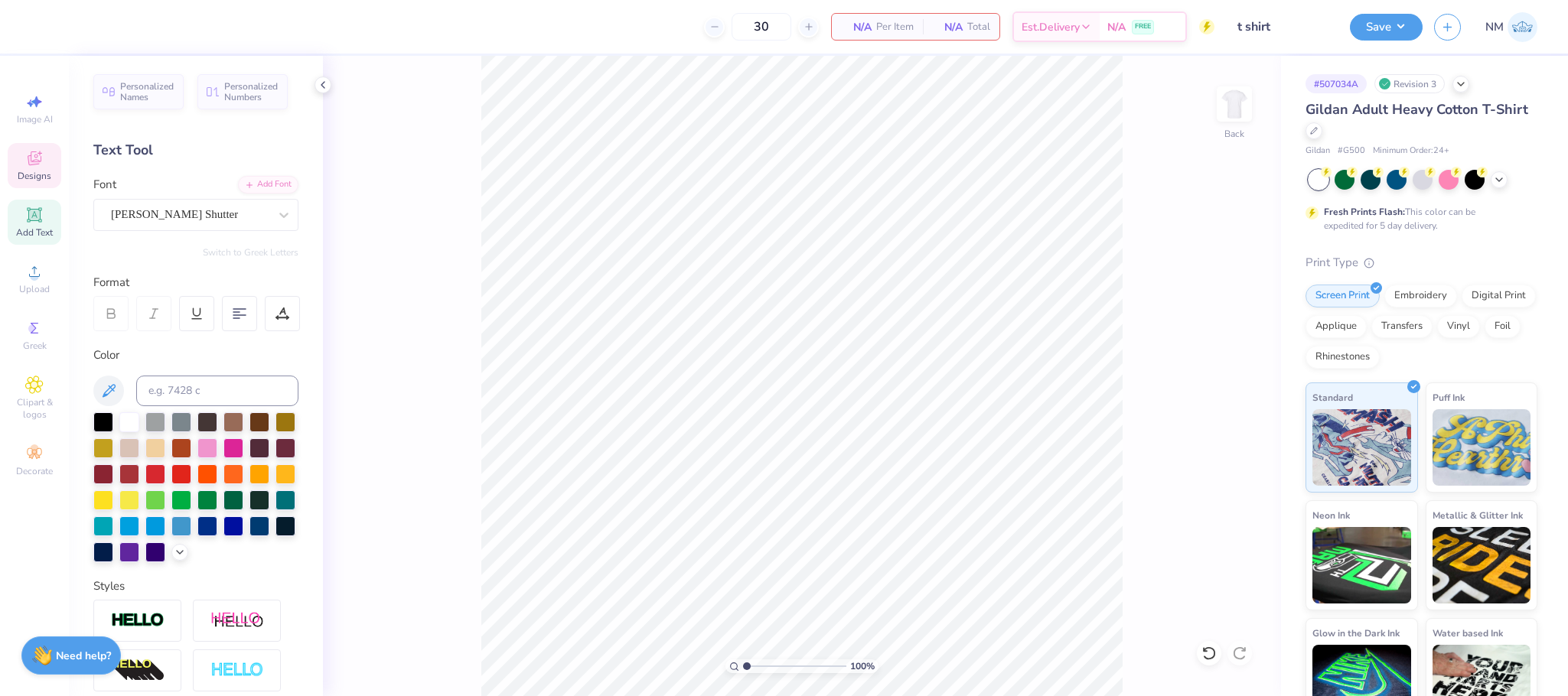
click at [34, 186] on div "Designs" at bounding box center [34, 166] width 54 height 45
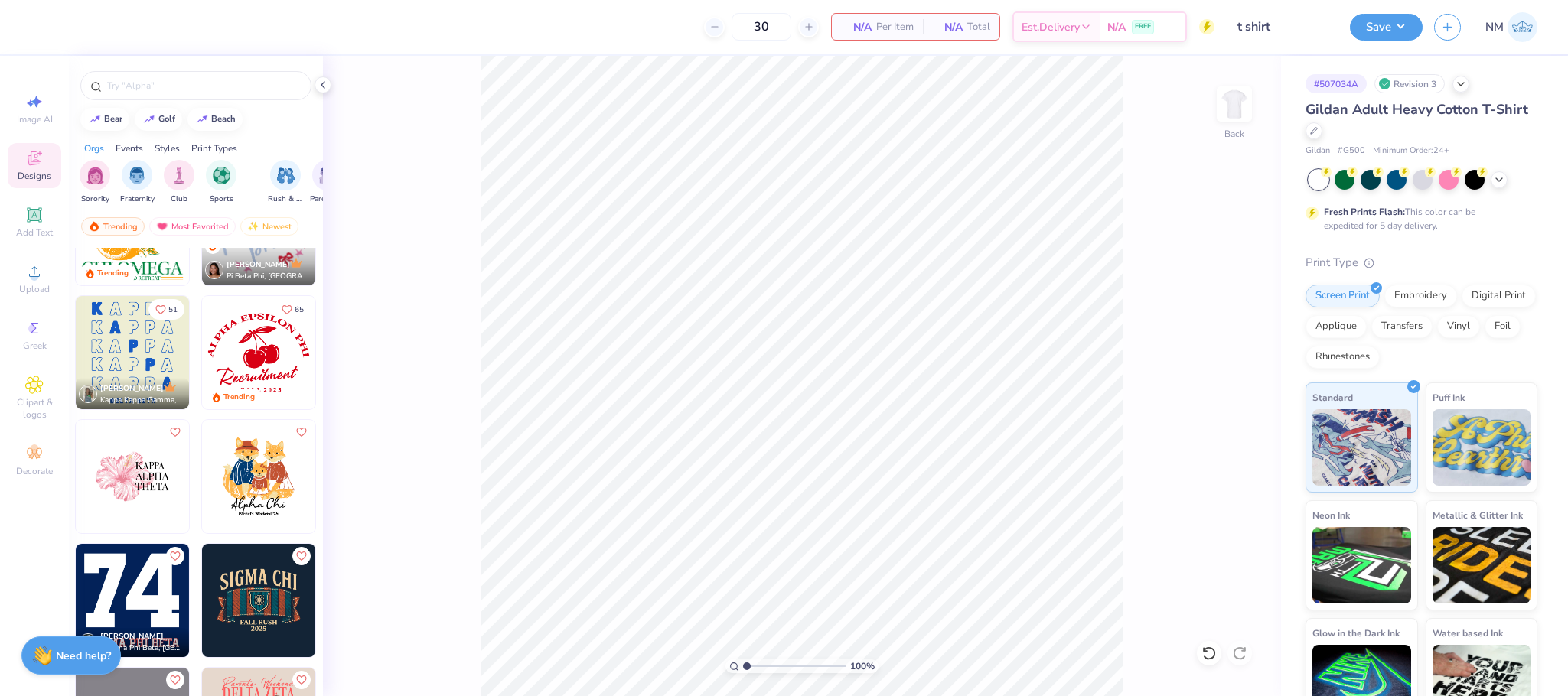
scroll to position [4779, 0]
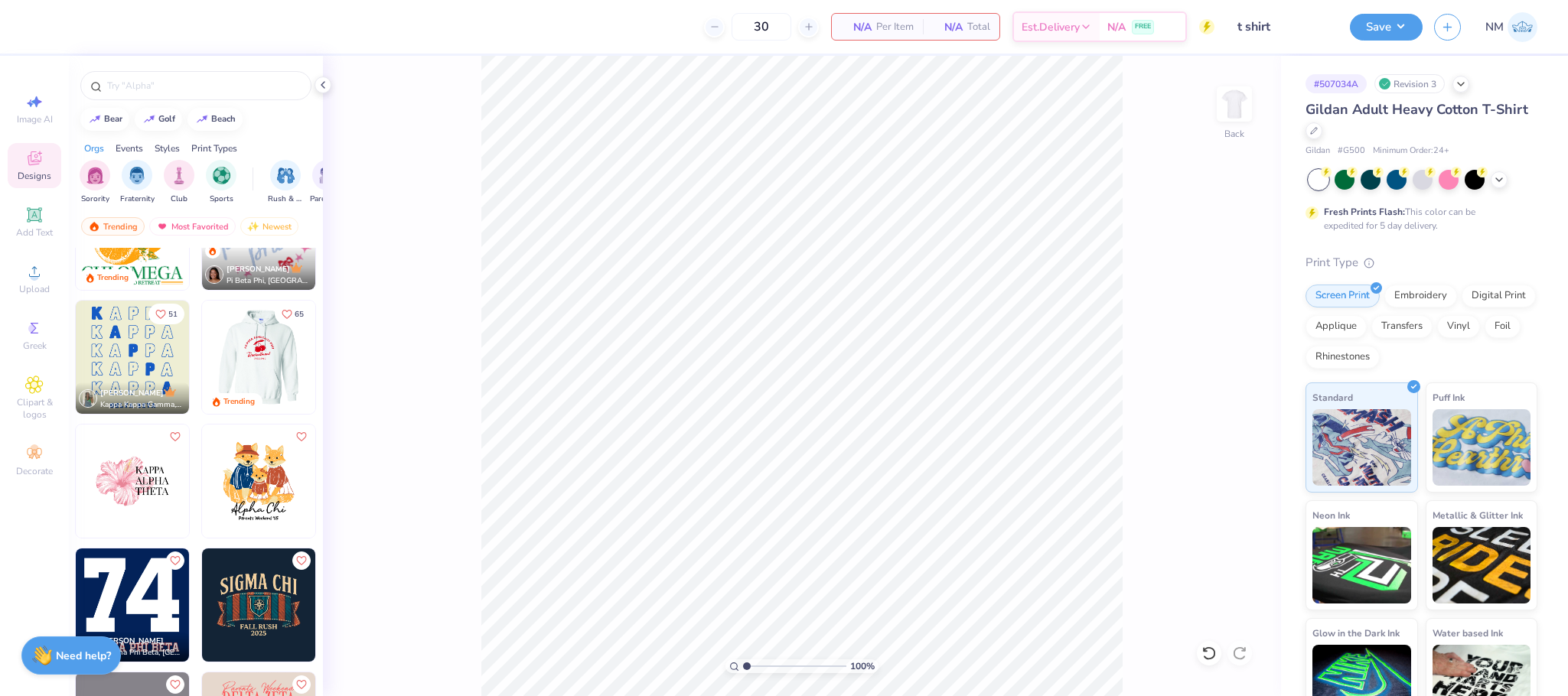
click at [202, 382] on img at bounding box center [146, 357] width 114 height 114
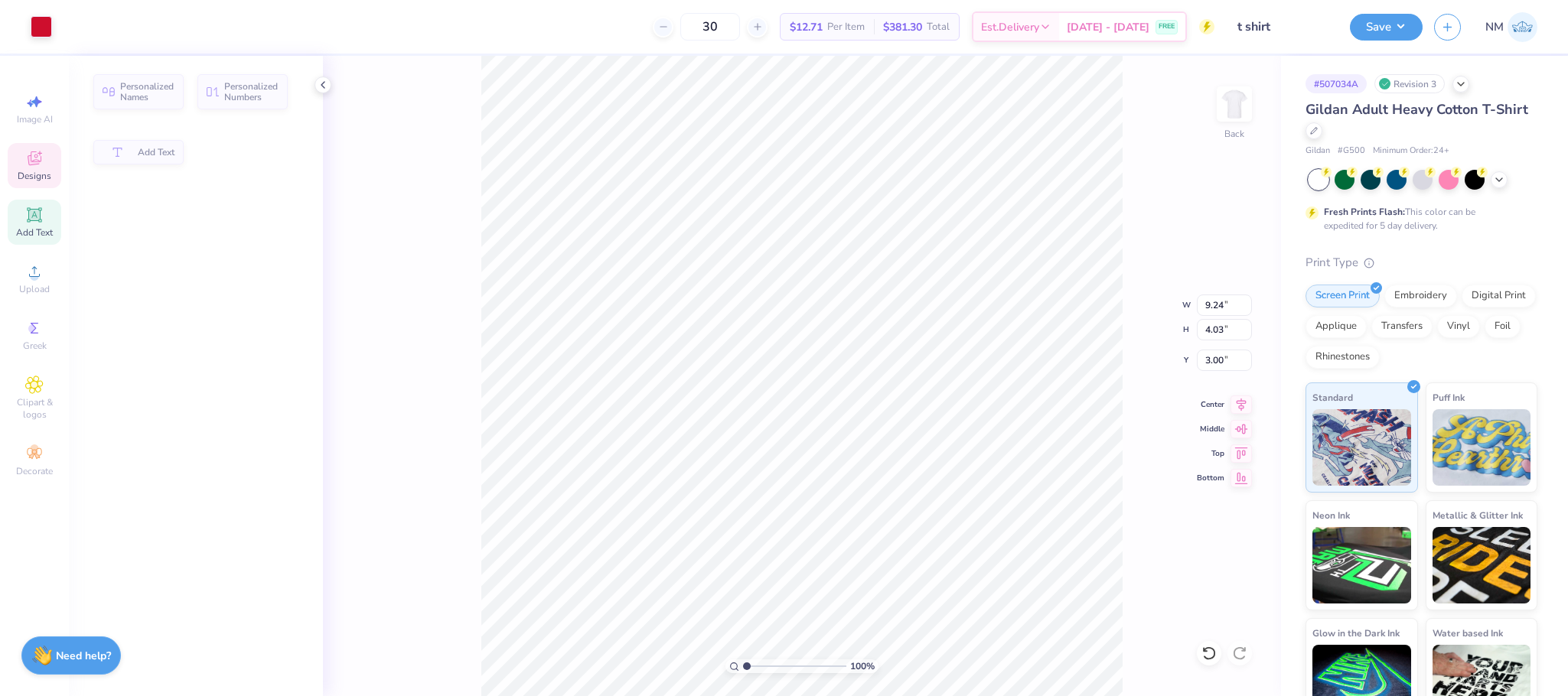
type input "4.03"
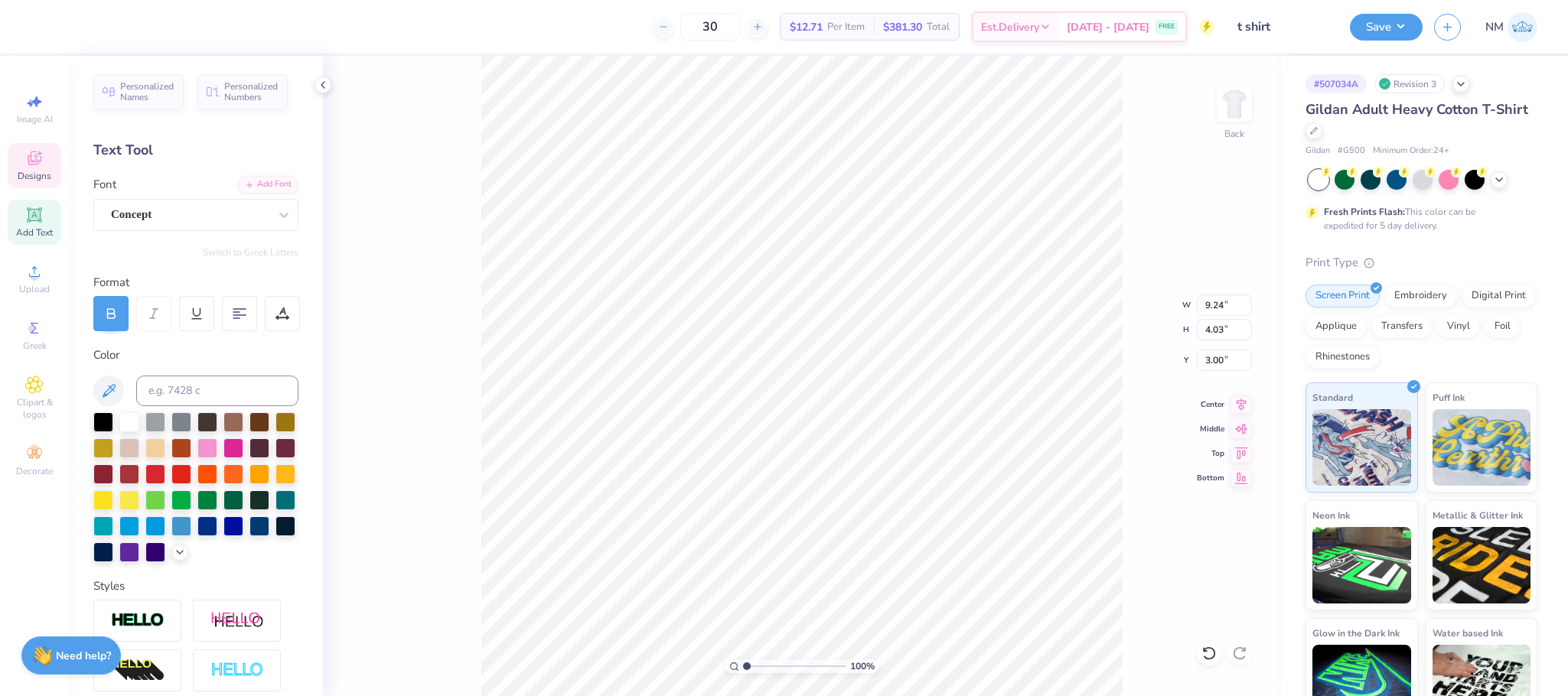
type textarea "A"
type textarea "DANCE THEATER"
type textarea "R"
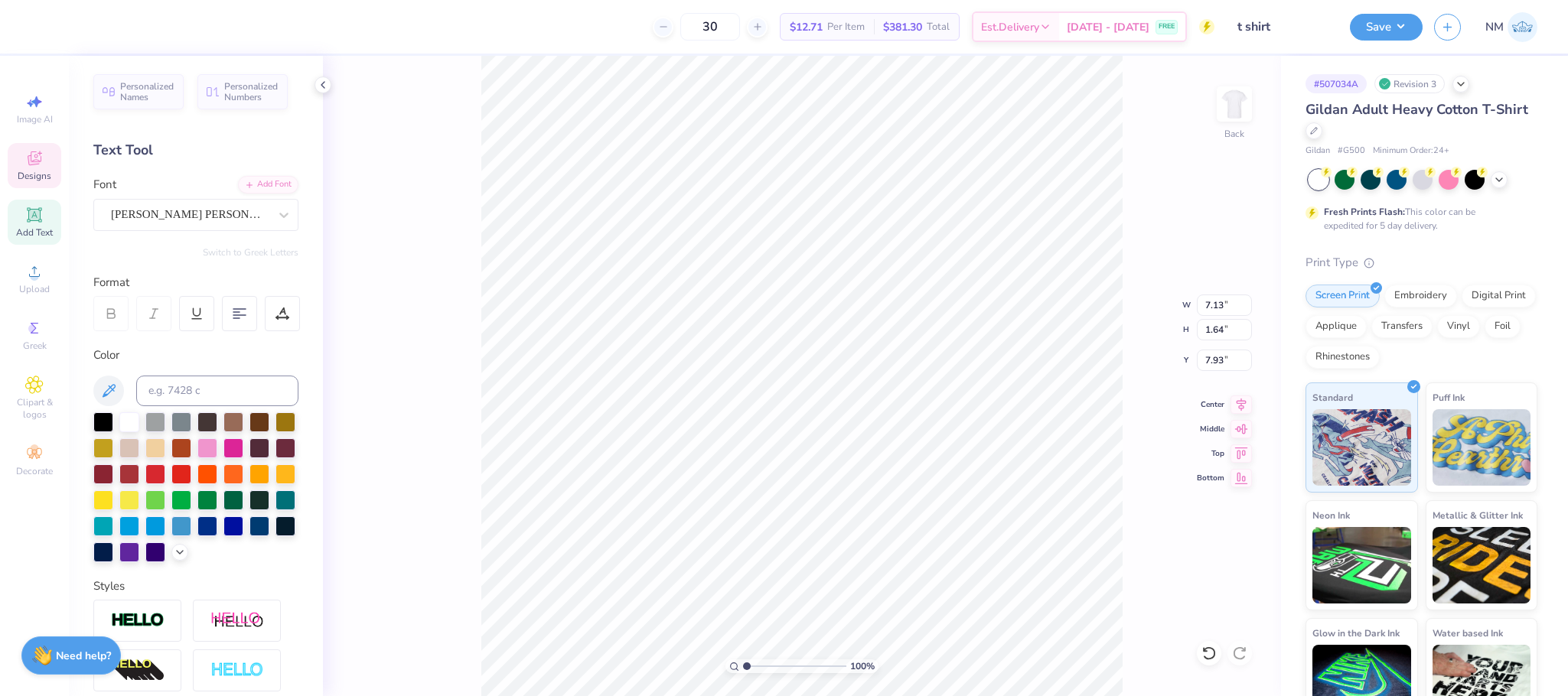
type textarea "James Madison"
type textarea "F A L L 2 0 2 5"
click at [1380, 23] on button "Save" at bounding box center [1385, 25] width 72 height 26
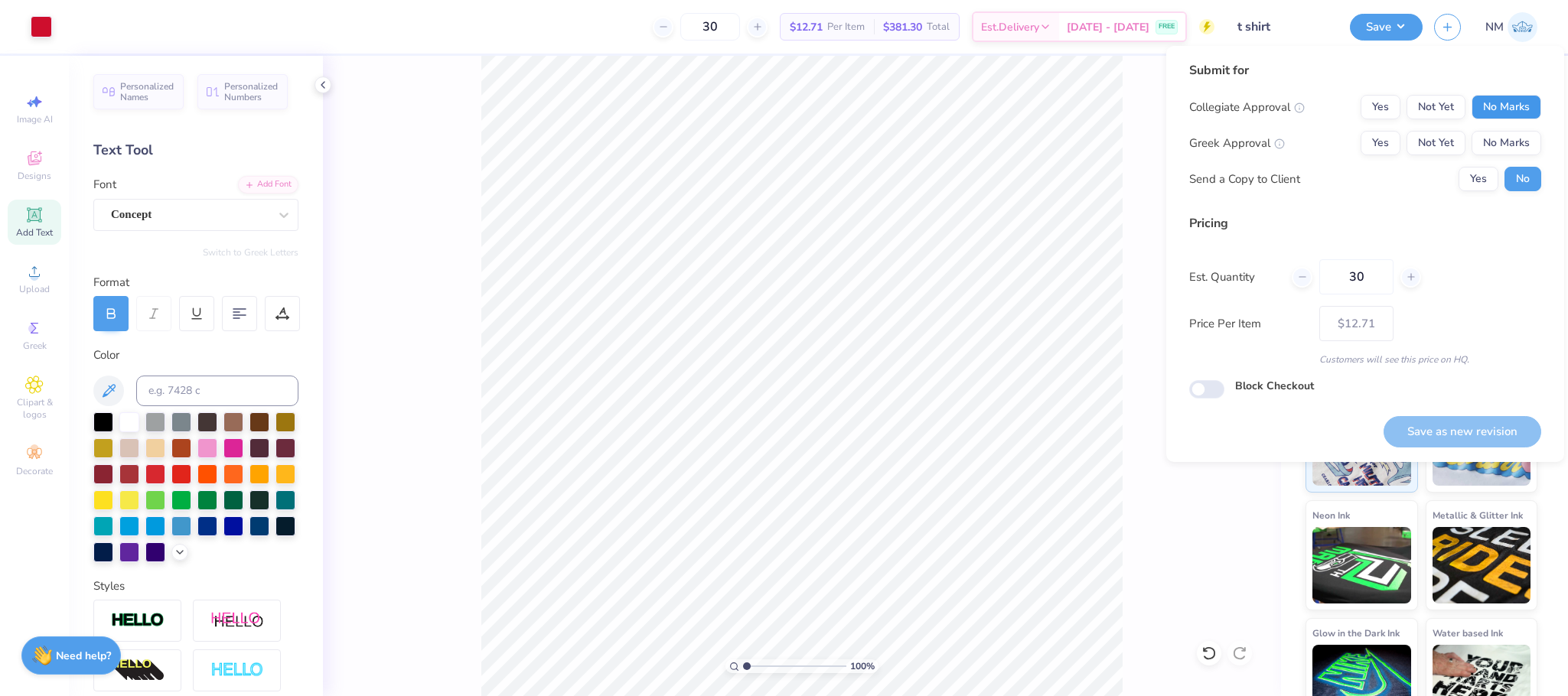
click at [1523, 106] on button "No Marks" at bounding box center [1506, 107] width 69 height 24
click at [1433, 111] on button "Not Yet" at bounding box center [1436, 107] width 59 height 24
click at [1488, 131] on button "No Marks" at bounding box center [1506, 142] width 69 height 24
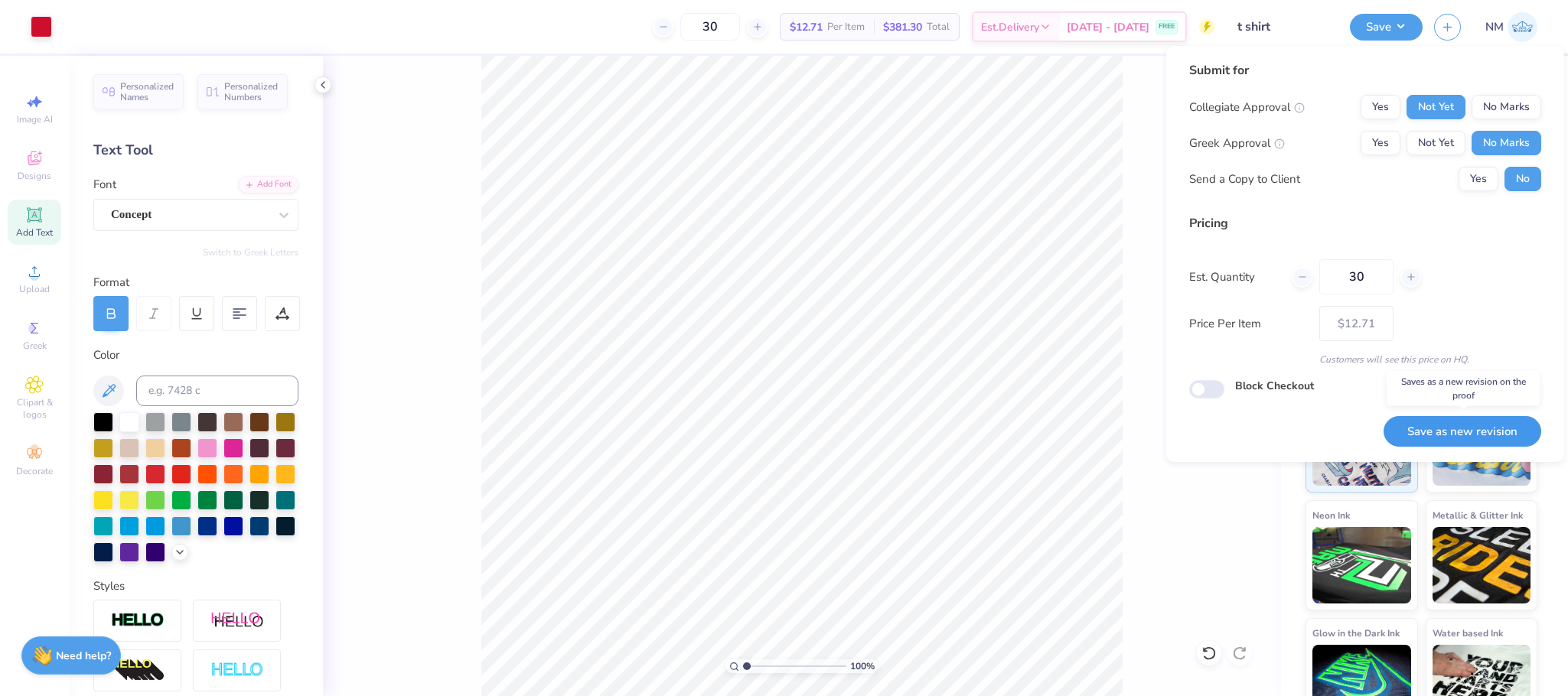
click at [1451, 434] on button "Save as new revision" at bounding box center [1462, 432] width 158 height 31
type input "– –"
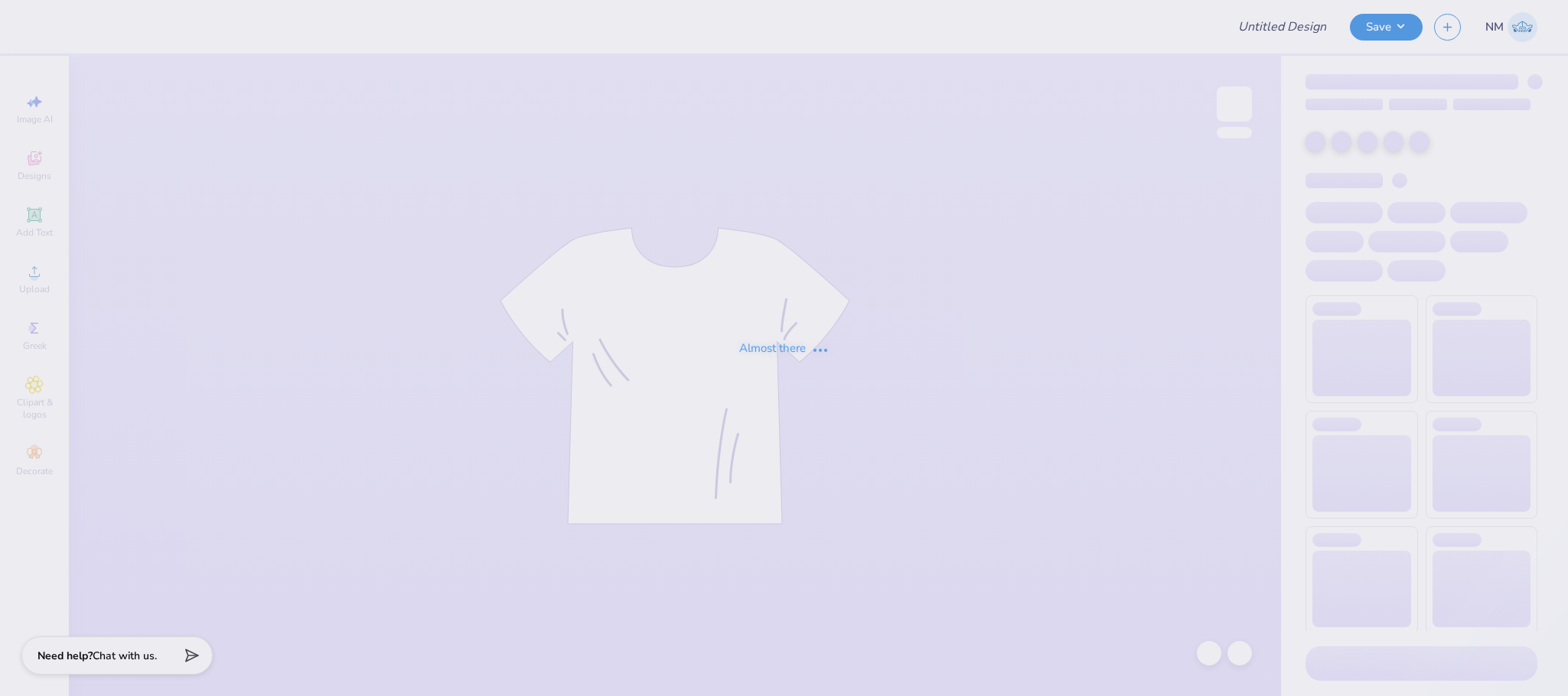
type input "DYNAMICS"
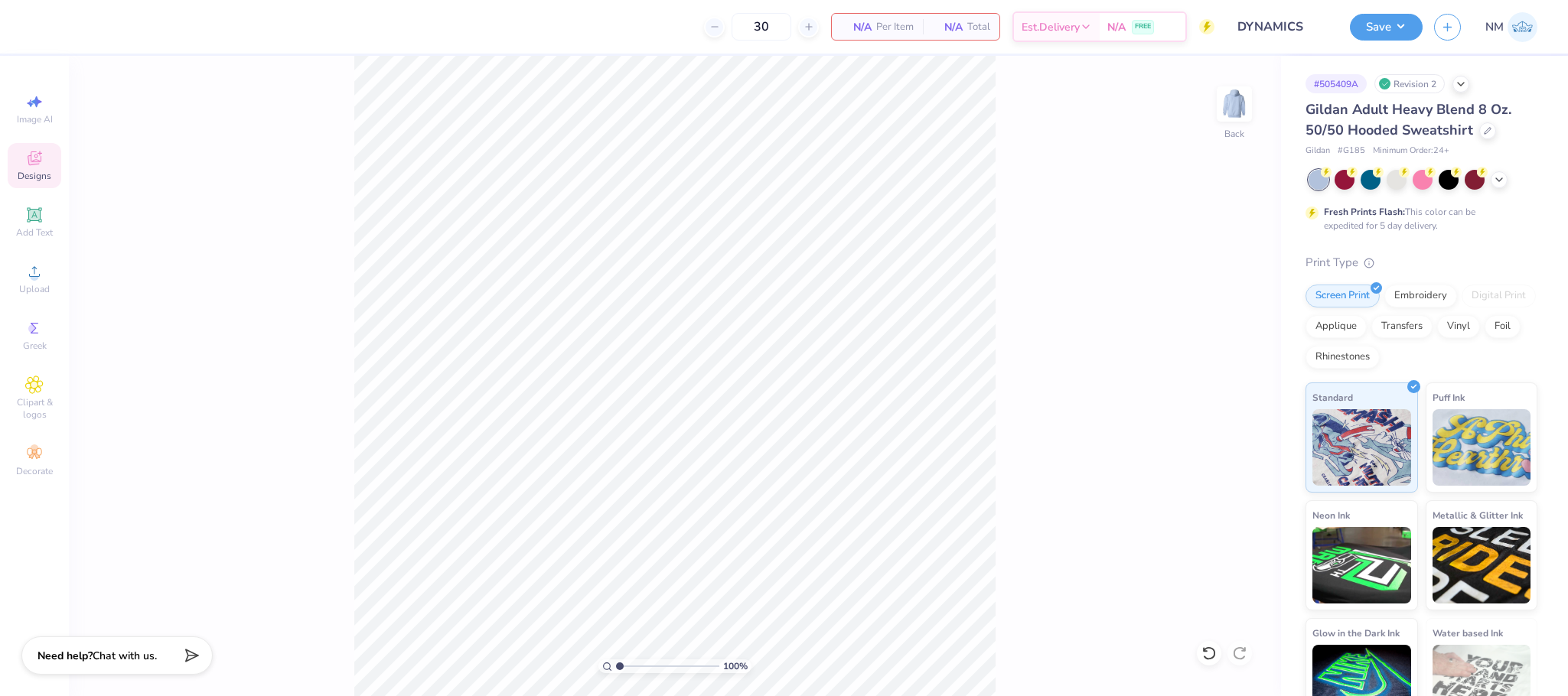
click at [34, 147] on div "Designs" at bounding box center [34, 166] width 54 height 45
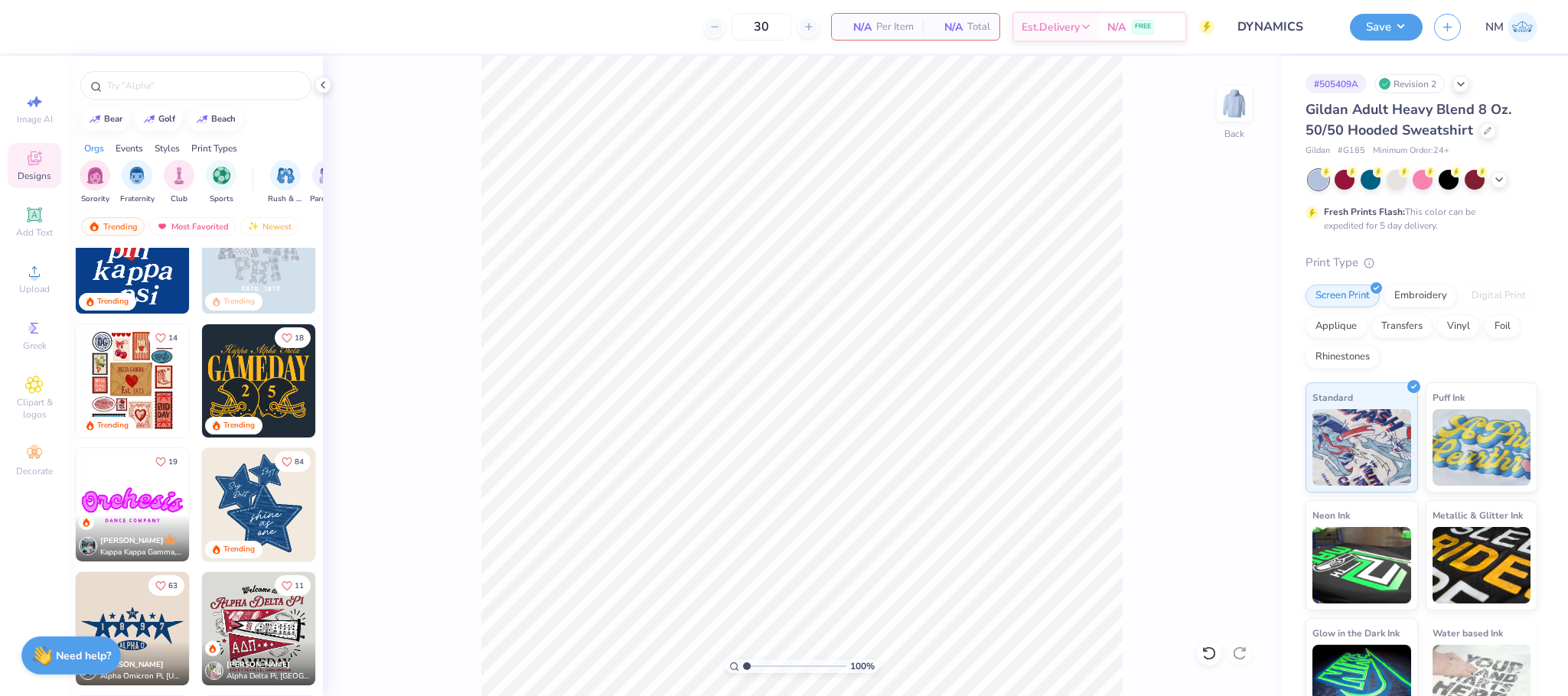
scroll to position [554, 0]
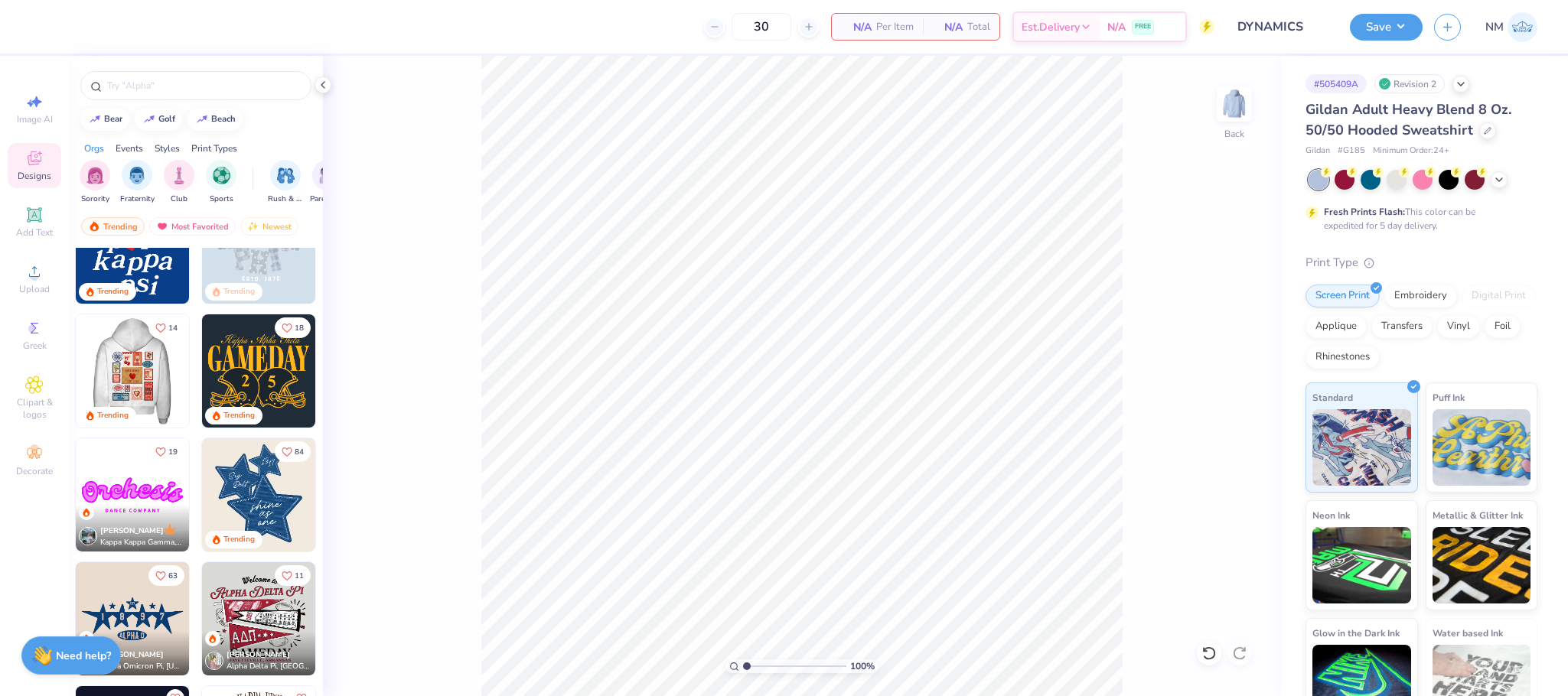
click at [115, 356] on img at bounding box center [132, 371] width 114 height 114
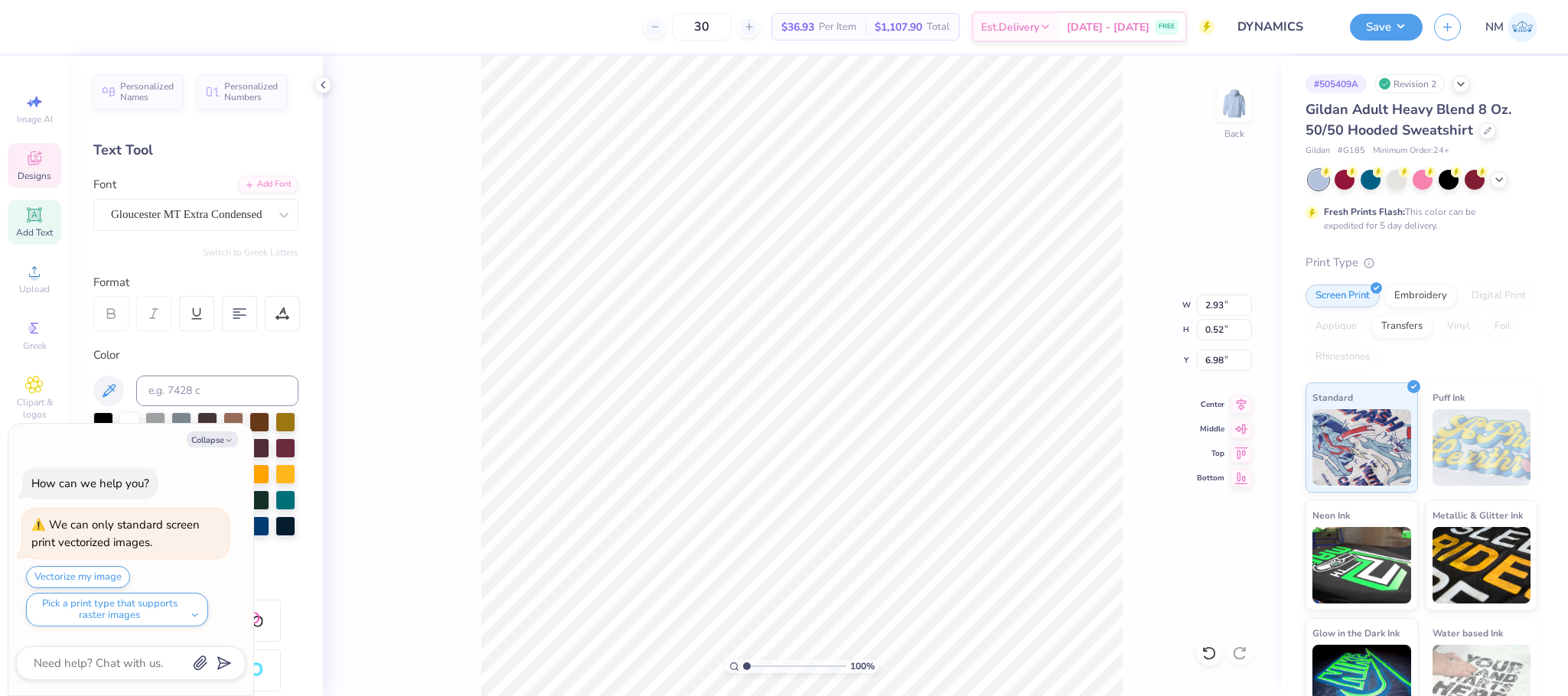
scroll to position [19, 2]
type textarea "x"
type input "9.04"
type input "10.96"
type input "3.00"
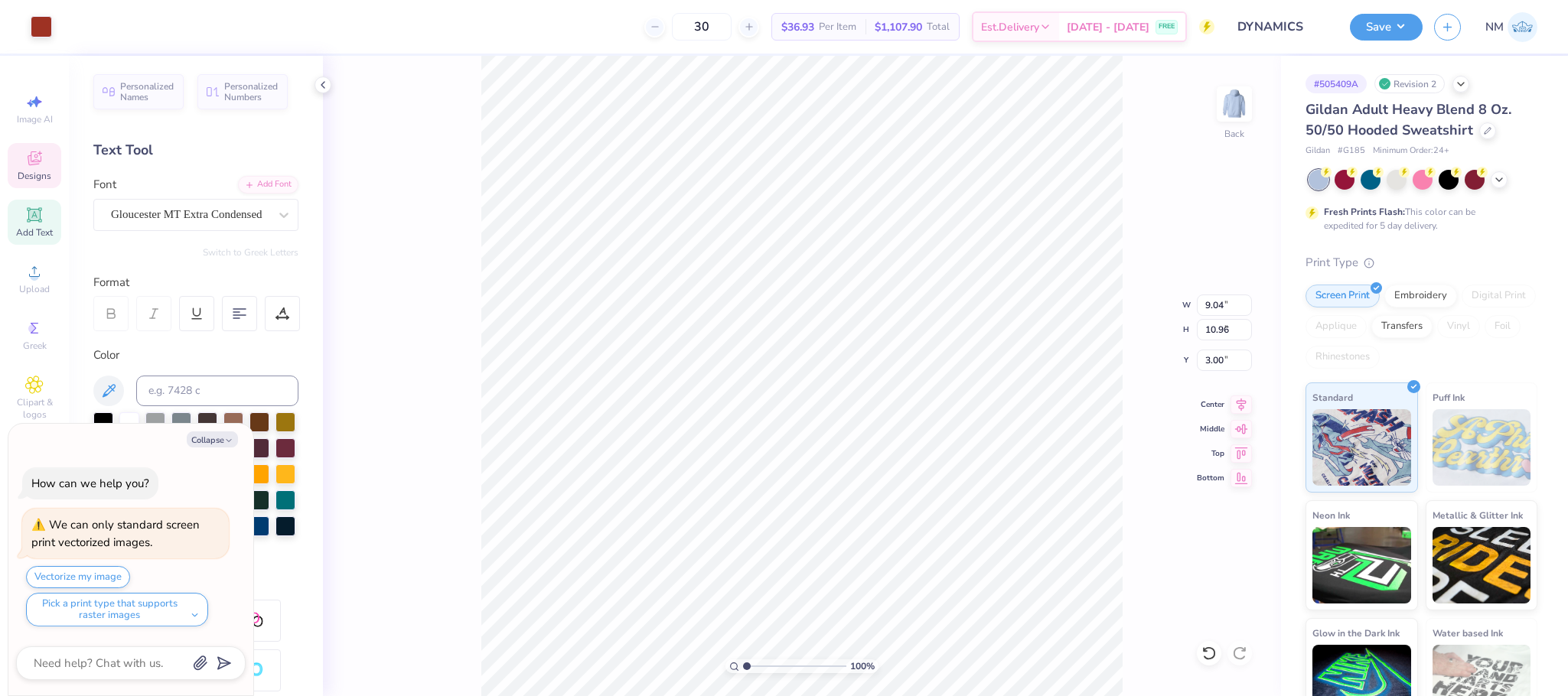
type textarea "x"
type input "2.93"
type input "0.52"
type input "6.98"
type textarea "x"
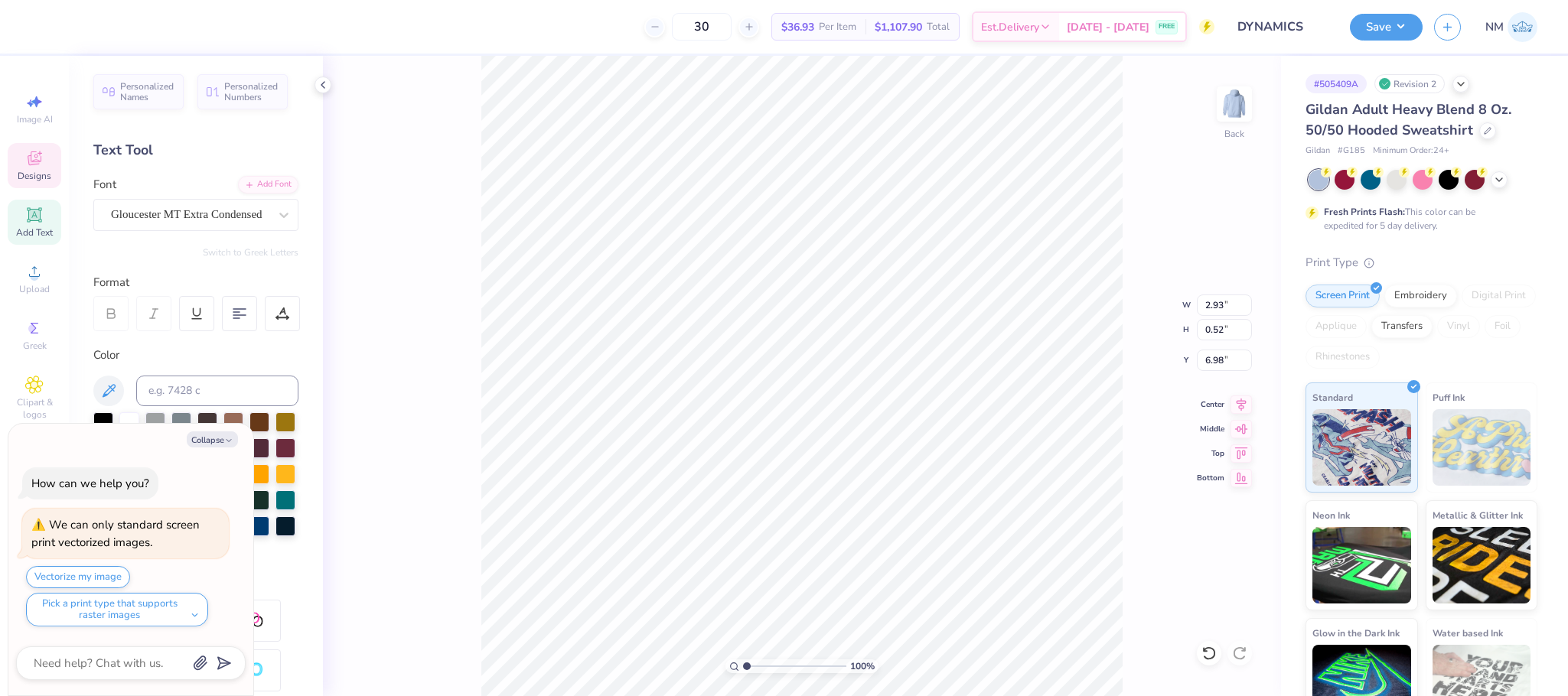
type textarea "DELTA"
type textarea "x"
type textarea "DELT"
type textarea "x"
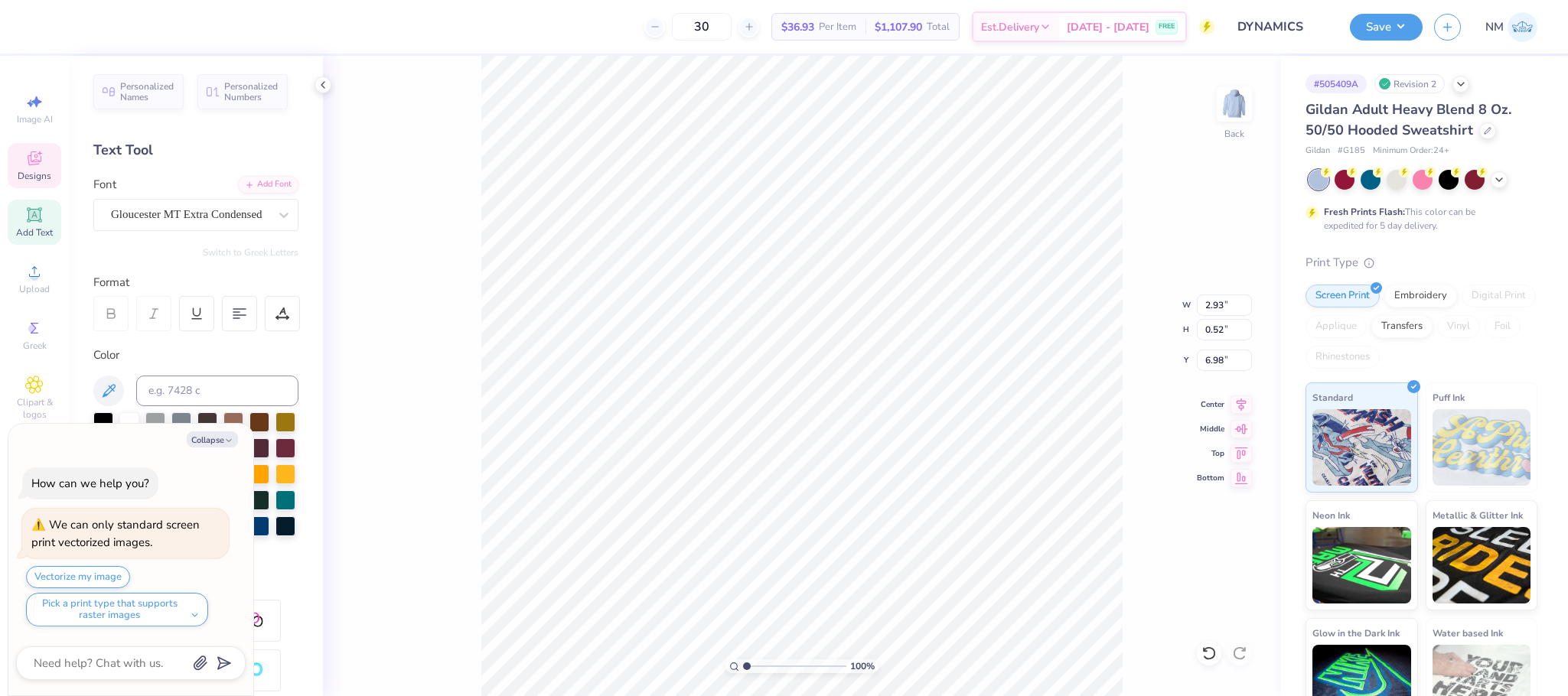
type textarea "DEL"
type textarea "x"
type textarea "D"
type textarea "x"
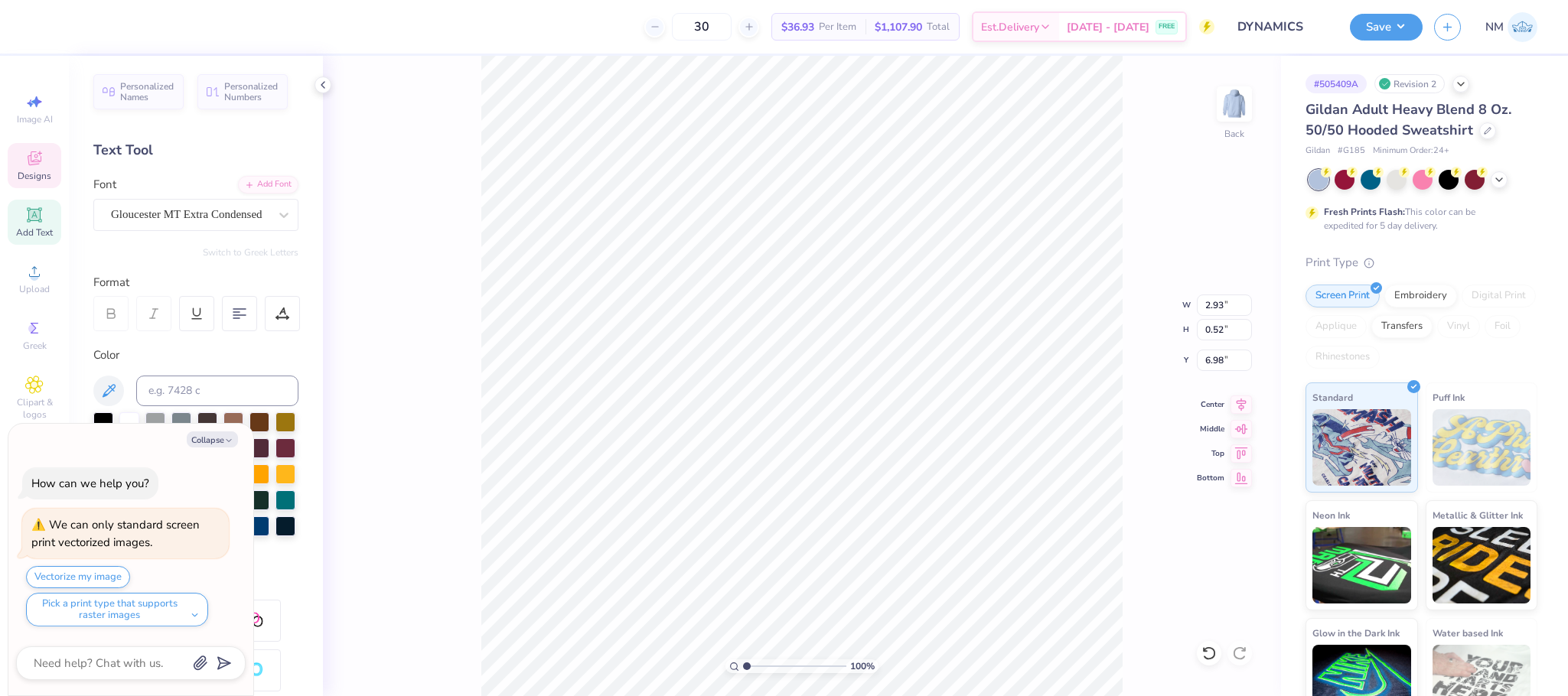
type textarea "x"
type textarea "D"
type textarea "x"
type textarea "DY"
type textarea "x"
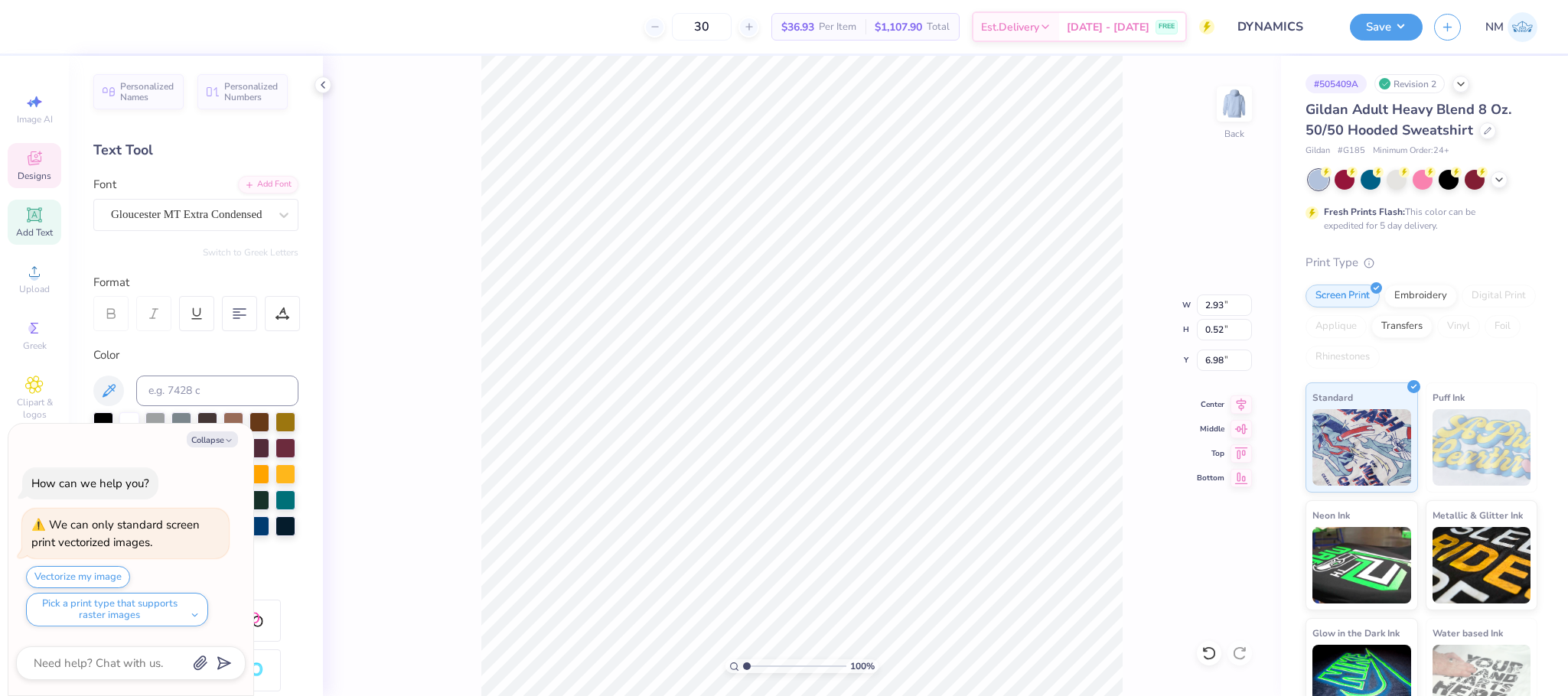
type textarea "DYN"
type textarea "x"
type textarea "DYNA"
type textarea "x"
type textarea "DYNAMI"
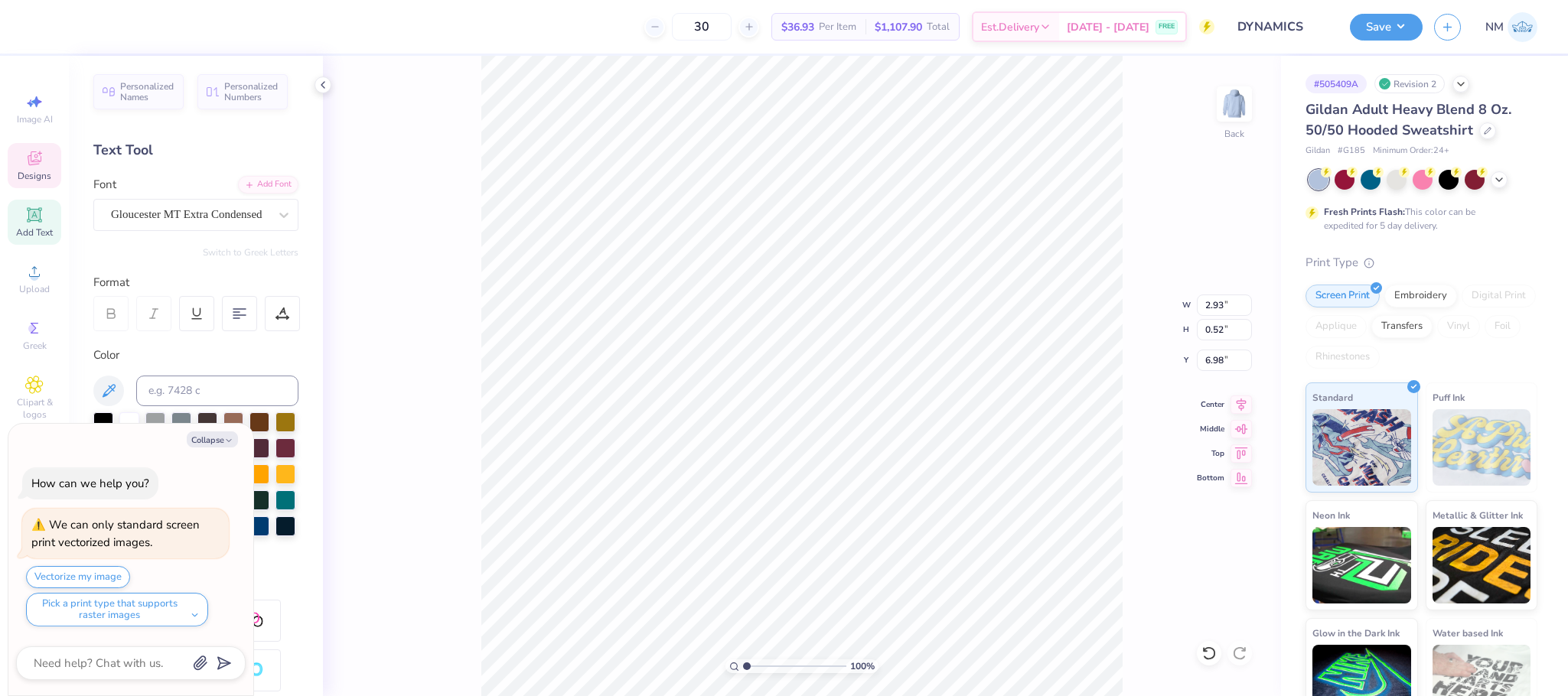
type textarea "x"
type textarea "DYNAMIC"
type textarea "x"
type textarea "DYNAMICS"
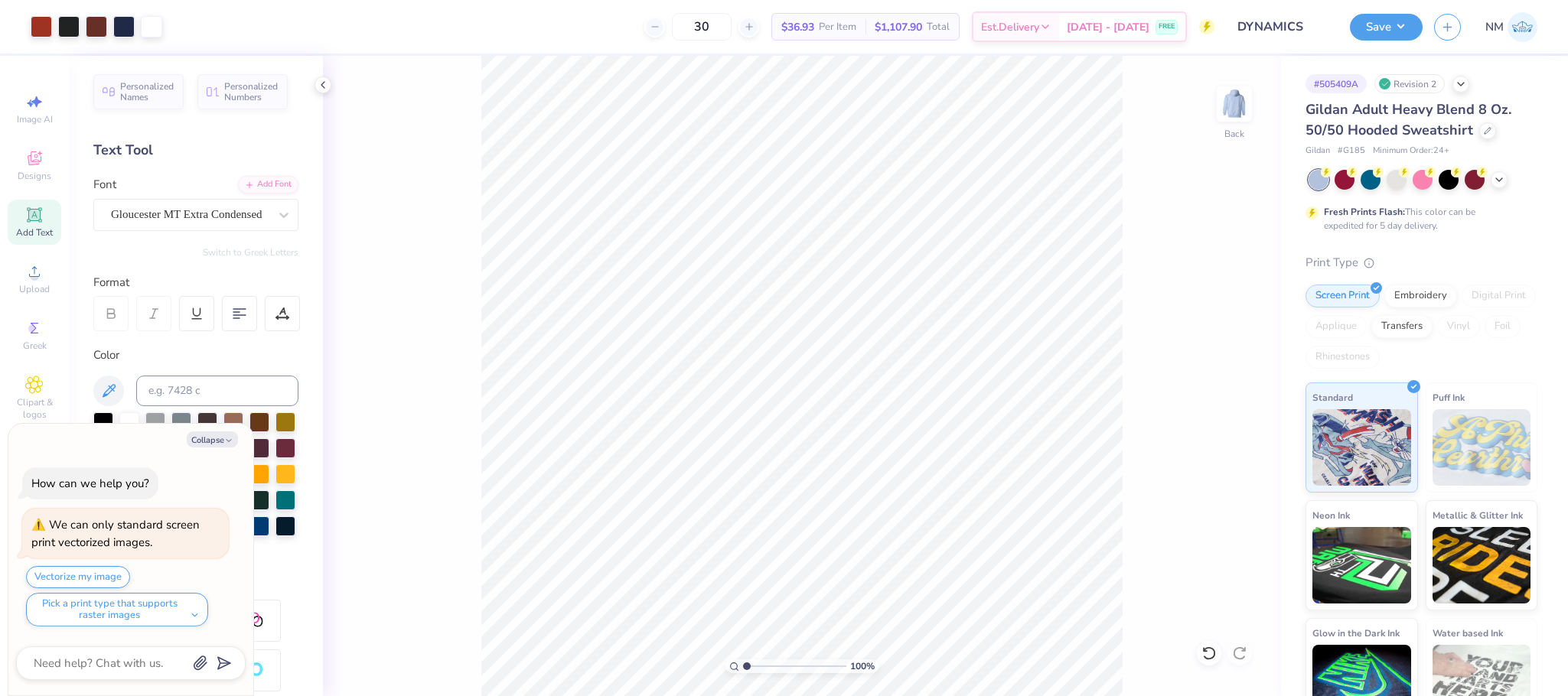
type textarea "x"
